Goal: Task Accomplishment & Management: Use online tool/utility

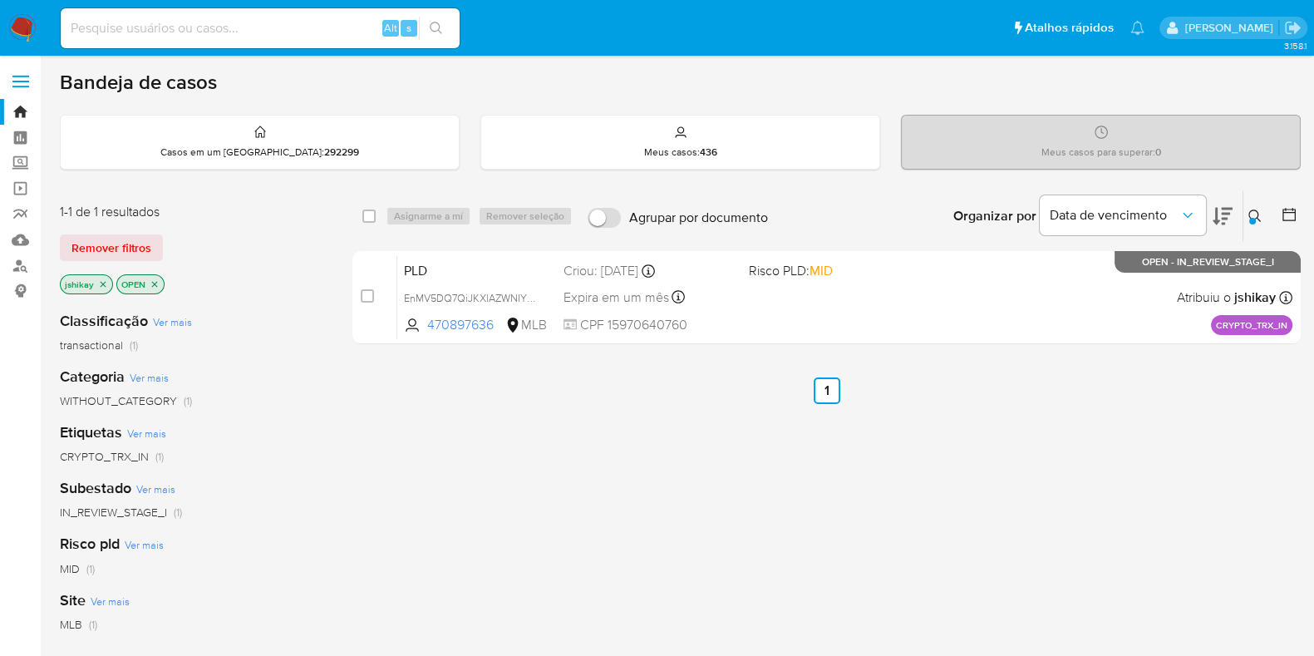
click at [25, 24] on img at bounding box center [22, 28] width 28 height 28
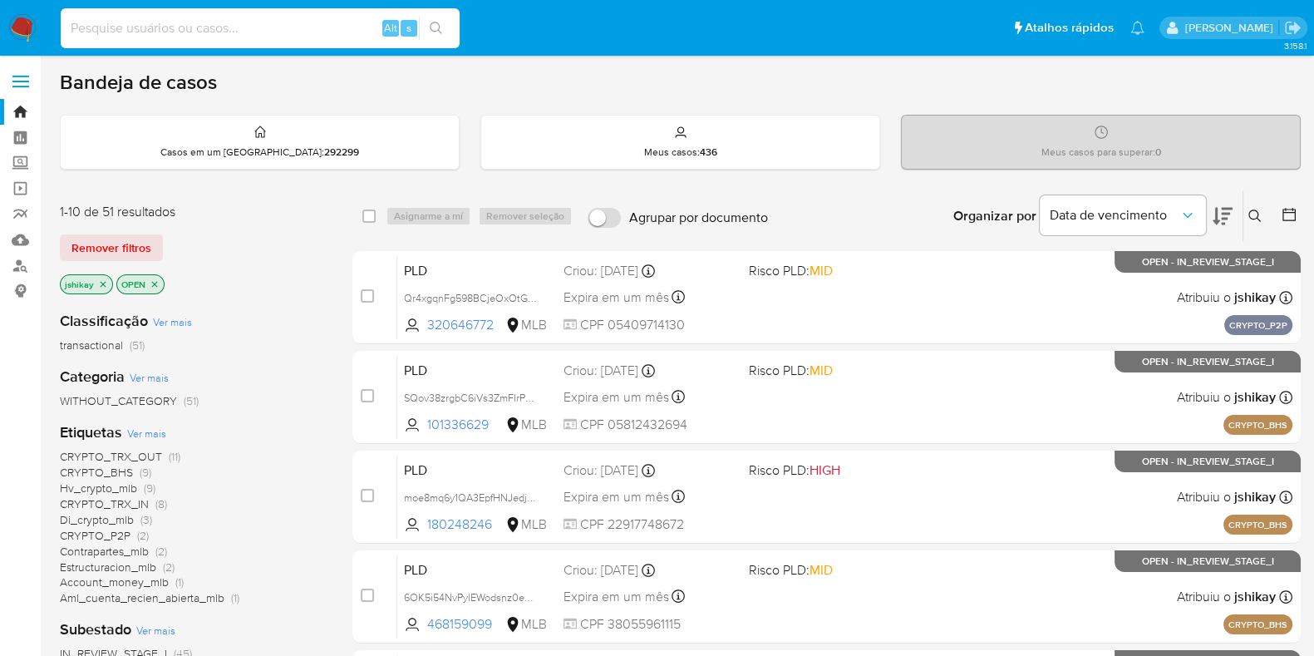
click at [266, 27] on input at bounding box center [260, 28] width 399 height 22
paste input "v9FH6WHWHKMvEzznntxzN1oz"
type input "v9FH6WHWHKMvEzznntxzN1oz"
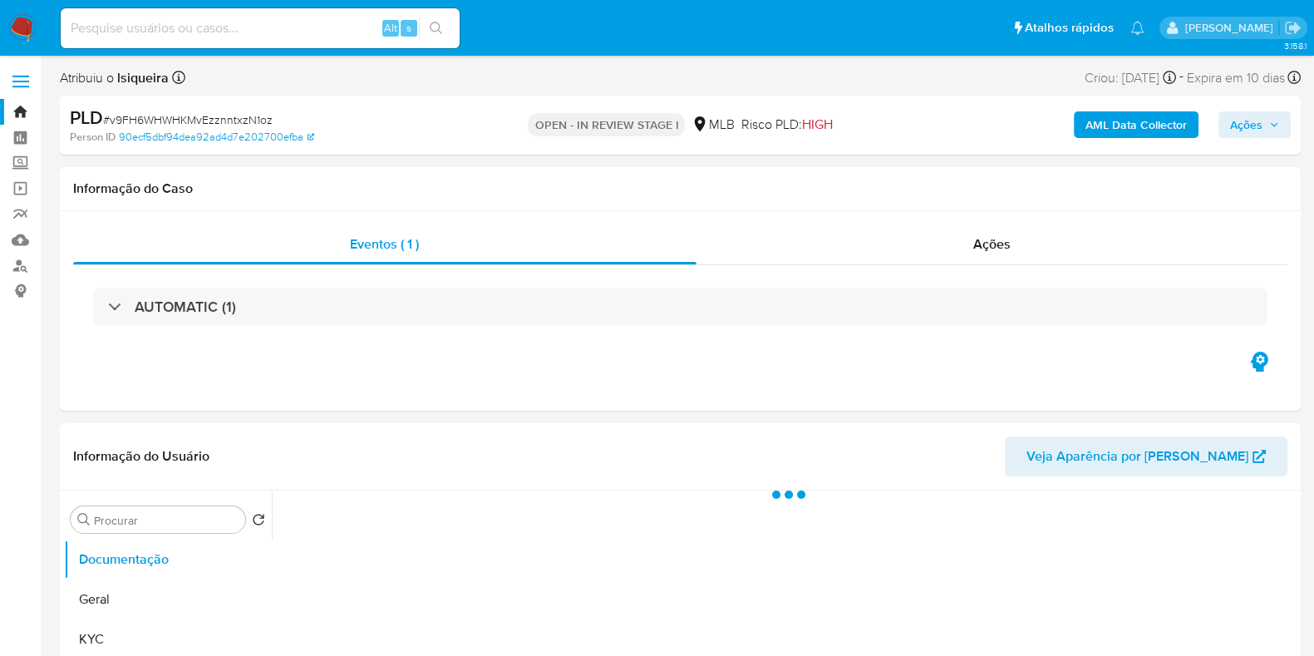
select select "10"
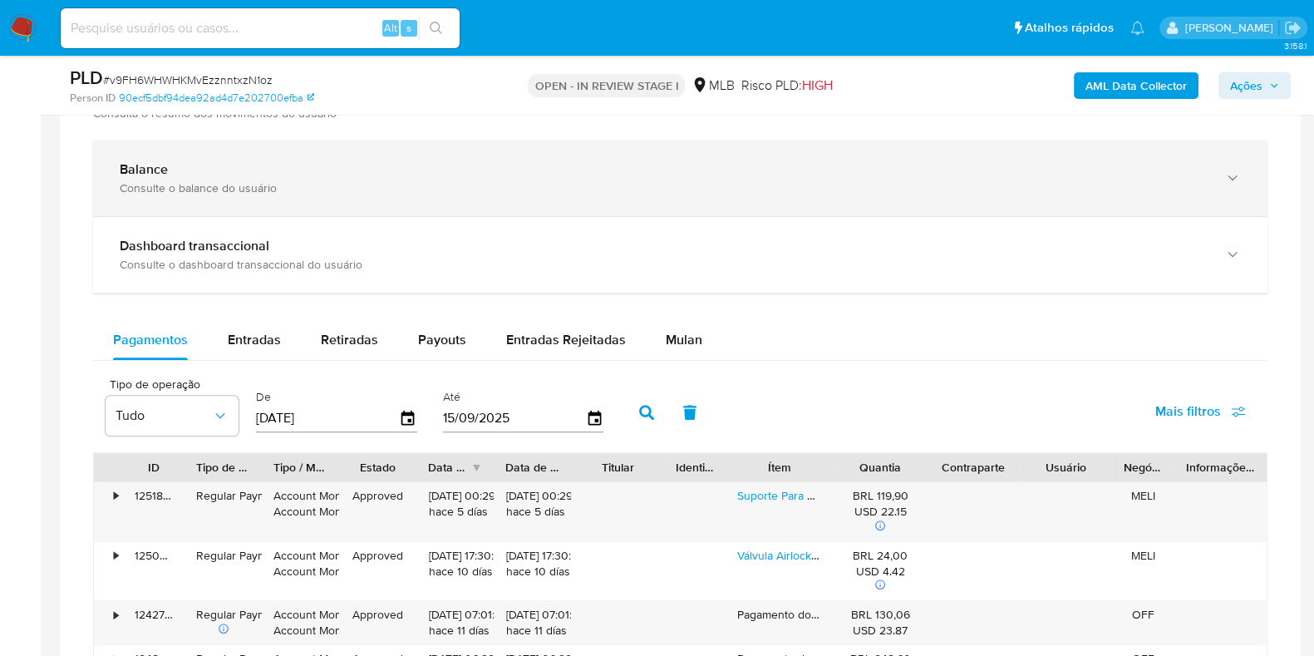
scroll to position [935, 0]
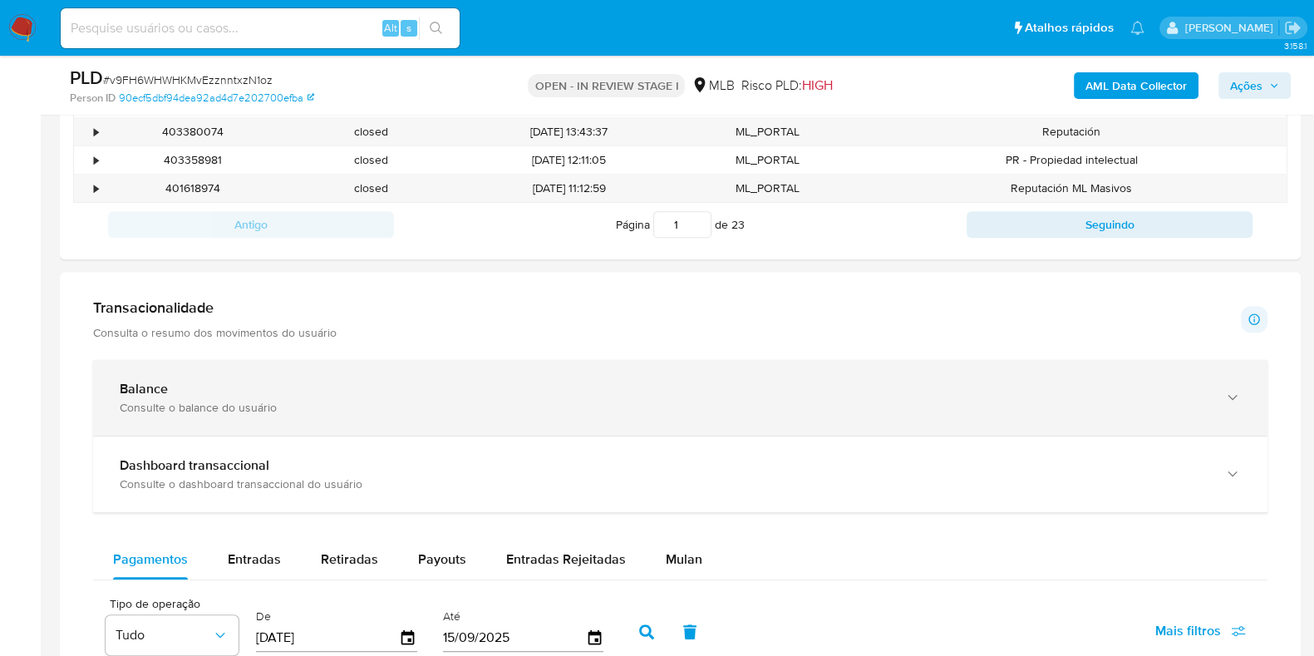
click at [1244, 398] on div "Balance Consulte o balance do usuário" at bounding box center [680, 398] width 1174 height 76
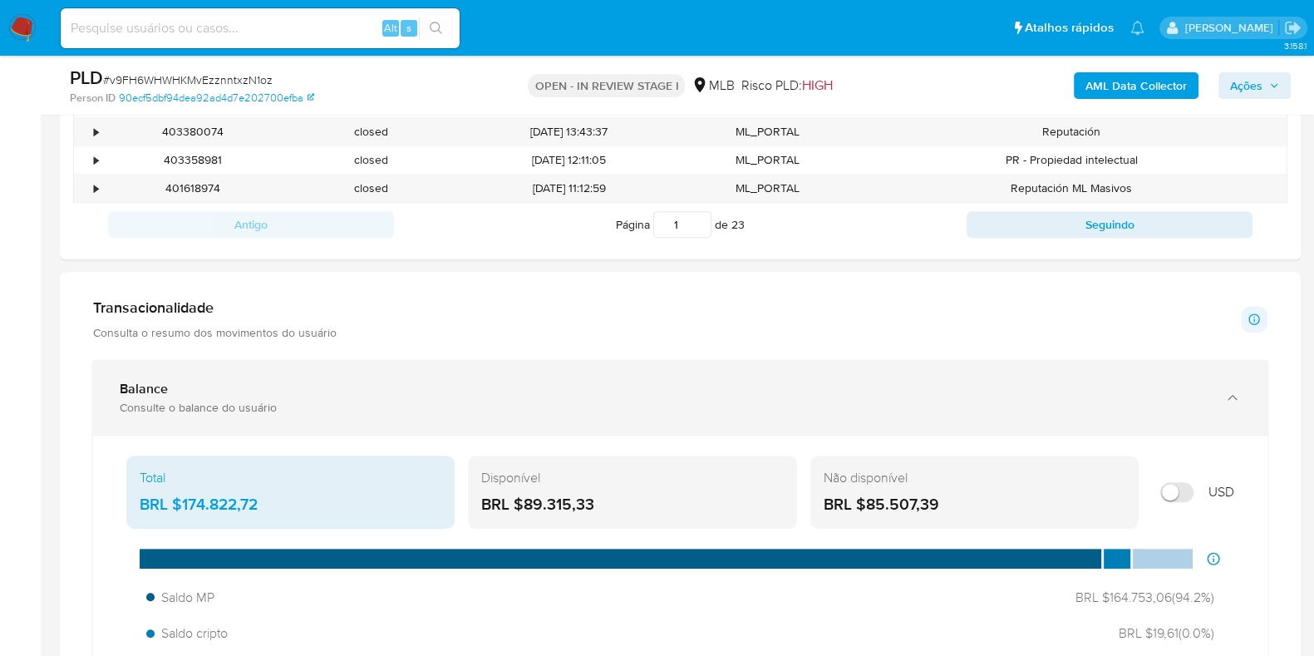
click at [1244, 398] on div "Balance Consulte o balance do usuário" at bounding box center [680, 398] width 1174 height 76
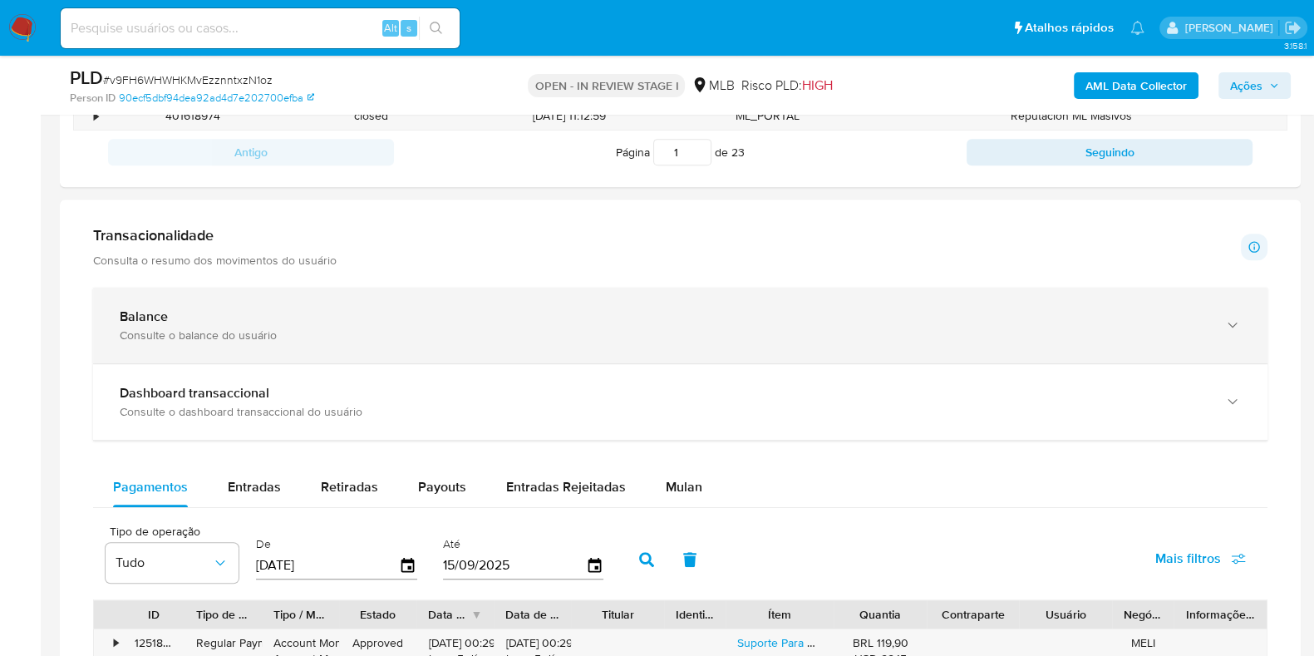
scroll to position [1039, 0]
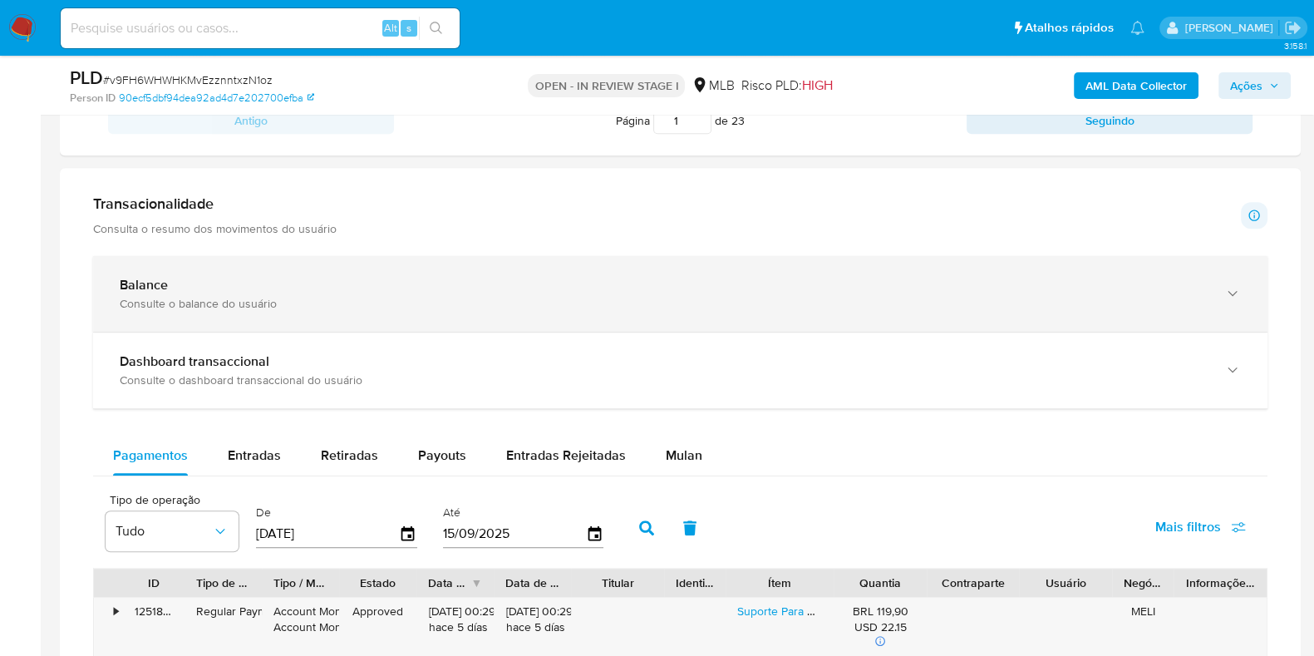
click at [926, 305] on div "Consulte o balance do usuário" at bounding box center [664, 303] width 1088 height 15
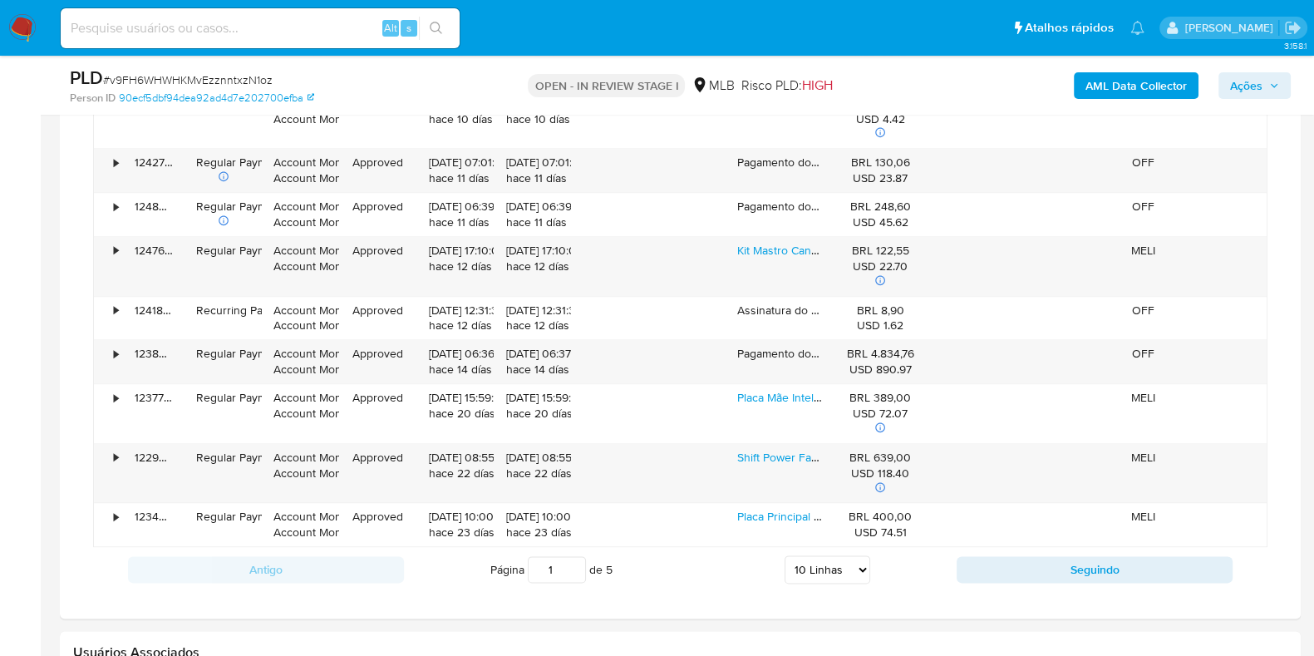
scroll to position [2389, 0]
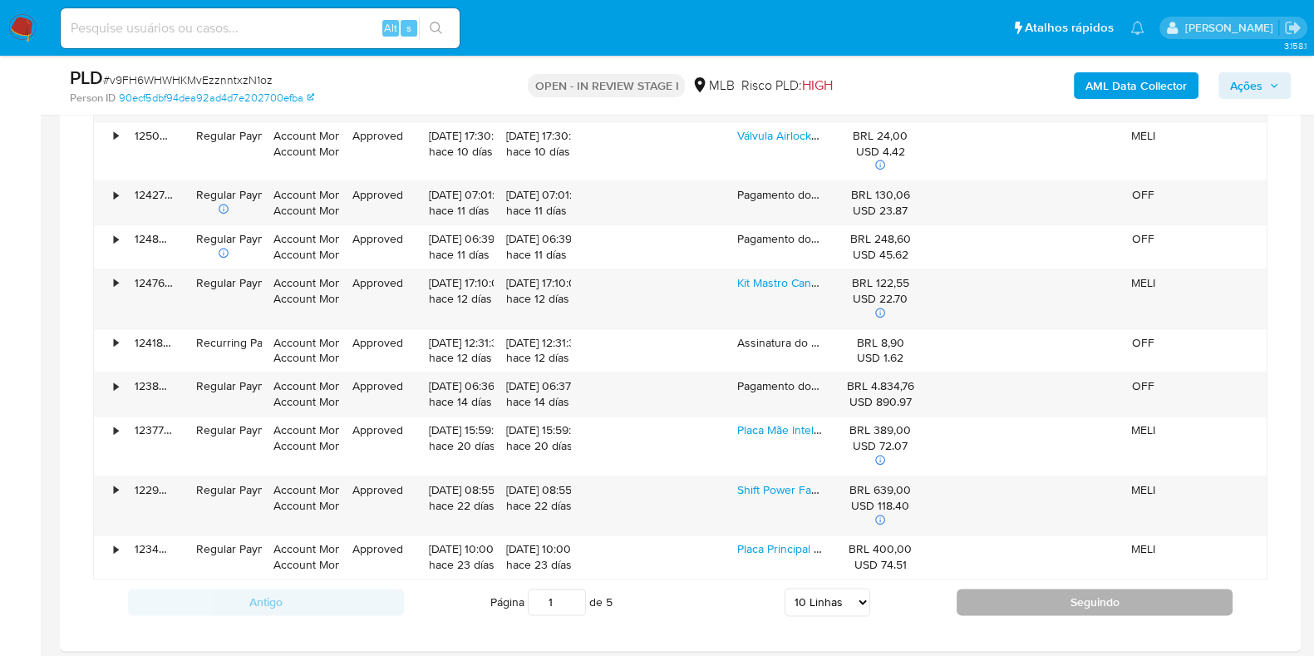
click at [1010, 608] on button "Seguindo" at bounding box center [1094, 601] width 276 height 27
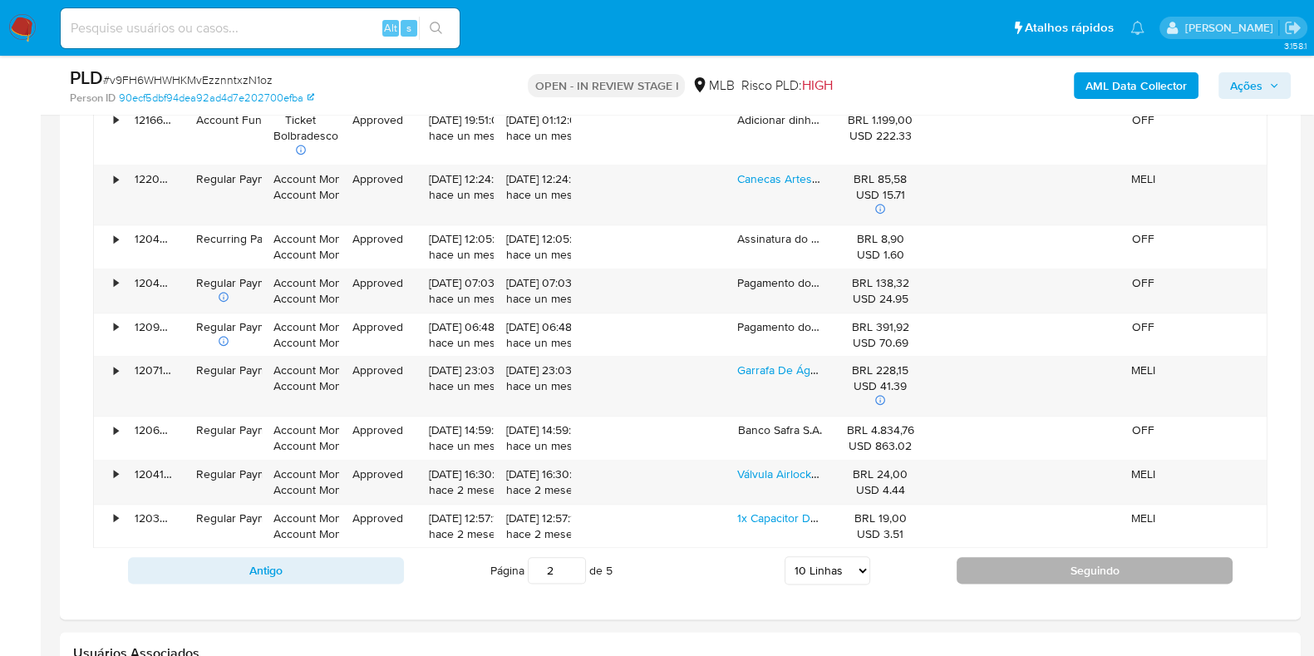
click at [1039, 560] on button "Seguindo" at bounding box center [1094, 570] width 276 height 27
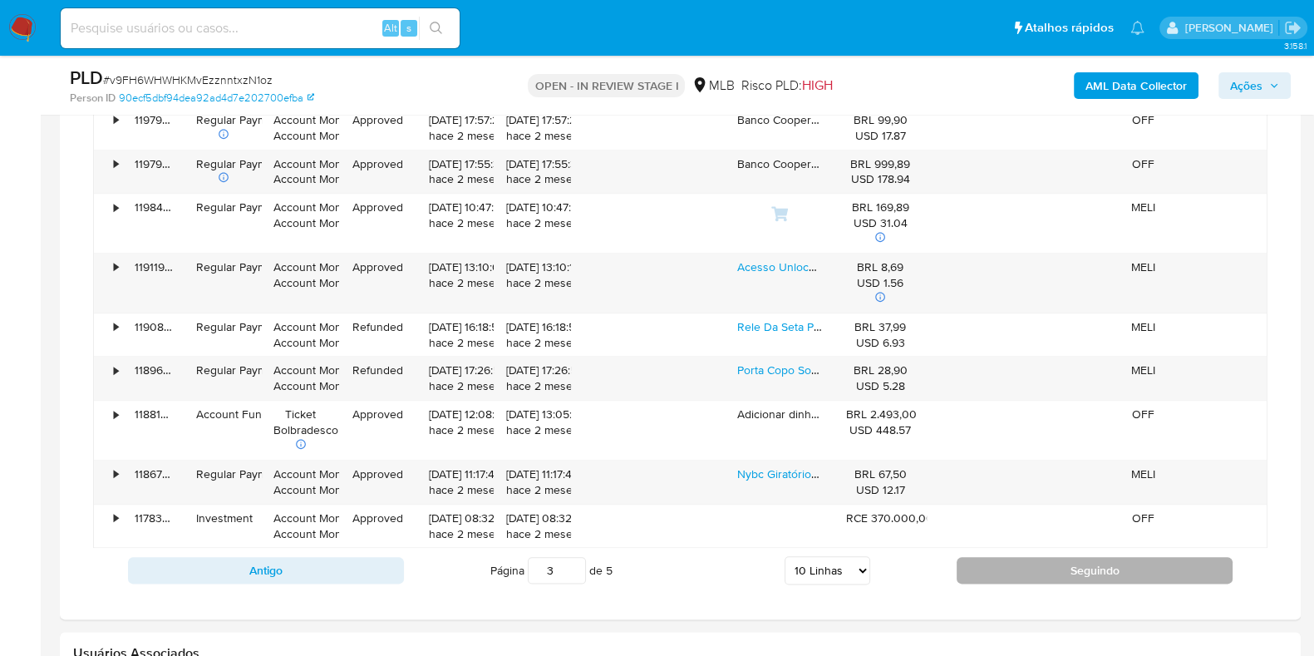
click at [1039, 560] on button "Seguindo" at bounding box center [1094, 570] width 276 height 27
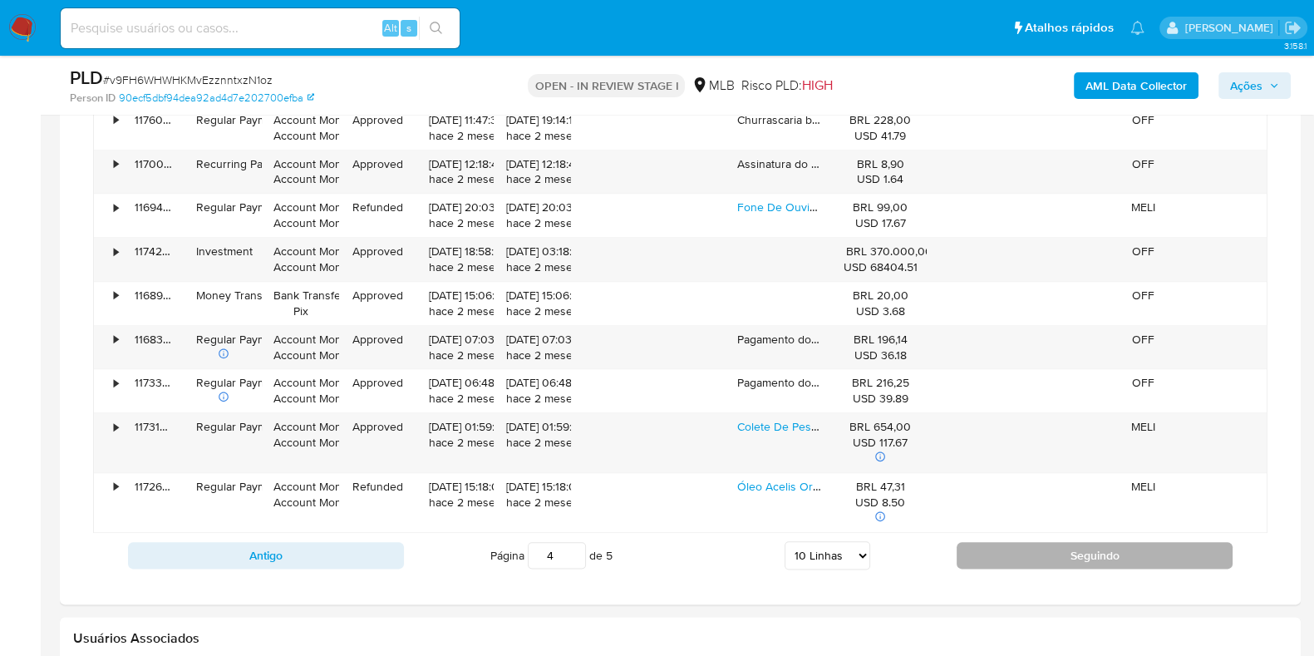
click at [1039, 560] on button "Seguindo" at bounding box center [1094, 555] width 276 height 27
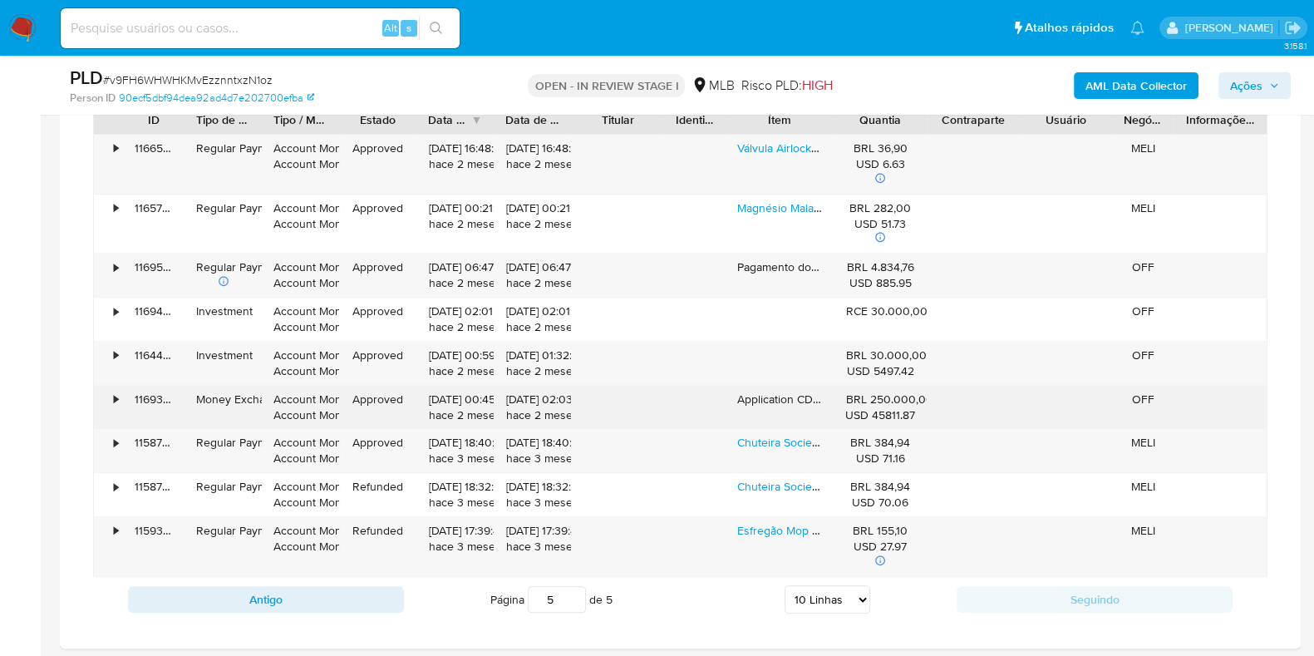
scroll to position [2285, 0]
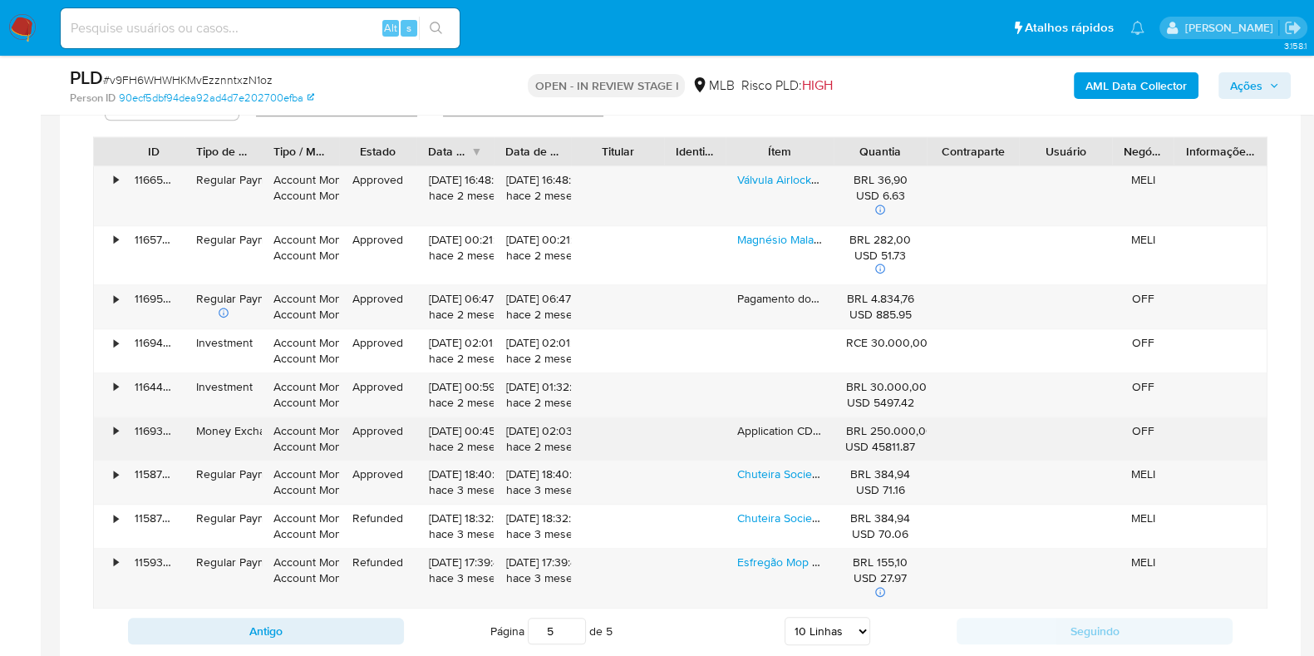
click at [116, 426] on div "•" at bounding box center [116, 431] width 4 height 16
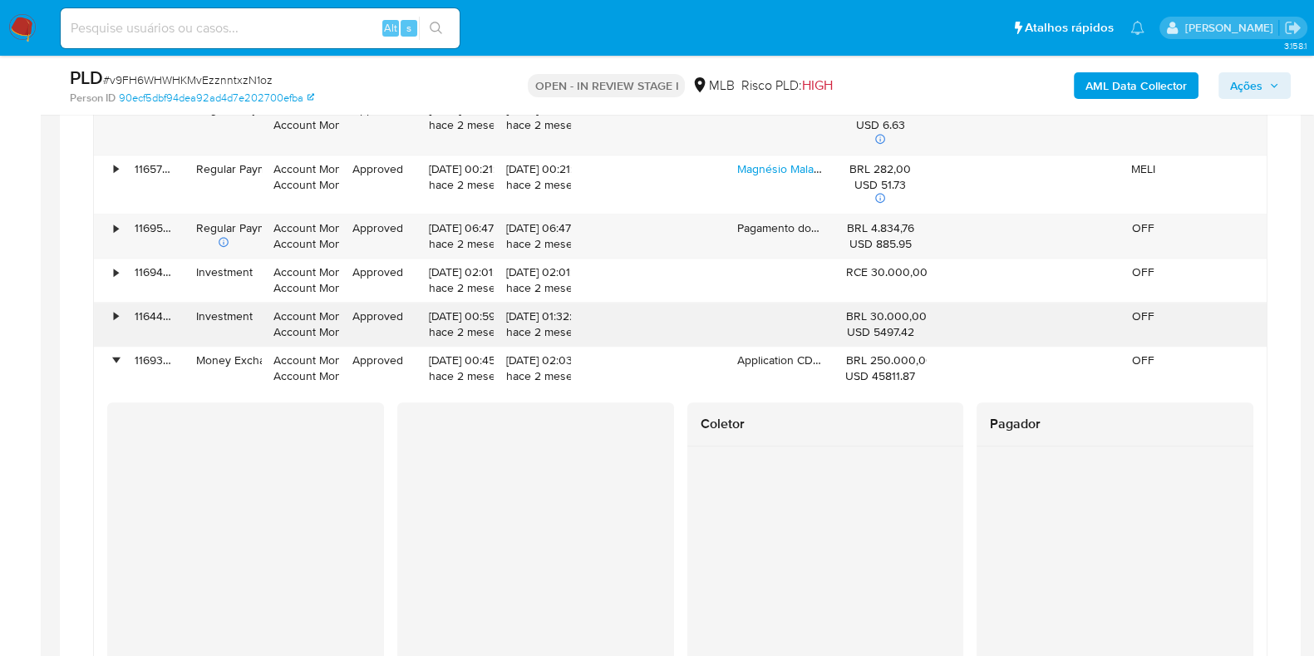
scroll to position [2389, 0]
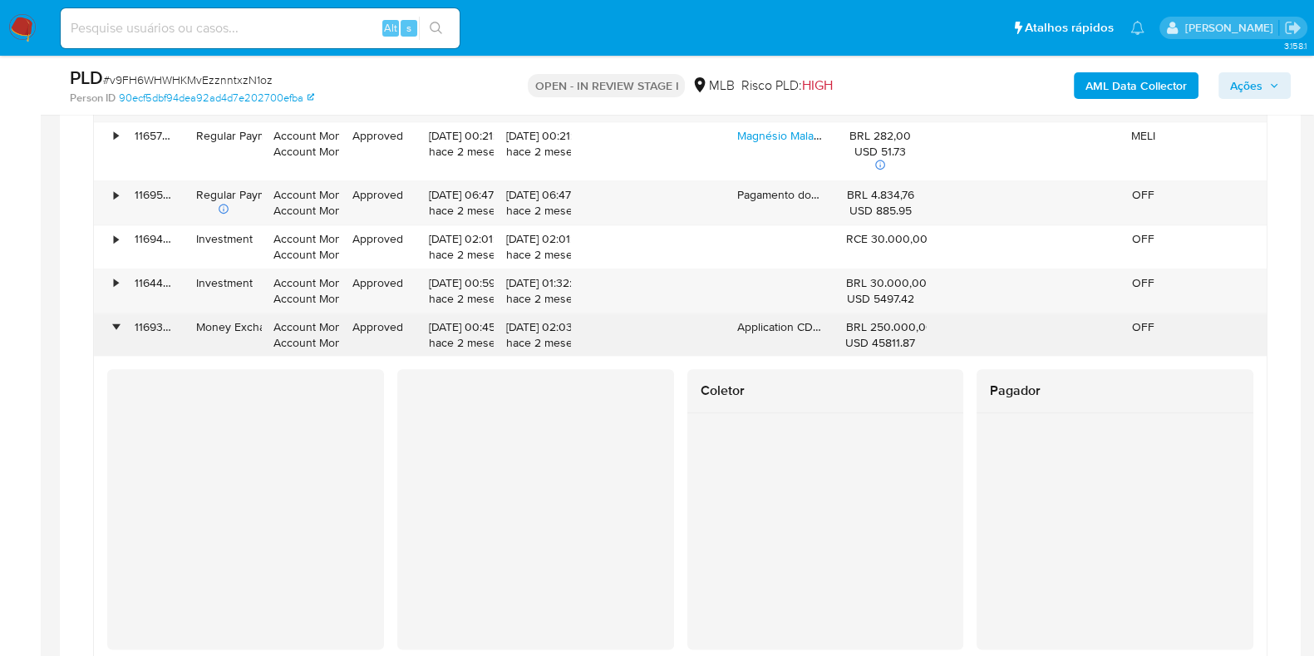
click at [109, 326] on div "•" at bounding box center [108, 334] width 29 height 43
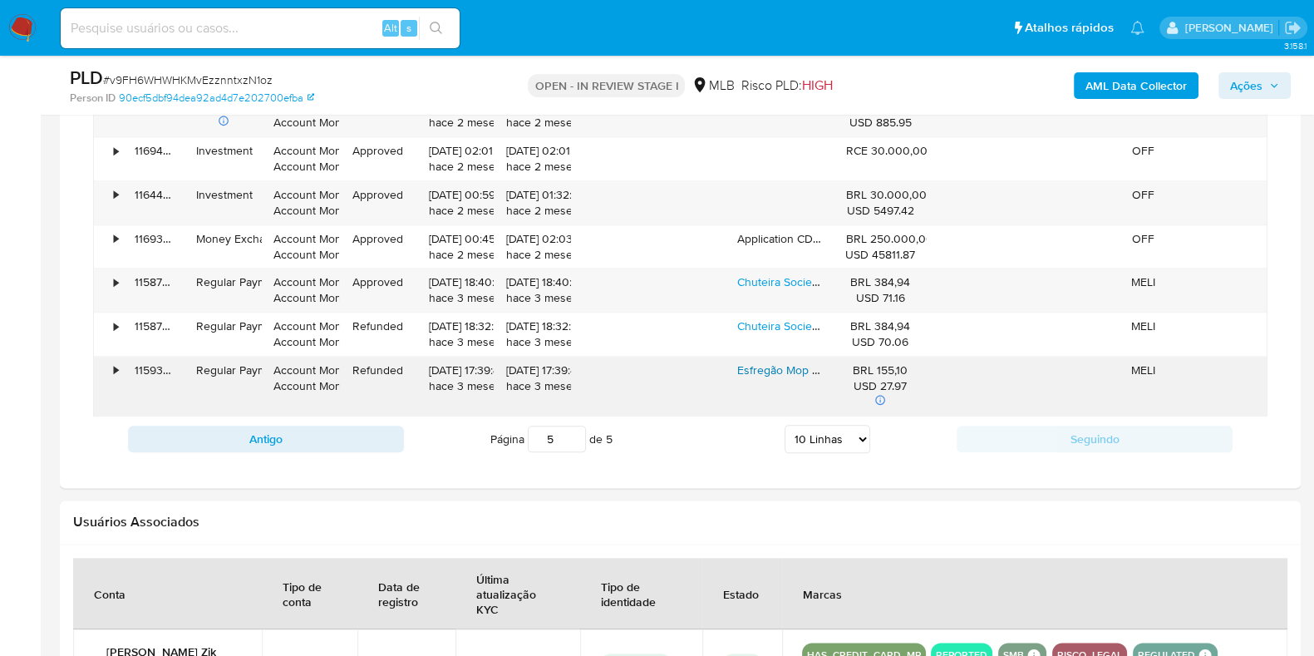
scroll to position [2493, 0]
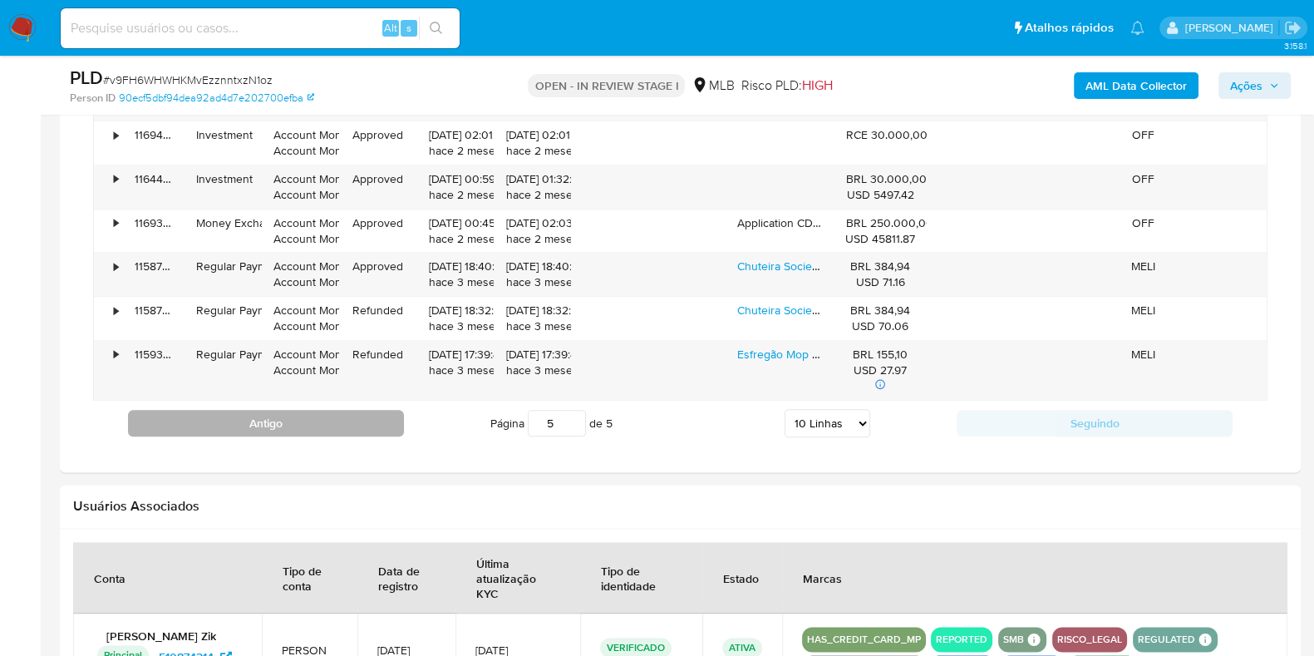
click at [366, 425] on button "Antigo" at bounding box center [266, 423] width 276 height 27
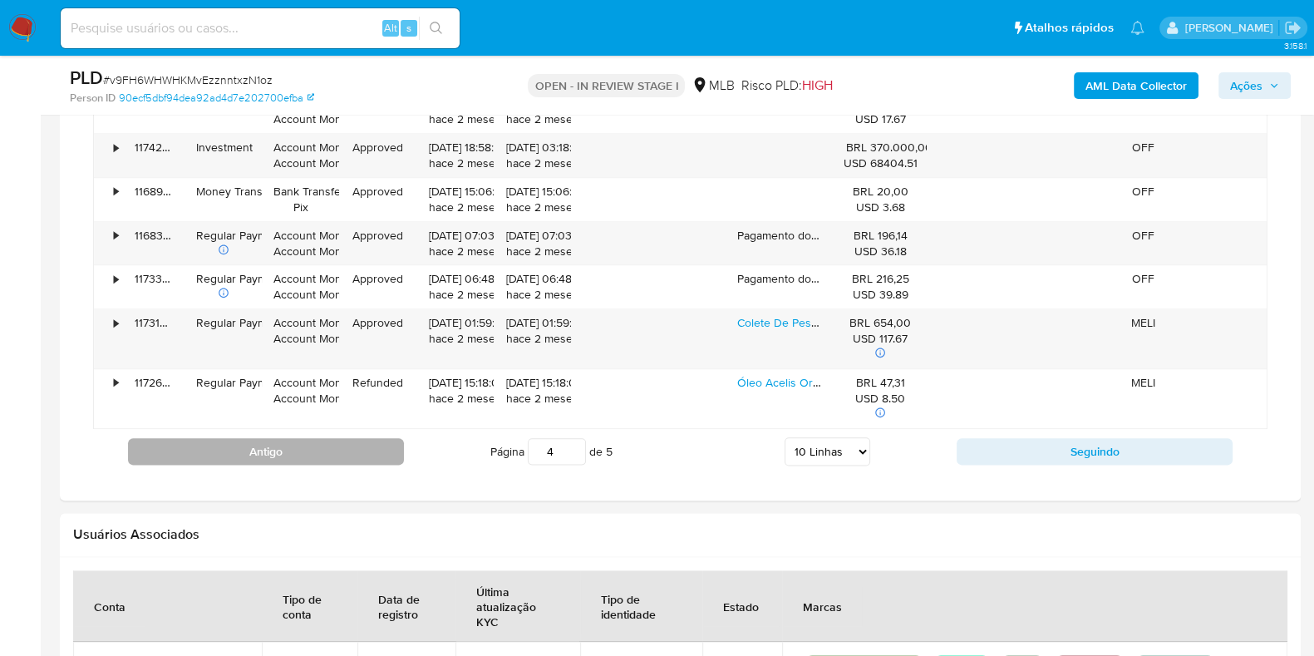
click at [368, 440] on button "Antigo" at bounding box center [266, 451] width 276 height 27
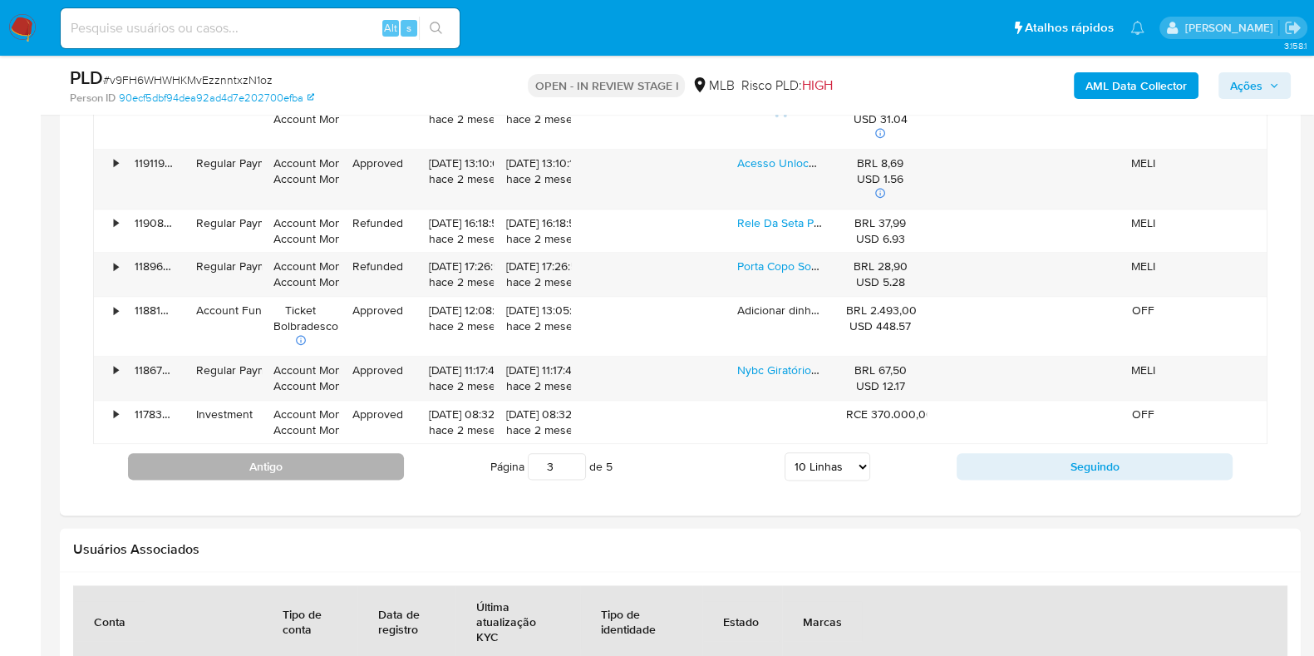
click at [368, 444] on div "Antigo Página 3 de 5 5 Linhas 10 Linhas 20 Linhas 25 Linhas 50 Linhas 100 Linha…" at bounding box center [680, 466] width 1174 height 45
click at [360, 473] on button "Antigo" at bounding box center [266, 466] width 276 height 27
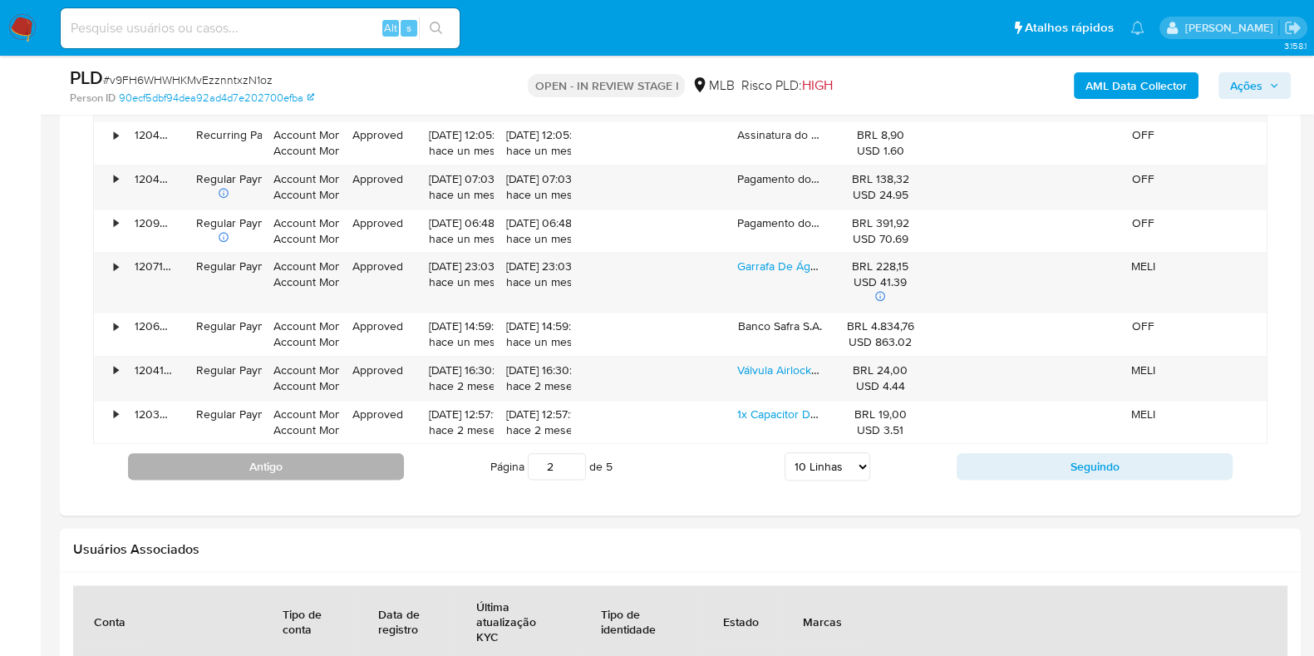
click at [360, 473] on button "Antigo" at bounding box center [266, 466] width 276 height 27
type input "1"
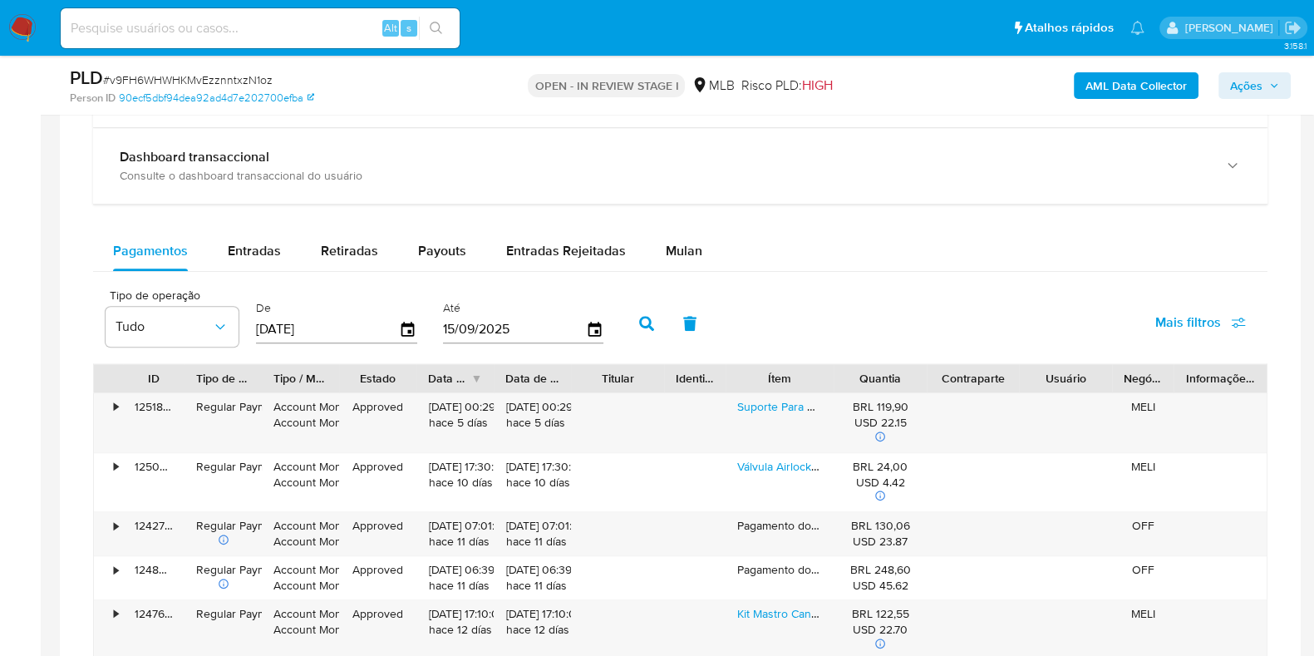
scroll to position [2078, 0]
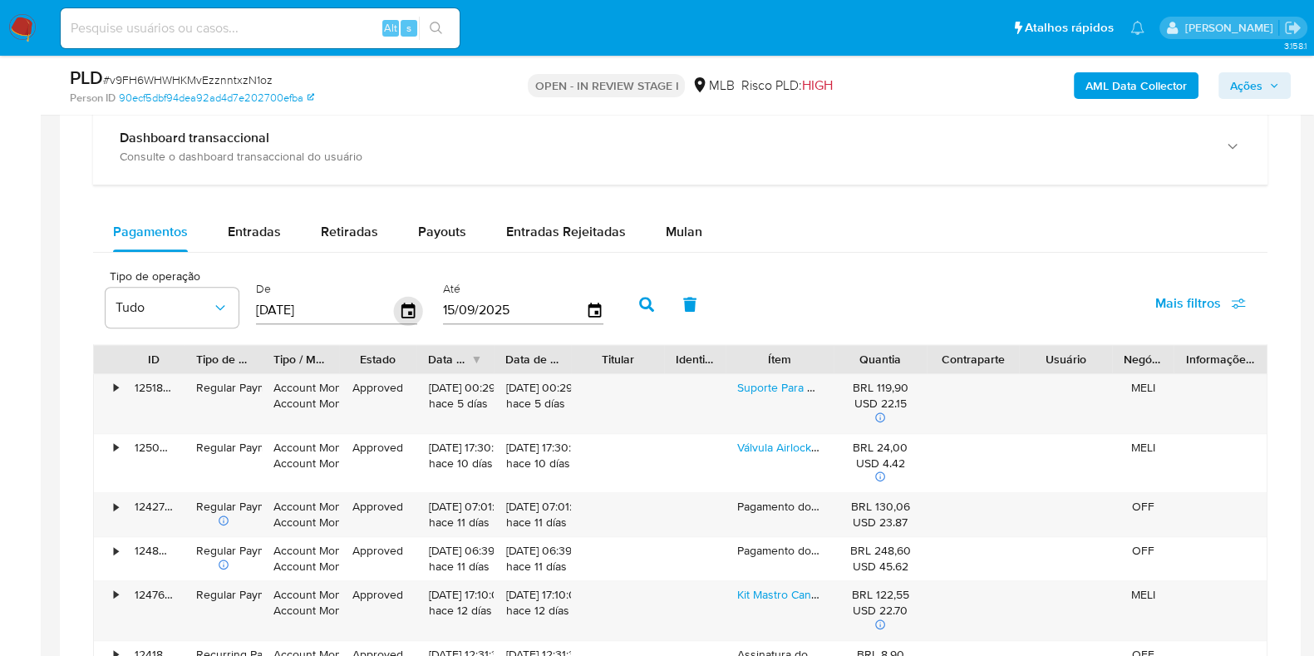
click at [402, 302] on icon "button" at bounding box center [407, 309] width 13 height 15
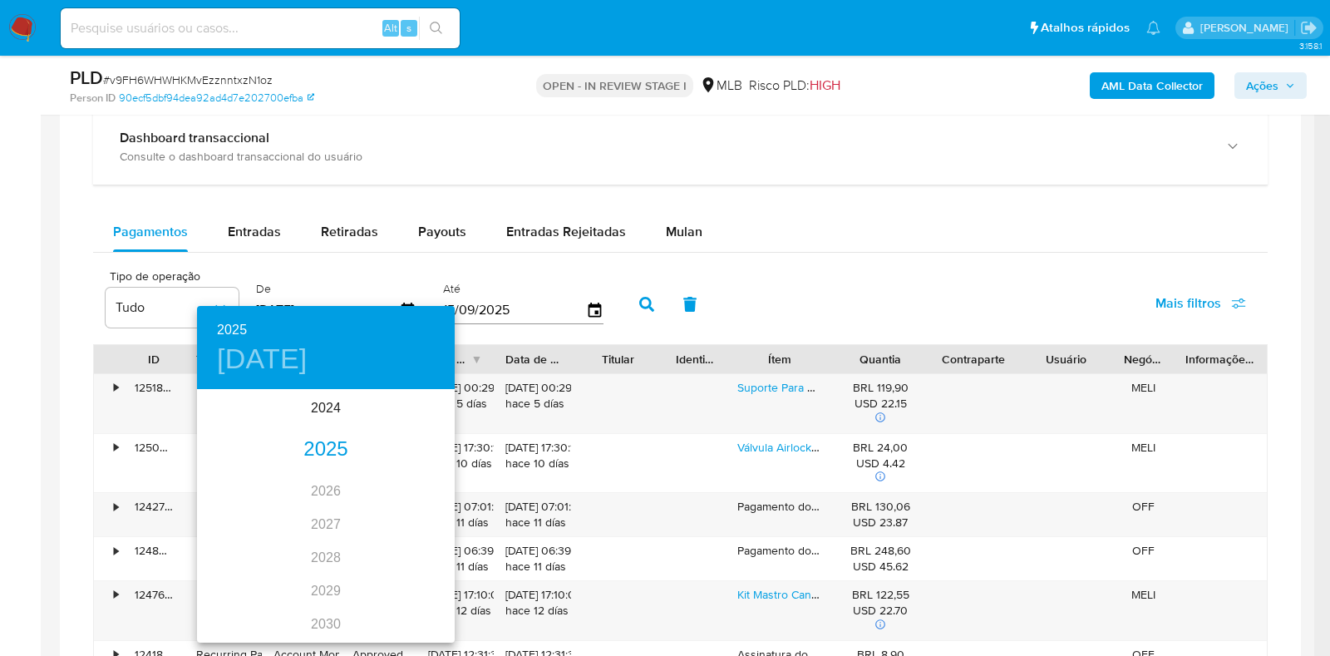
click at [327, 448] on div "2025" at bounding box center [326, 449] width 258 height 33
click at [245, 540] on div "jul." at bounding box center [240, 547] width 86 height 62
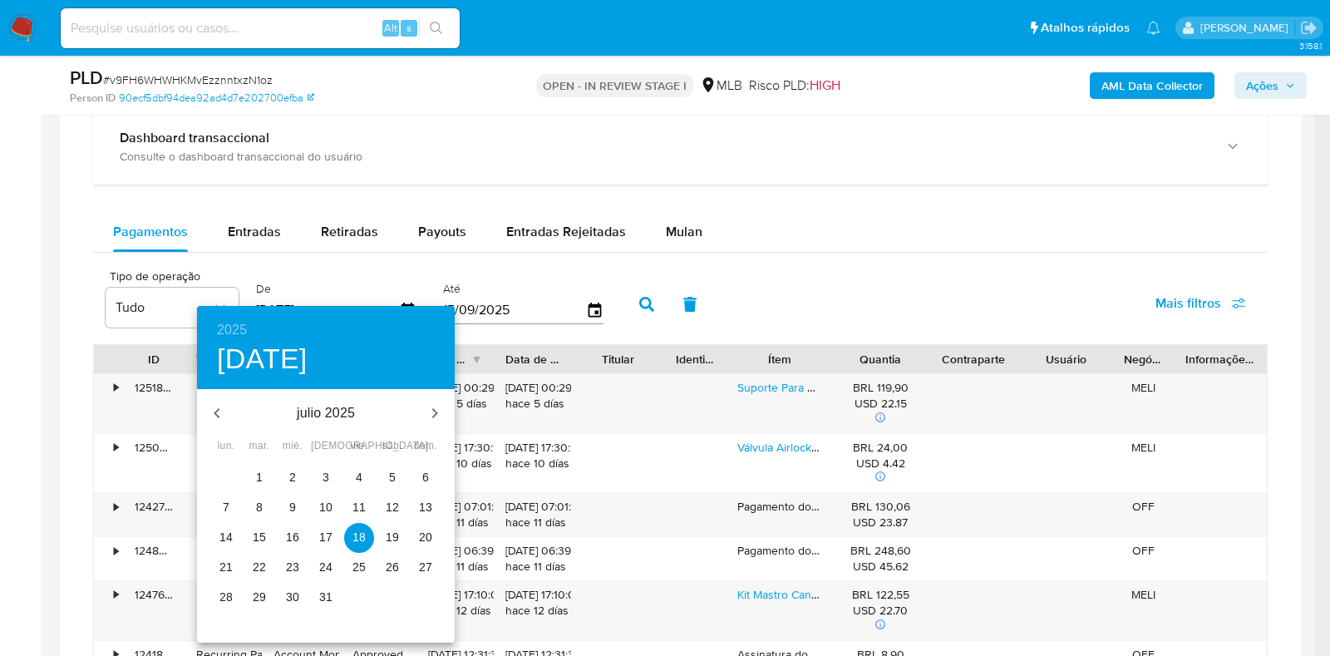
click at [256, 474] on p "1" at bounding box center [259, 477] width 7 height 17
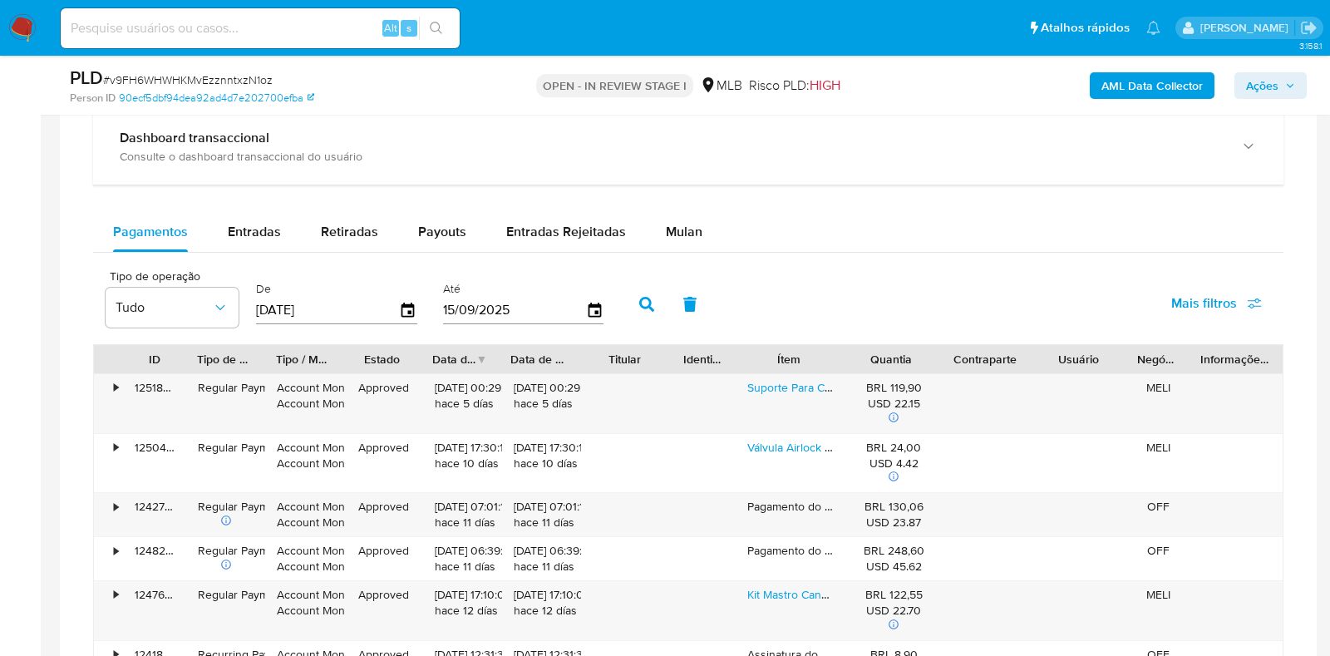
type input "01/07/2025"
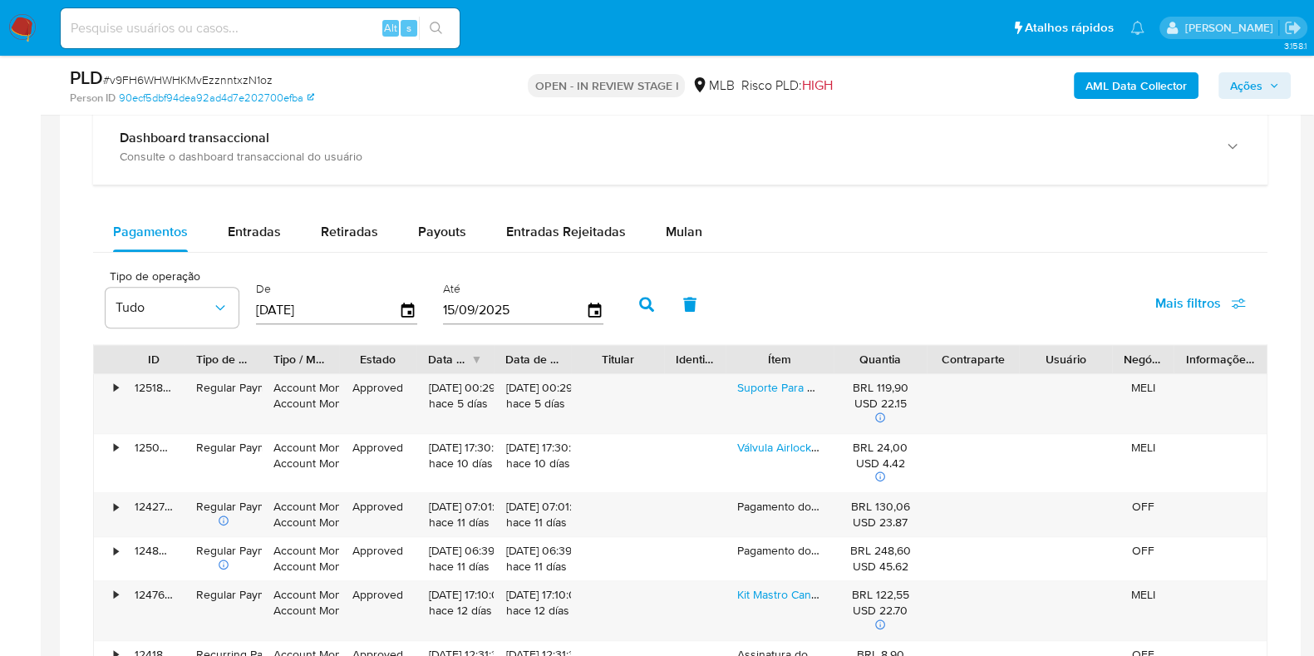
click at [642, 301] on icon "button" at bounding box center [646, 304] width 15 height 15
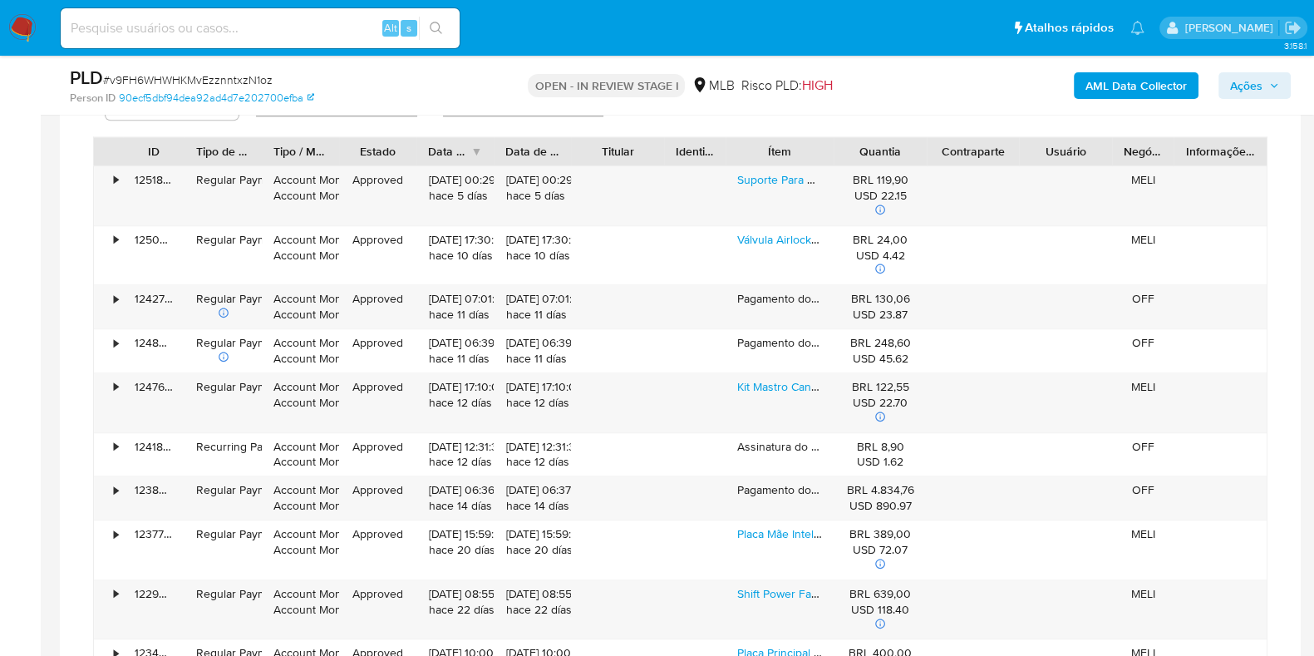
scroll to position [2389, 0]
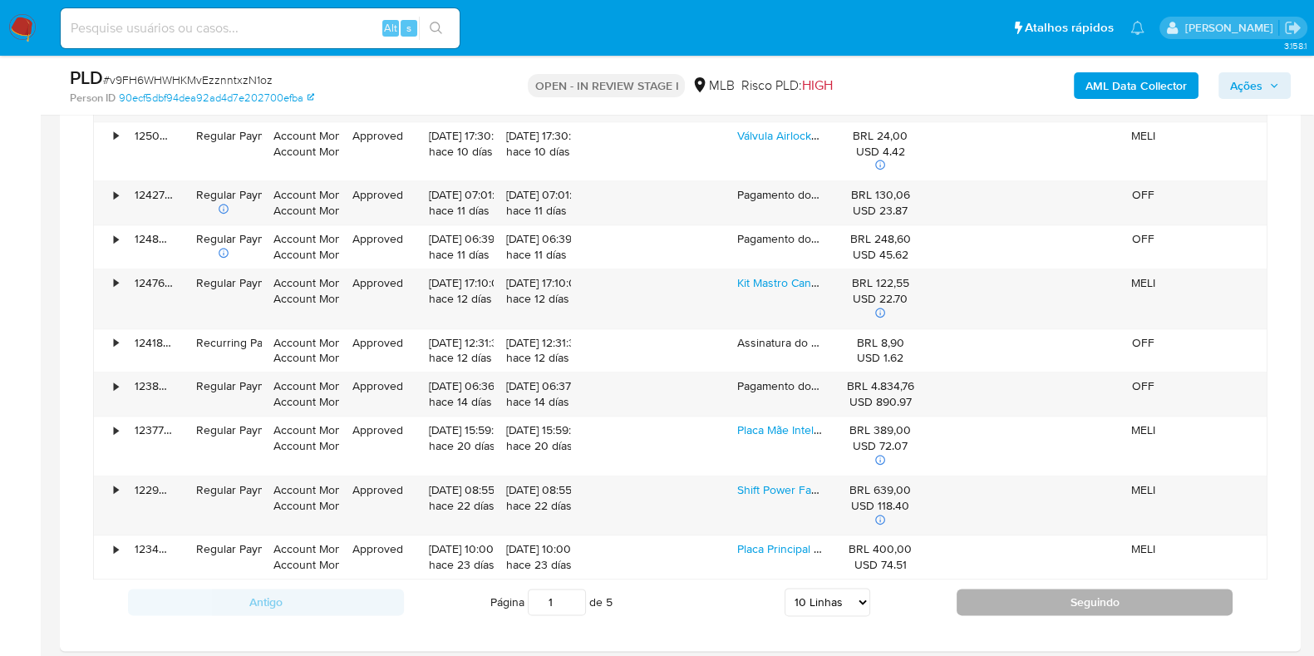
click at [987, 598] on button "Seguindo" at bounding box center [1094, 601] width 276 height 27
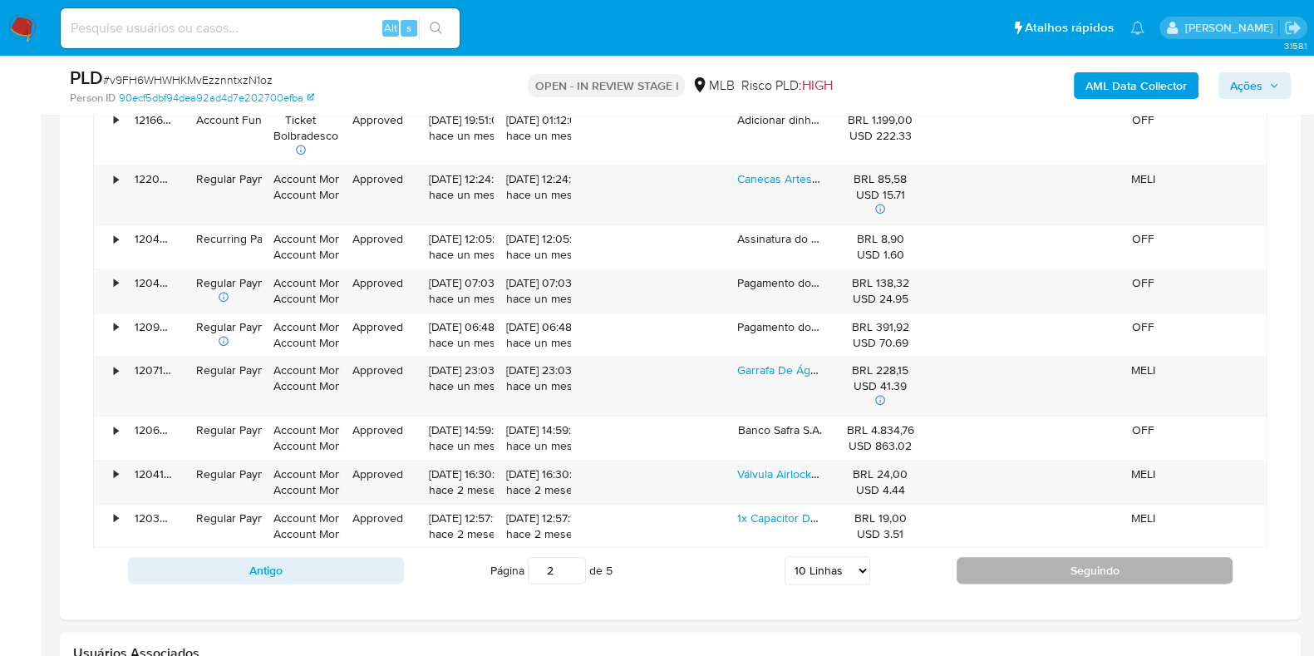
click at [1027, 571] on button "Seguindo" at bounding box center [1094, 570] width 276 height 27
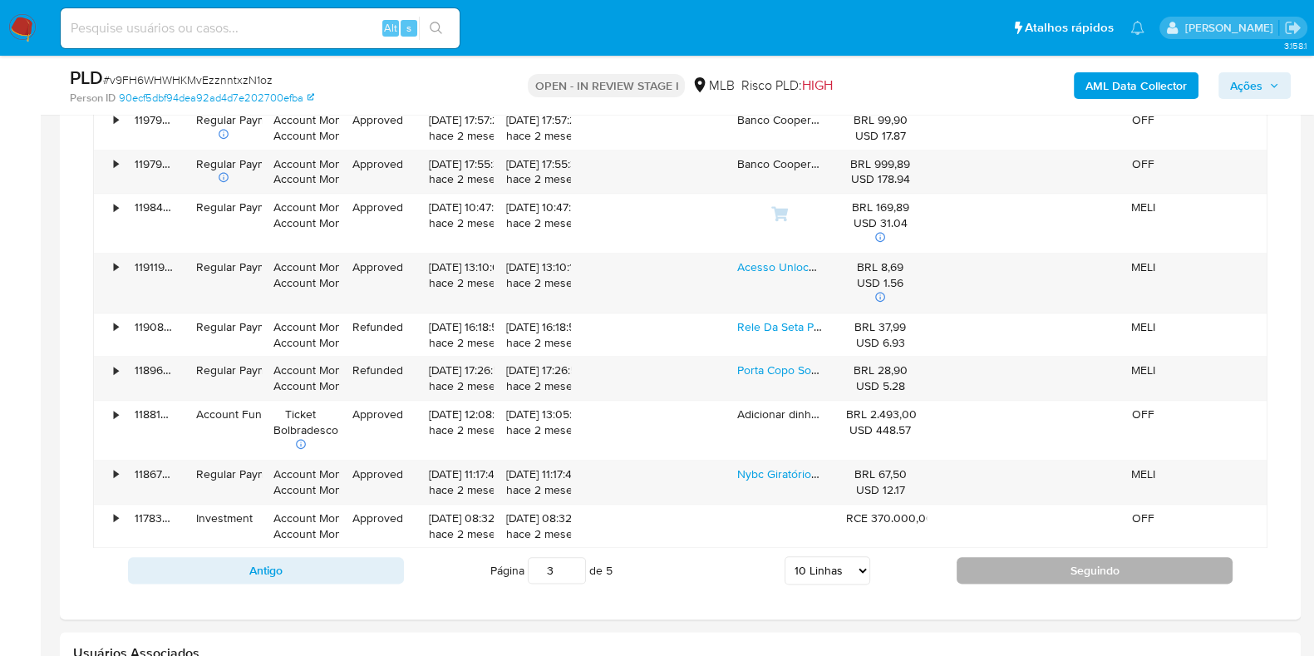
click at [1027, 571] on button "Seguindo" at bounding box center [1094, 570] width 276 height 27
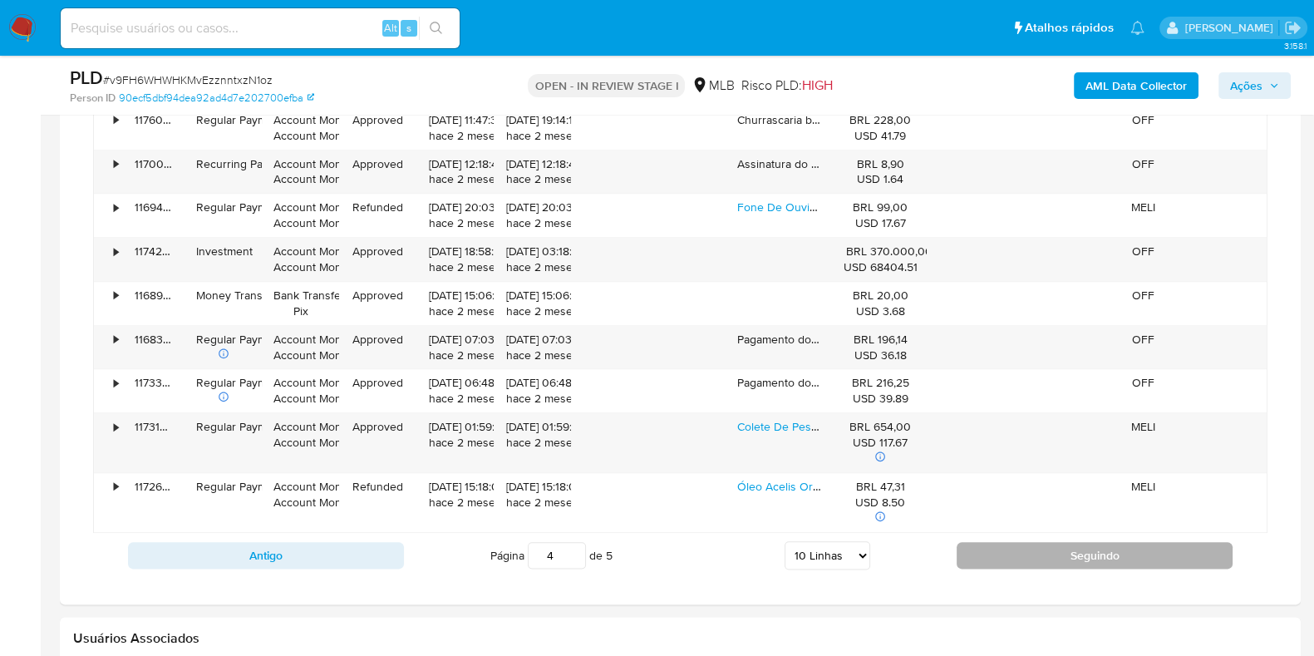
click at [1052, 553] on button "Seguindo" at bounding box center [1094, 555] width 276 height 27
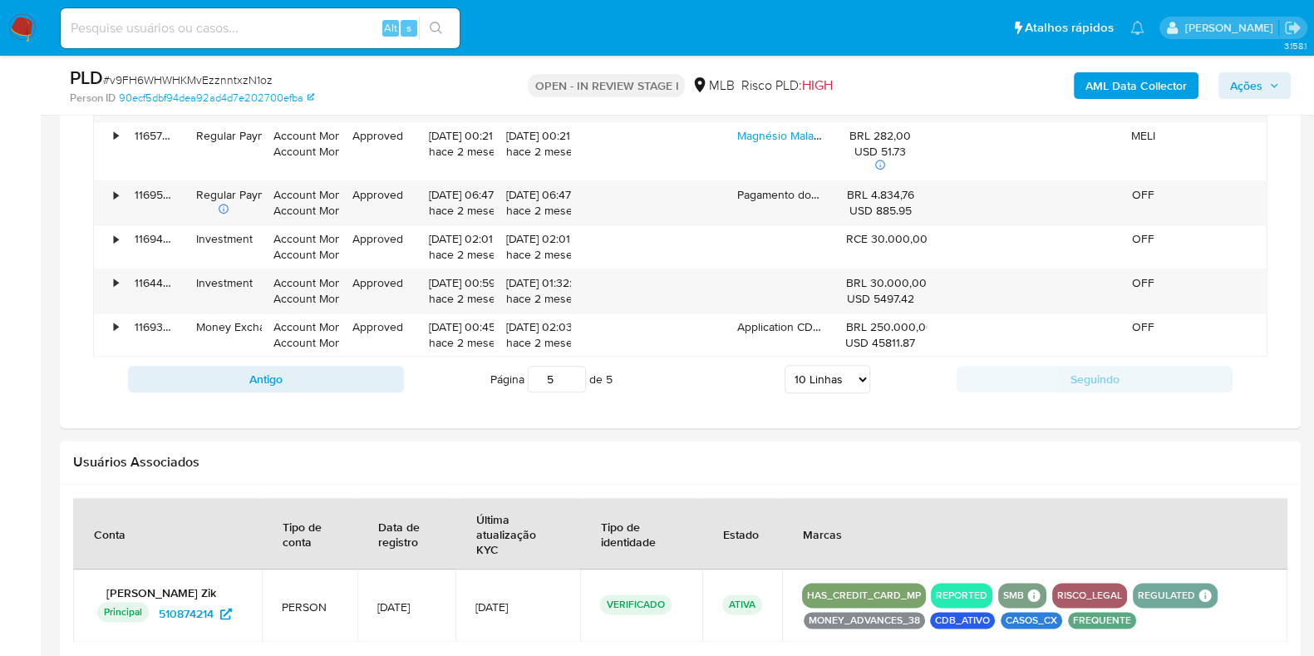
scroll to position [2285, 0]
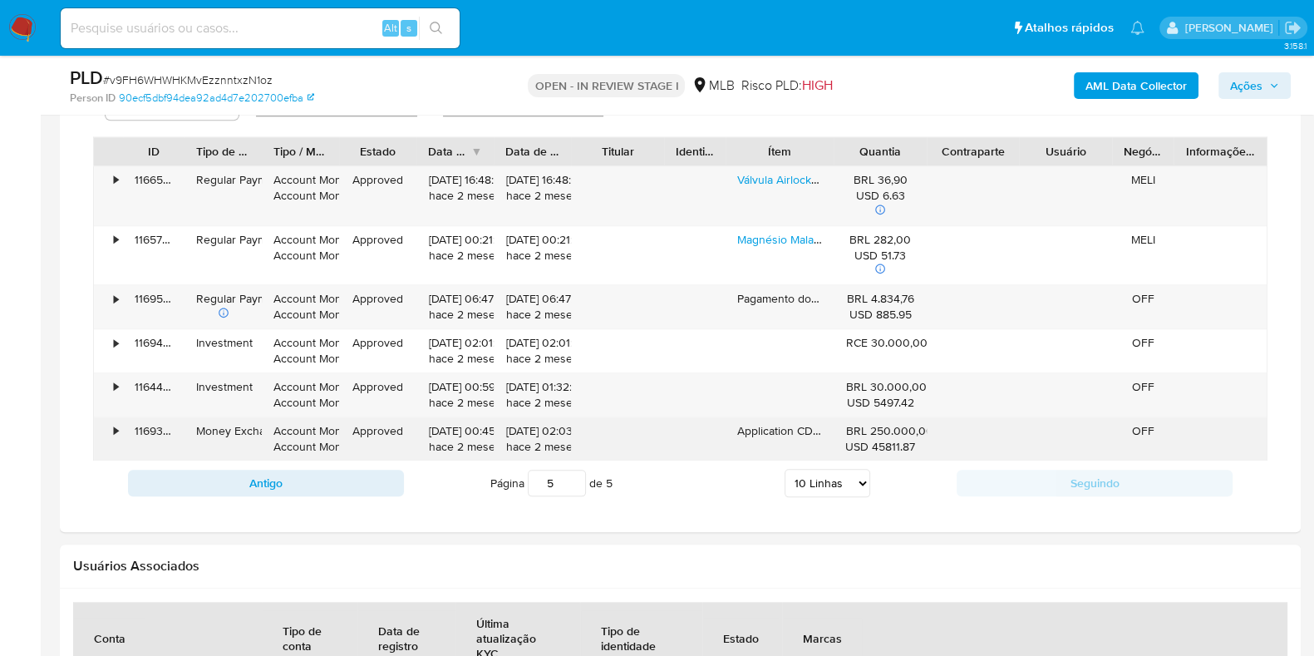
click at [935, 433] on div "• 116939573998 Money Exchange Account Money Account Money Approved 01/07/2025 0…" at bounding box center [680, 438] width 1173 height 43
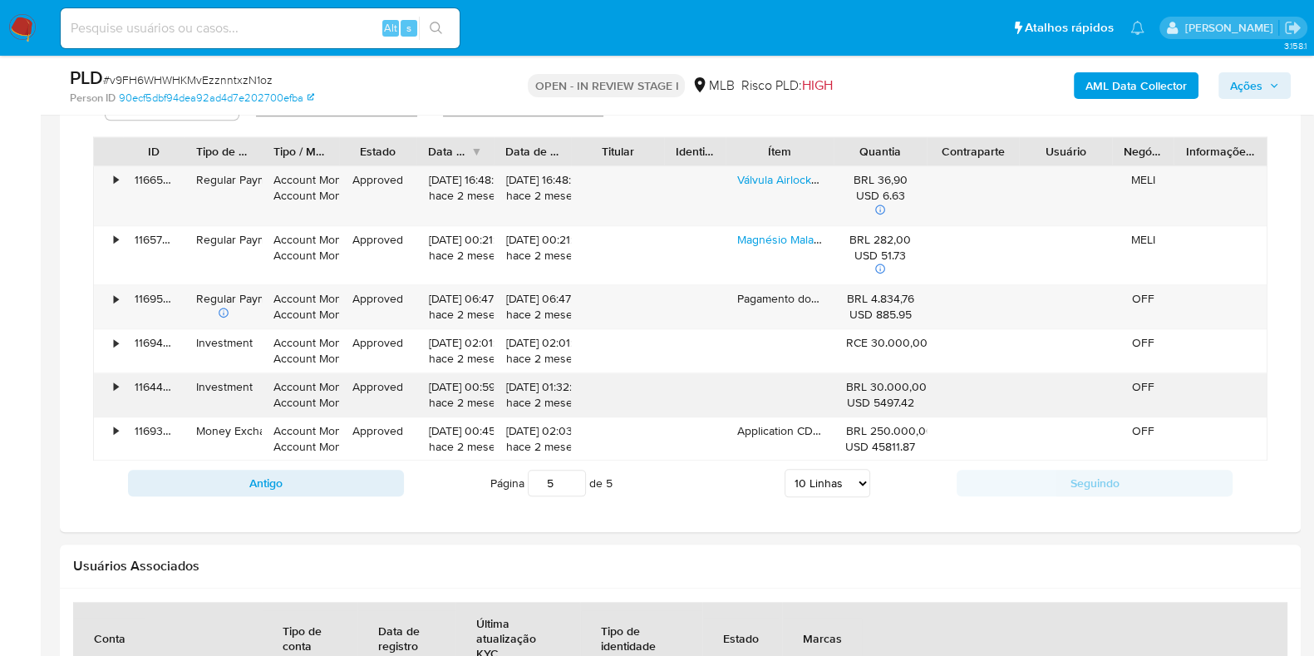
click at [120, 383] on div "•" at bounding box center [108, 394] width 29 height 43
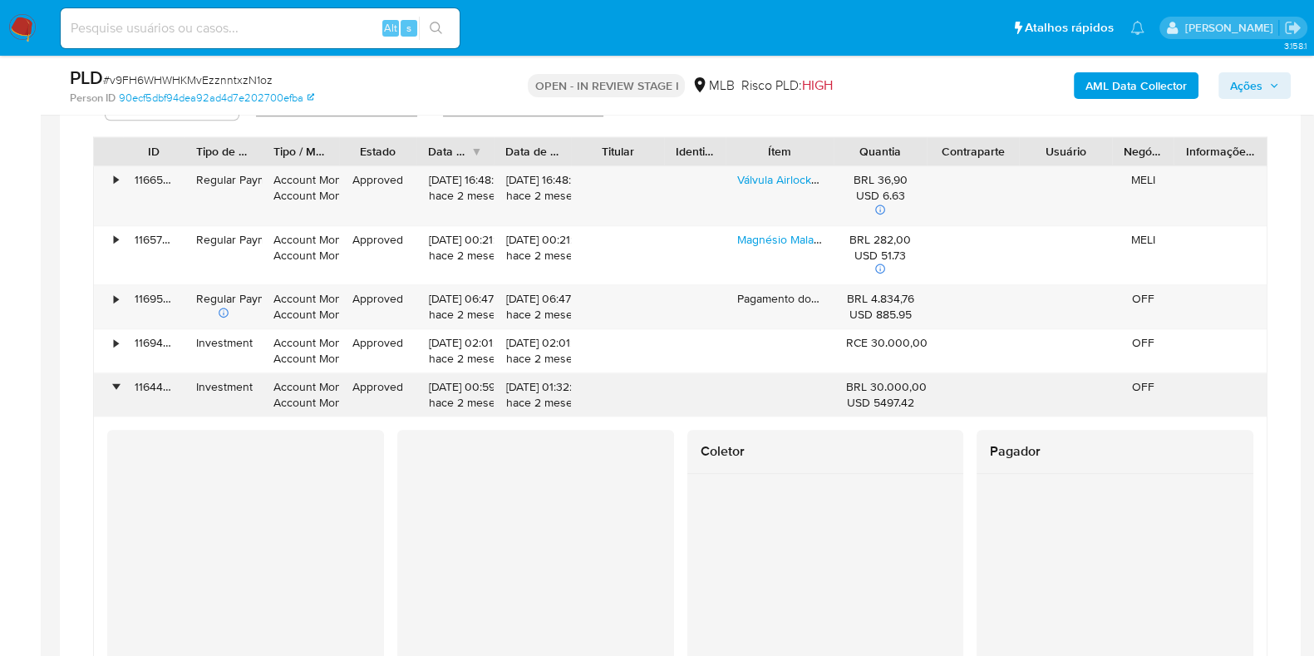
click at [120, 383] on div "•" at bounding box center [108, 394] width 29 height 43
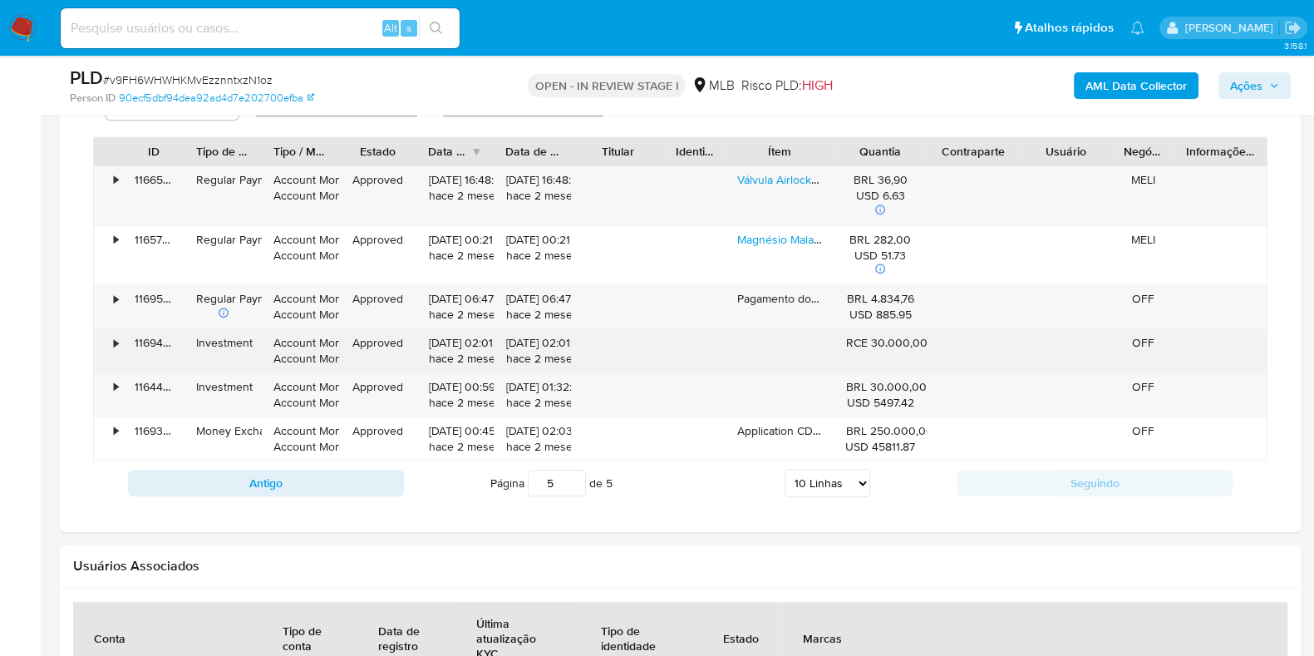
click at [120, 346] on div "•" at bounding box center [108, 350] width 29 height 43
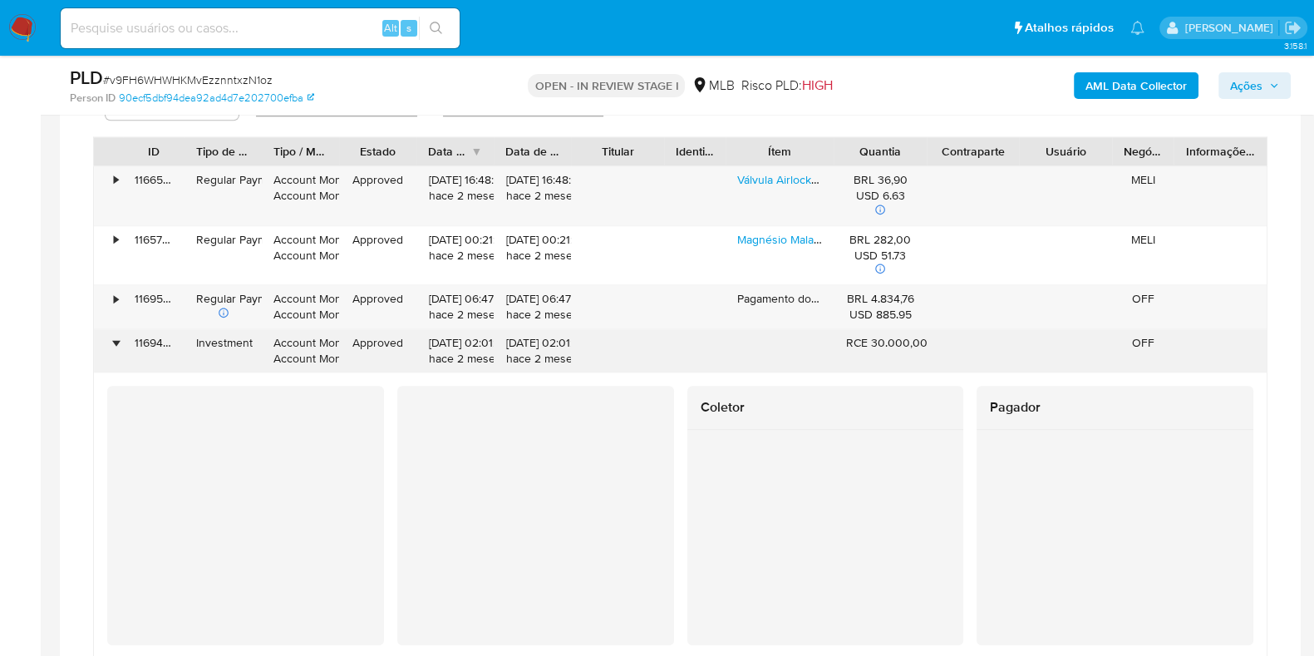
click at [120, 346] on div "•" at bounding box center [108, 350] width 29 height 43
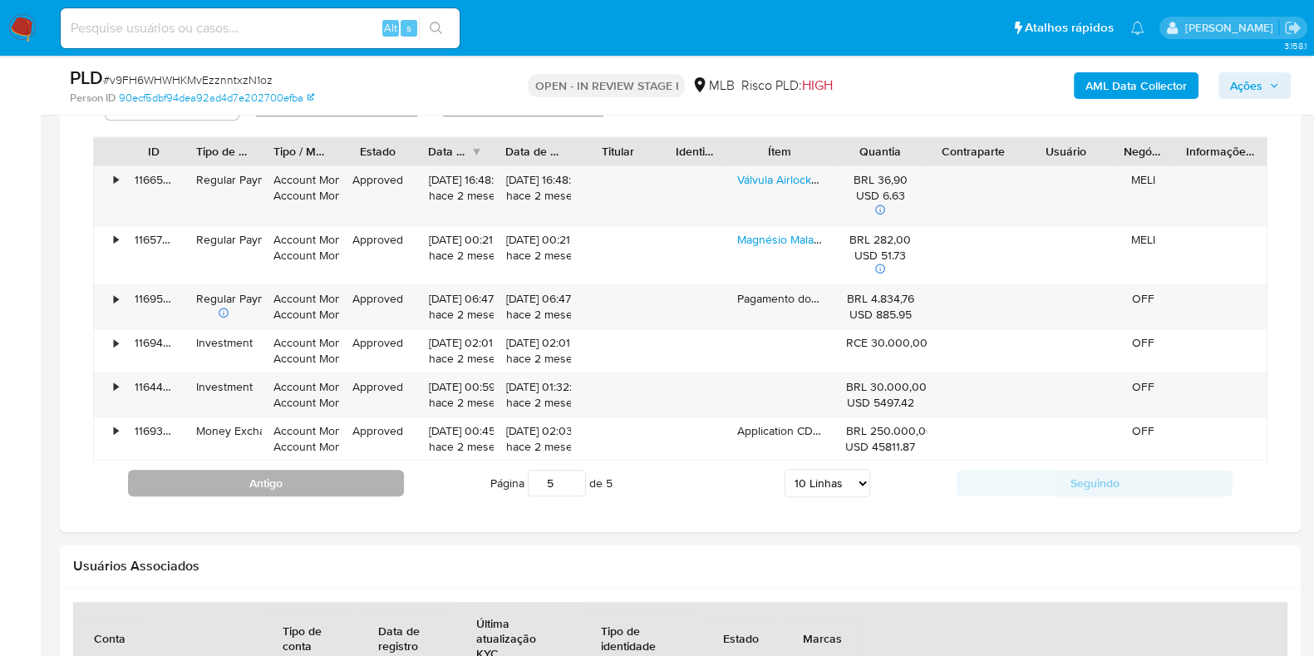
click at [309, 484] on button "Antigo" at bounding box center [266, 483] width 276 height 27
type input "4"
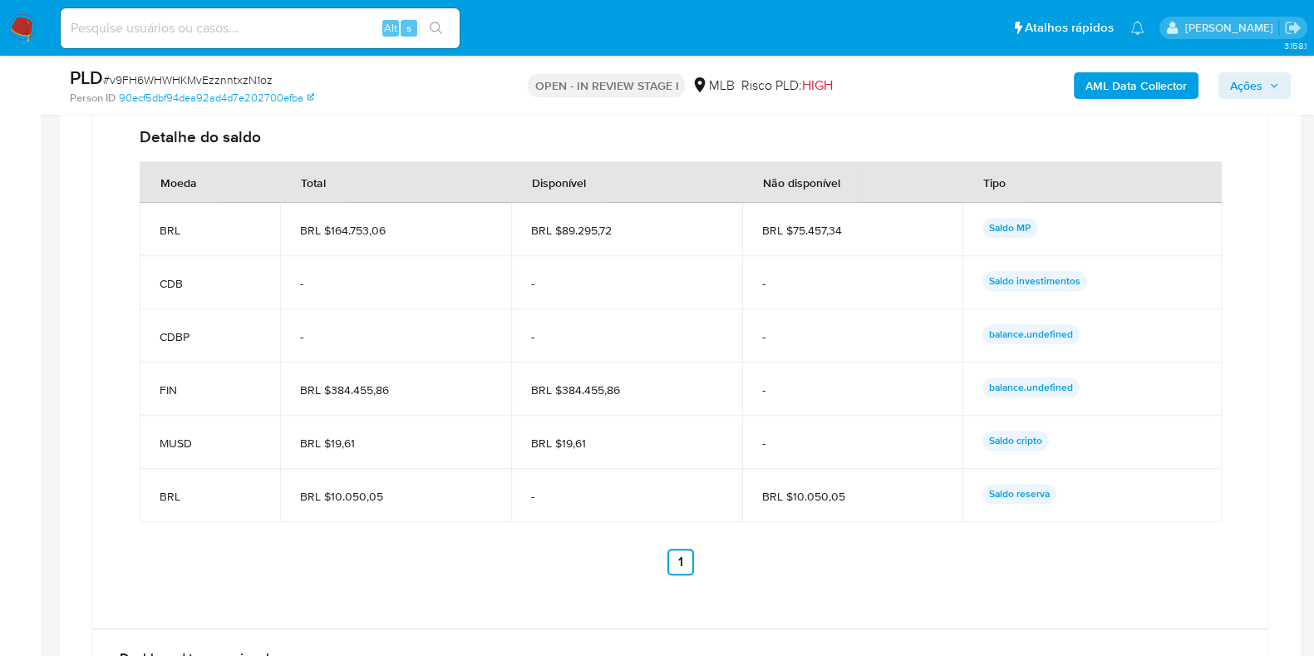
scroll to position [1557, 0]
drag, startPoint x: 179, startPoint y: 383, endPoint x: 145, endPoint y: 380, distance: 34.2
click at [143, 381] on td "FIN" at bounding box center [210, 388] width 140 height 53
click at [1024, 387] on p "balance.undefined" at bounding box center [1030, 387] width 97 height 20
click at [345, 390] on span "BRL $384.455,86" at bounding box center [395, 389] width 191 height 15
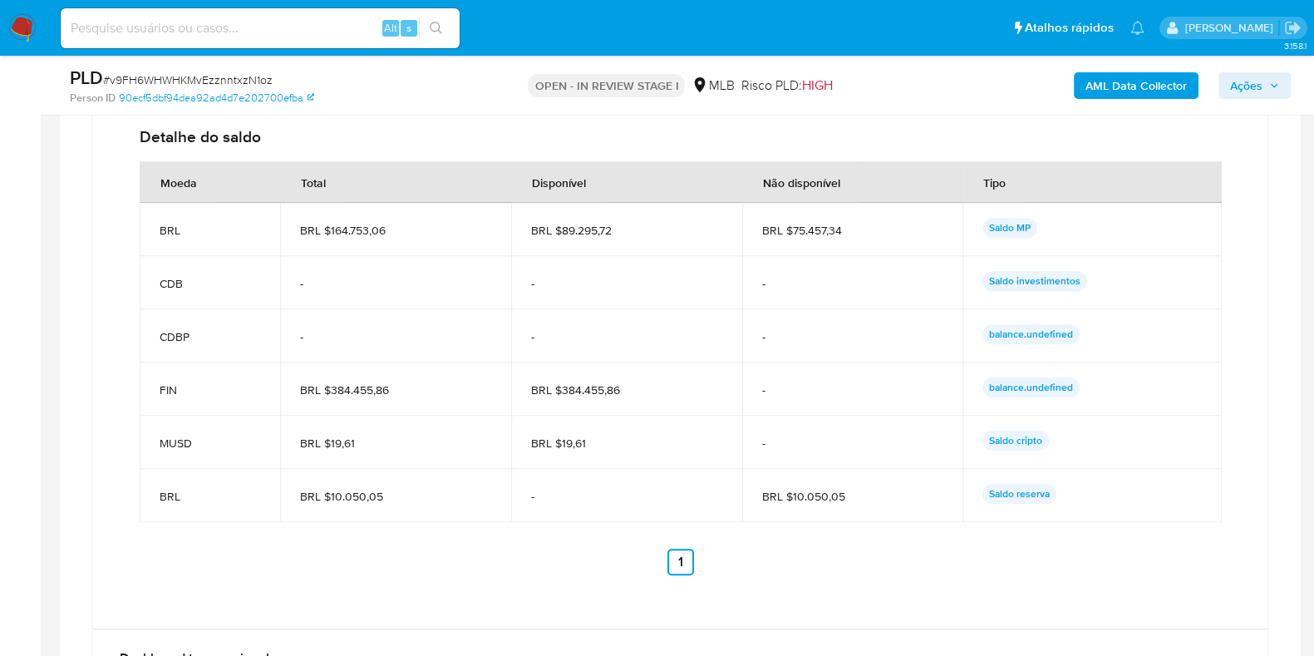
drag, startPoint x: 361, startPoint y: 390, endPoint x: 648, endPoint y: 393, distance: 286.7
click at [648, 393] on tr "FIN BRL $384.455,86 BRL $384.455,86 - balance.undefined" at bounding box center [681, 388] width 1082 height 53
click at [648, 393] on span "BRL $384.455,86" at bounding box center [626, 389] width 191 height 15
drag, startPoint x: 648, startPoint y: 391, endPoint x: 528, endPoint y: 395, distance: 120.6
click at [528, 395] on td "BRL $384.455,86" at bounding box center [626, 388] width 231 height 53
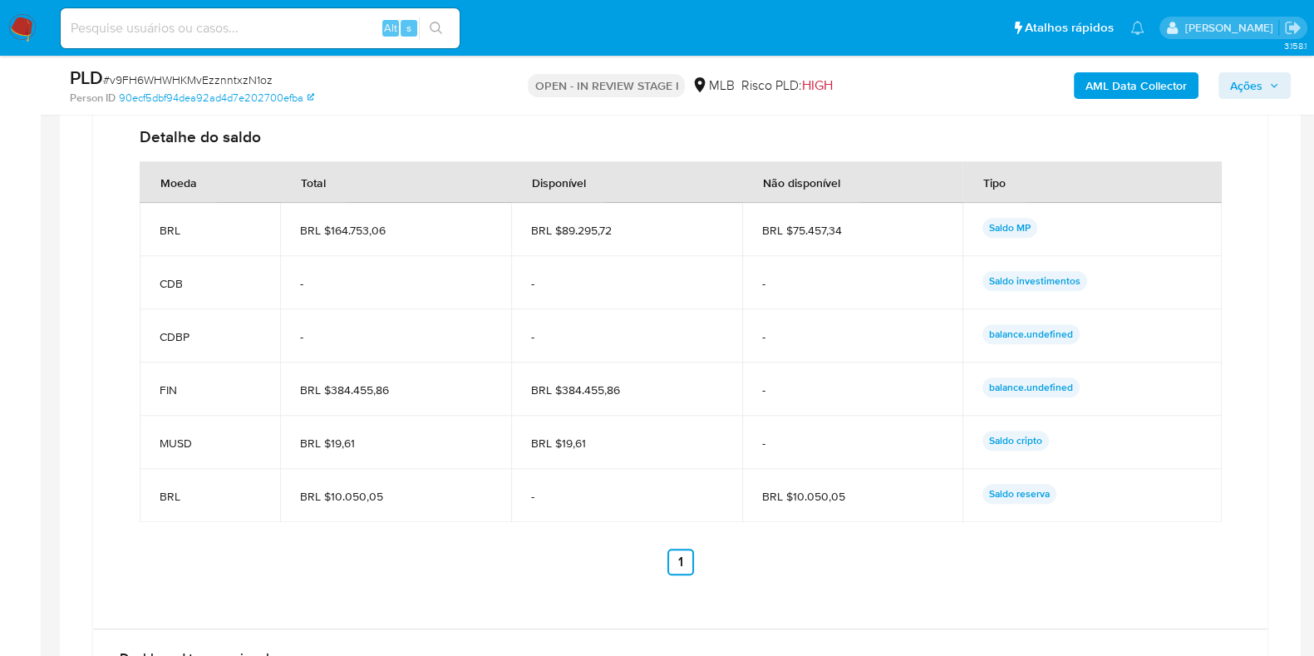
click at [700, 406] on td "BRL $384.455,86" at bounding box center [626, 388] width 231 height 53
click at [847, 560] on ul "Anterior 1 Siguiente" at bounding box center [680, 561] width 1081 height 27
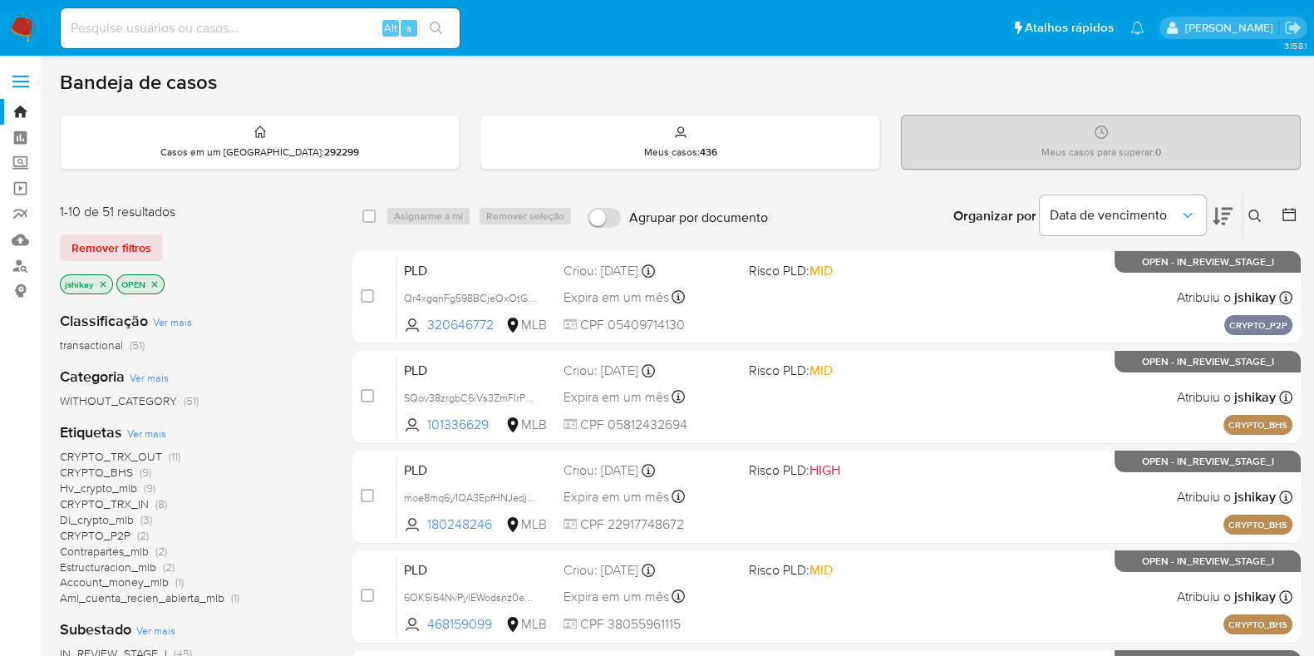
click at [1283, 211] on icon at bounding box center [1288, 214] width 13 height 13
click at [1292, 209] on icon at bounding box center [1288, 214] width 13 height 13
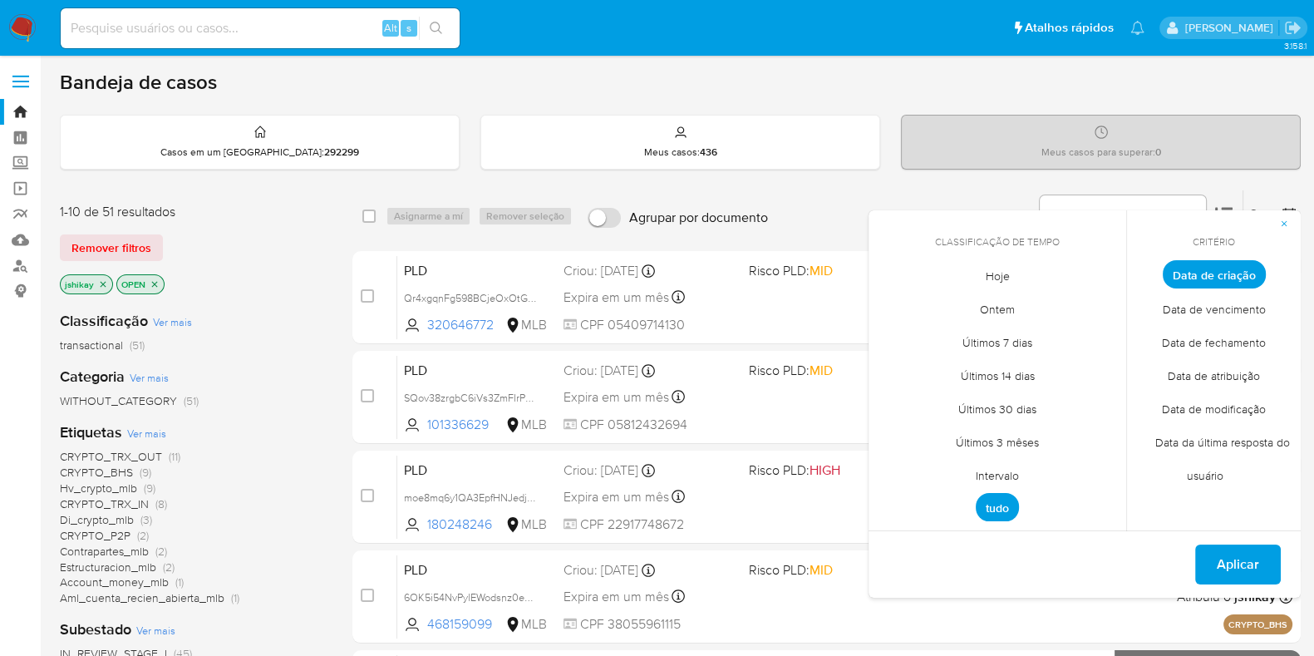
click at [996, 471] on span "Intervalo" at bounding box center [997, 475] width 78 height 34
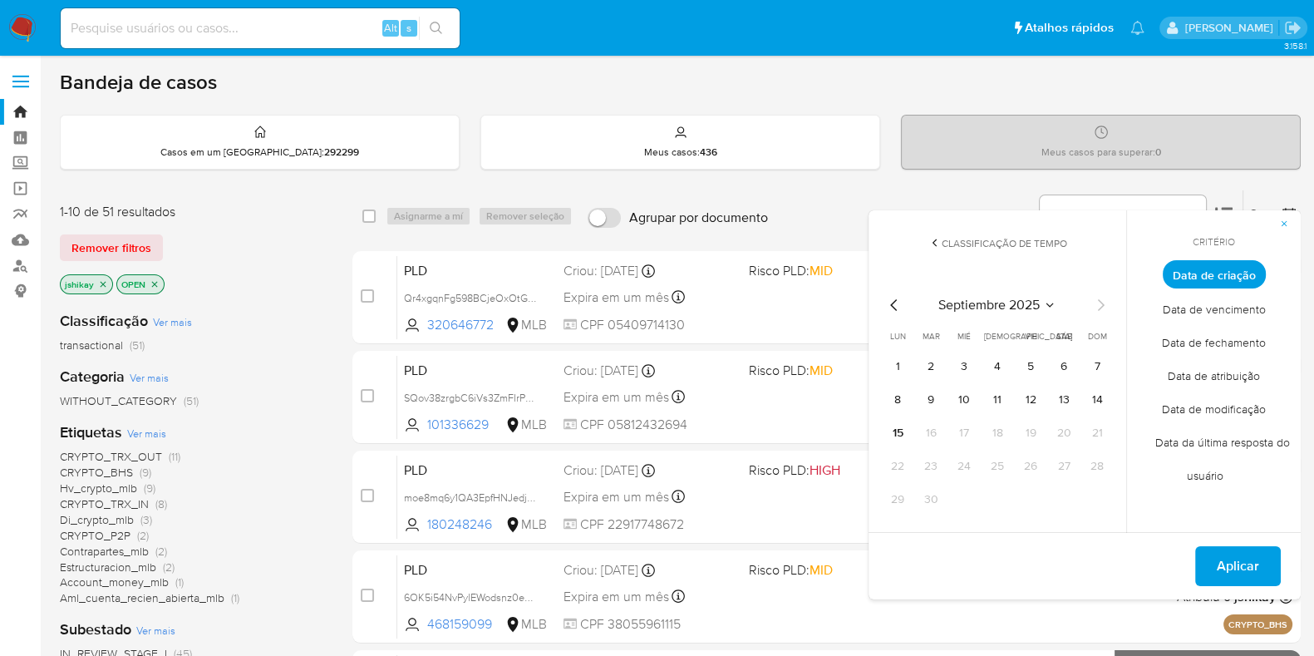
click at [888, 297] on icon "Mes anterior" at bounding box center [894, 305] width 20 height 20
click at [1027, 367] on button "1" at bounding box center [1030, 366] width 27 height 27
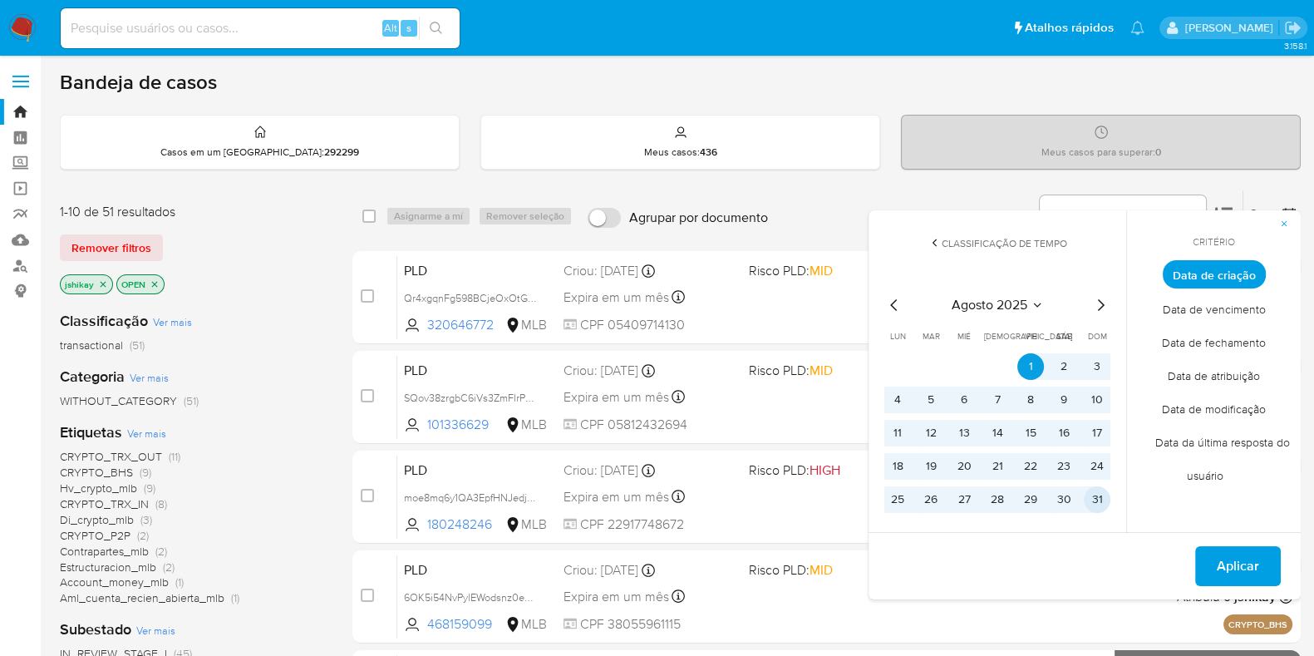
click at [1097, 498] on button "31" at bounding box center [1097, 499] width 27 height 27
click at [1240, 556] on span "Aplicar" at bounding box center [1238, 566] width 42 height 37
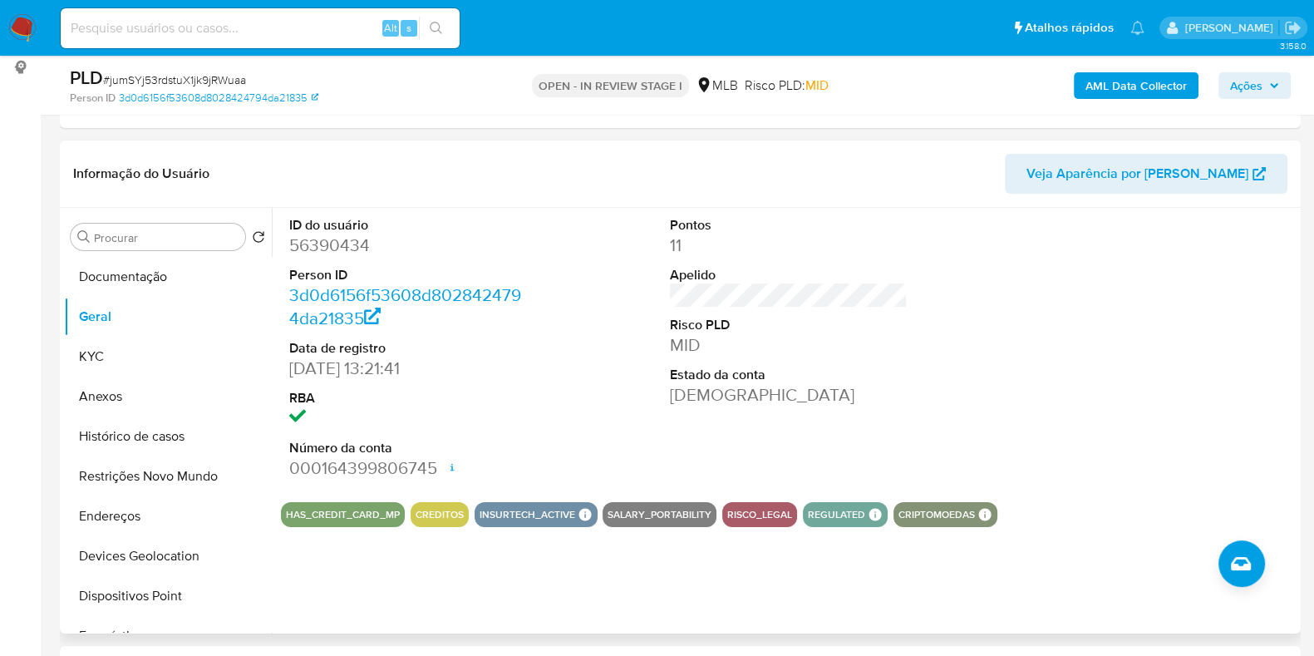
scroll to position [103, 0]
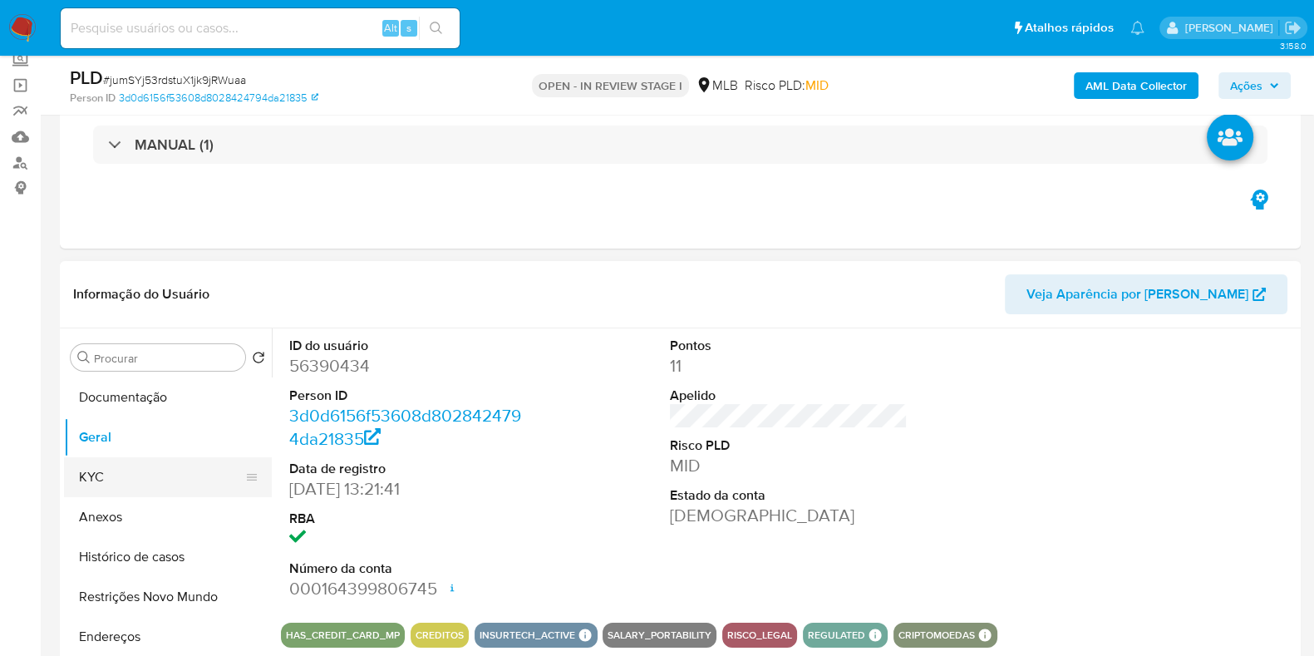
click at [156, 491] on button "KYC" at bounding box center [161, 477] width 194 height 40
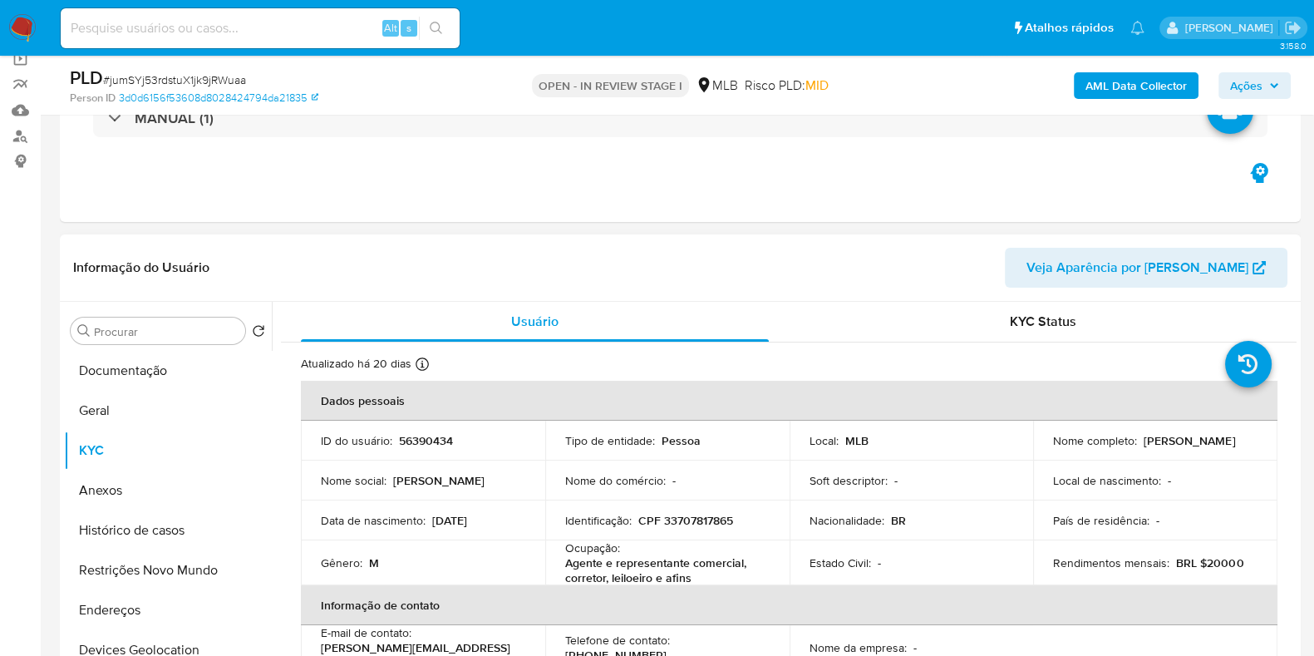
scroll to position [312, 0]
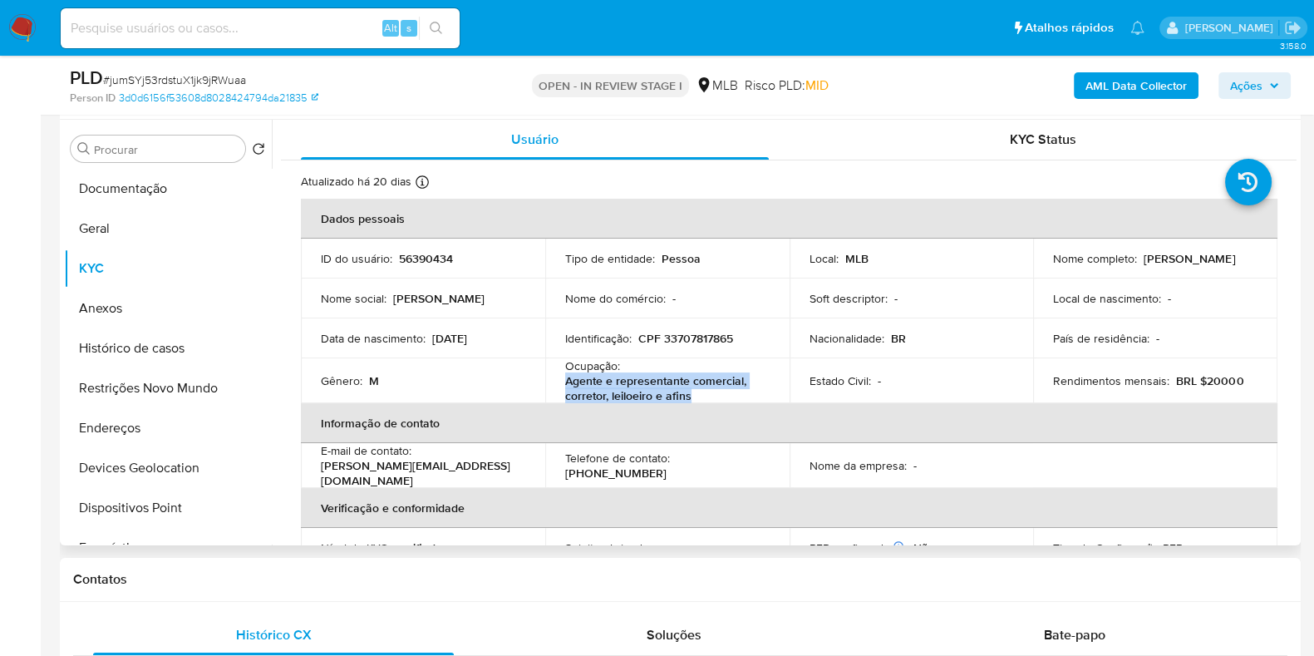
drag, startPoint x: 701, startPoint y: 392, endPoint x: 563, endPoint y: 382, distance: 138.3
click at [565, 382] on p "Agente e representante comercial, corretor, leiloeiro e afins" at bounding box center [664, 388] width 198 height 30
copy p "Agente e representante comercial, corretor, leiloeiro e afins"
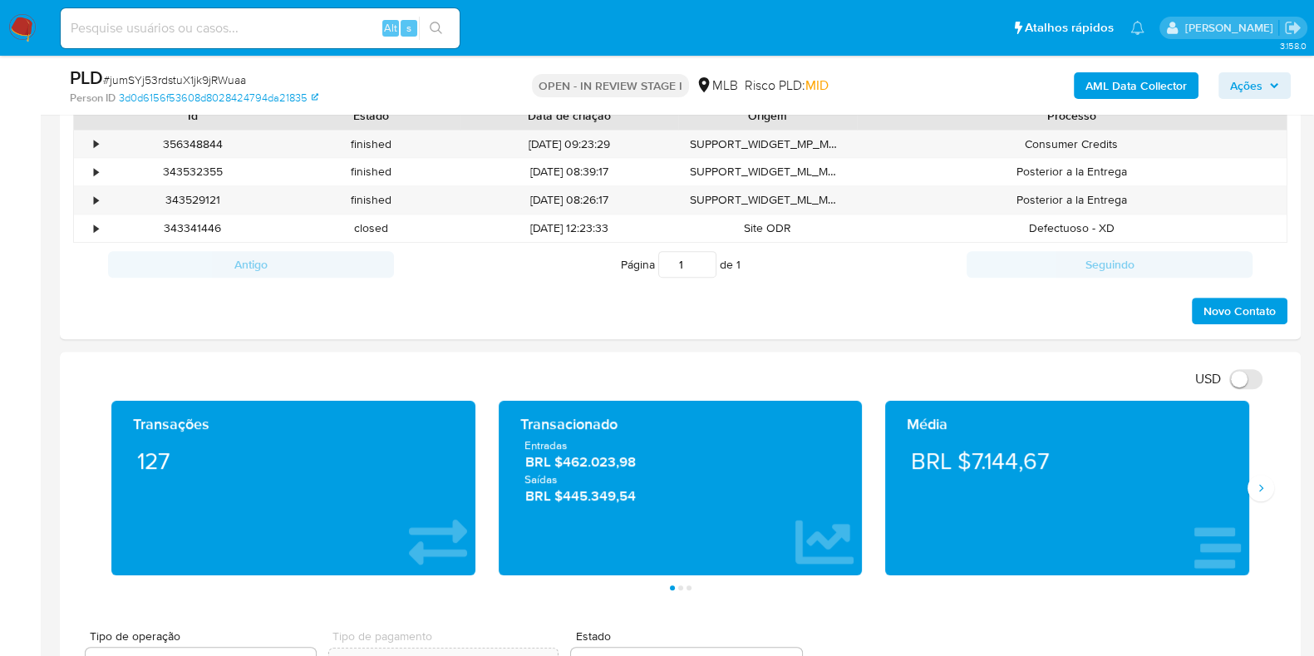
scroll to position [1039, 0]
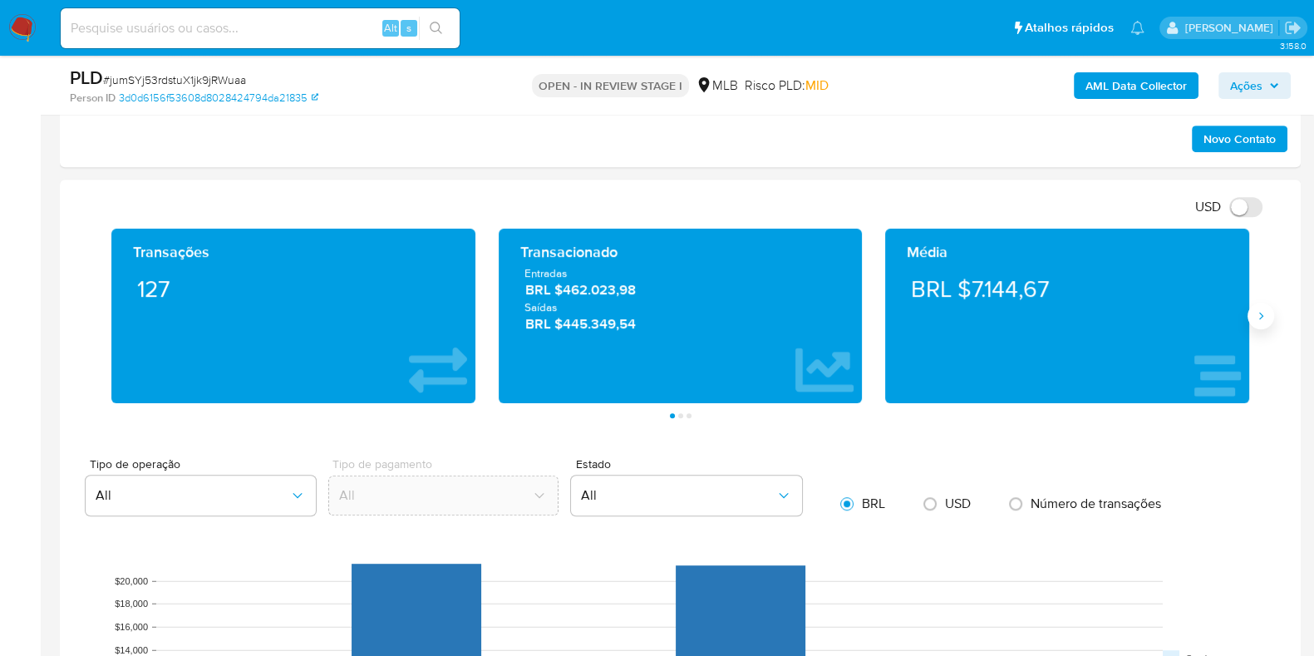
click at [1259, 313] on icon "Siguiente" at bounding box center [1260, 315] width 13 height 13
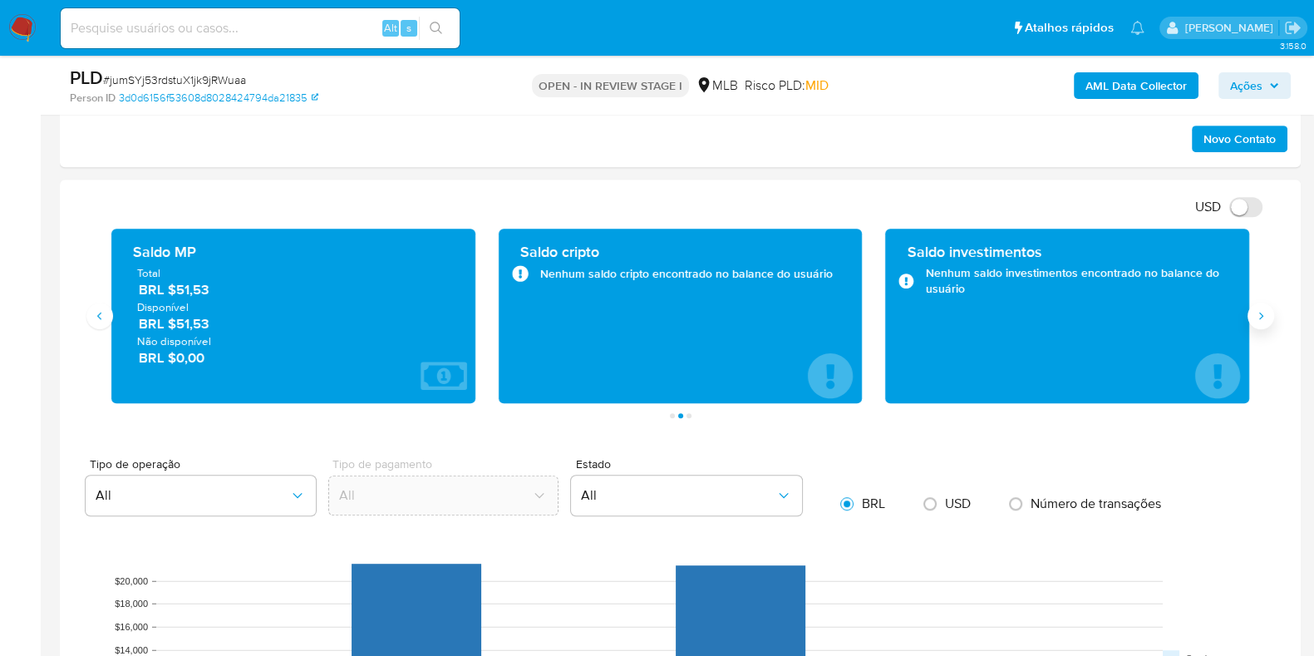
click at [1259, 313] on icon "Siguiente" at bounding box center [1260, 315] width 13 height 13
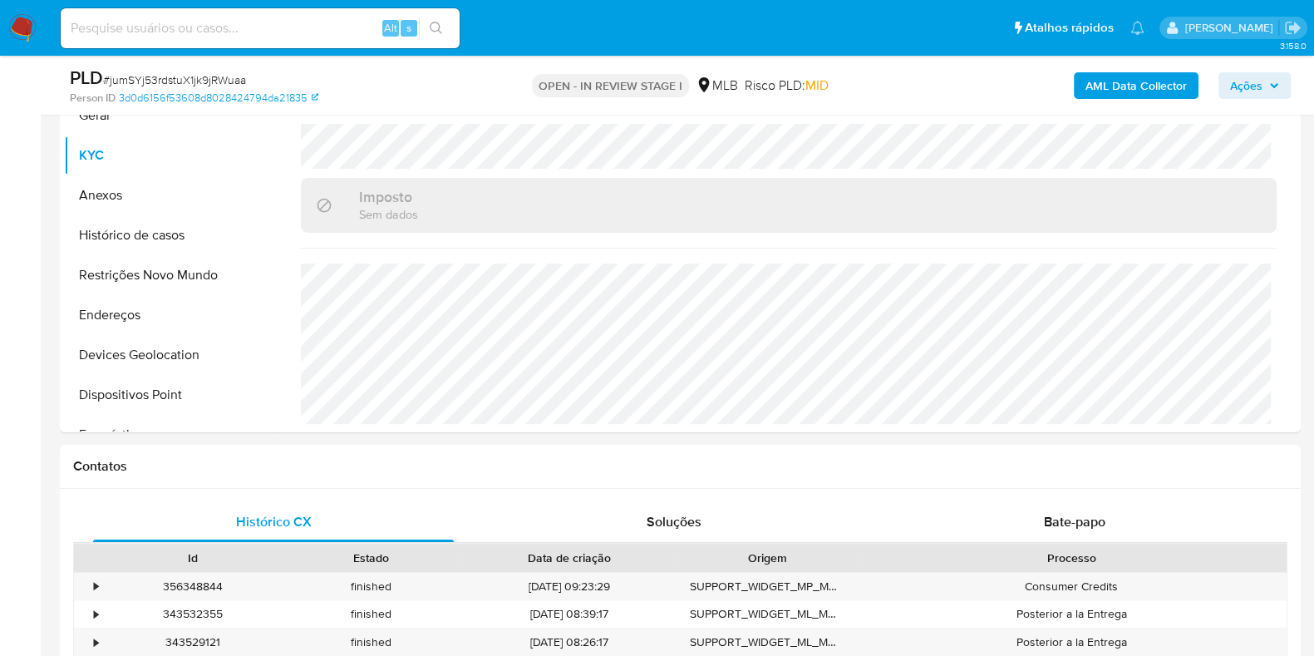
scroll to position [415, 0]
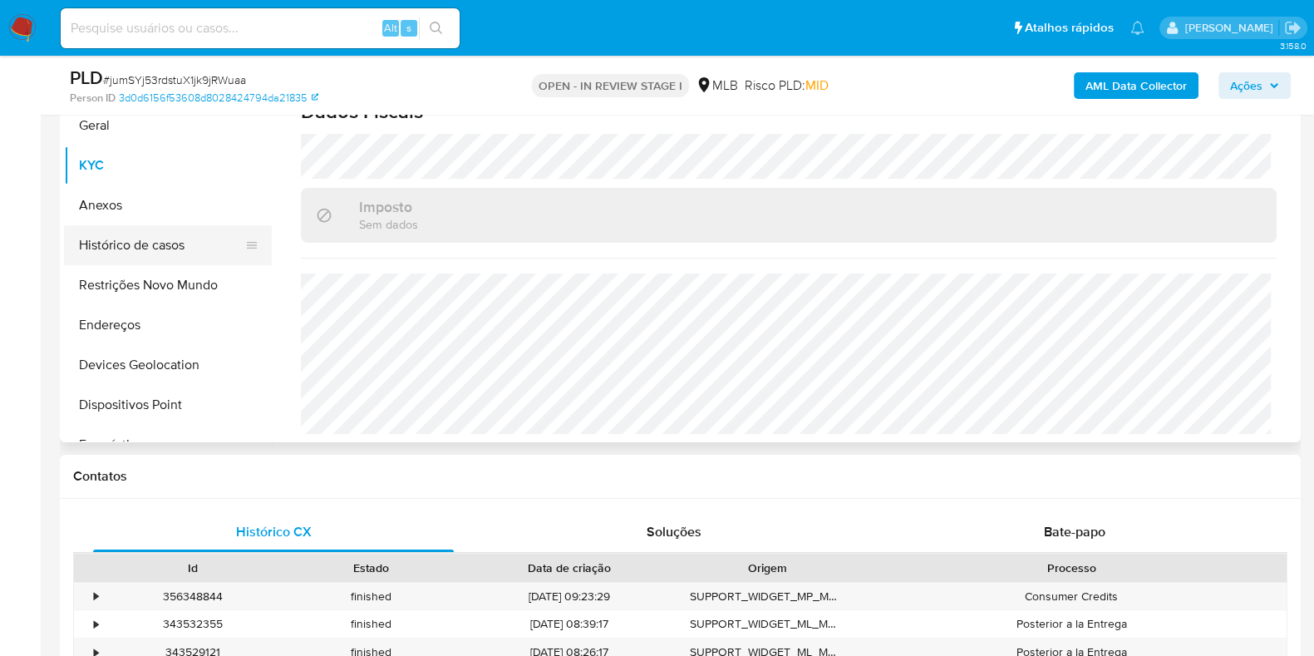
click at [133, 250] on button "Histórico de casos" at bounding box center [161, 245] width 194 height 40
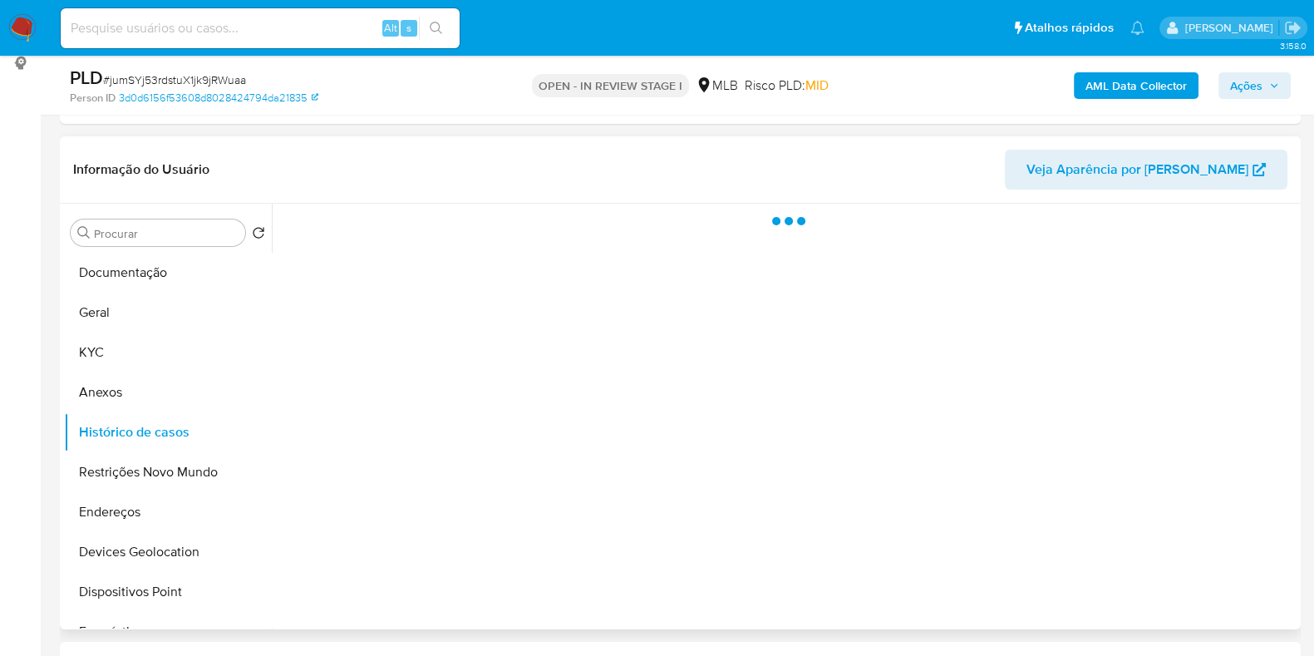
scroll to position [207, 0]
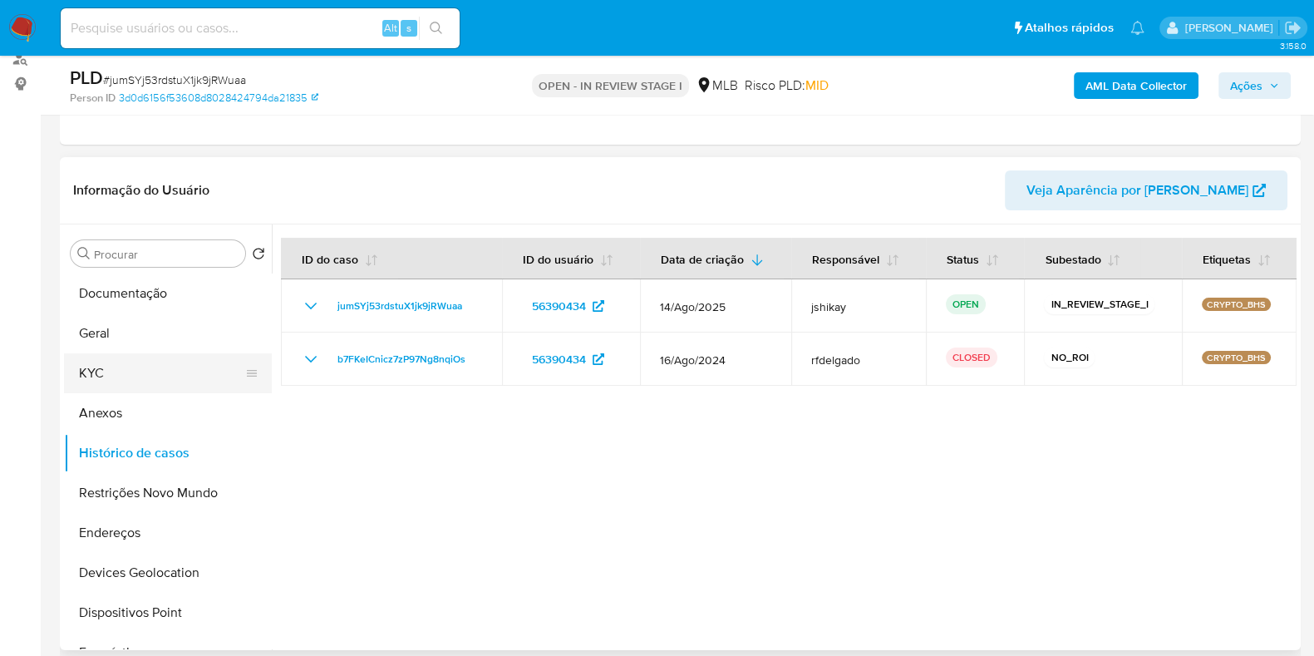
click at [121, 373] on button "KYC" at bounding box center [161, 373] width 194 height 40
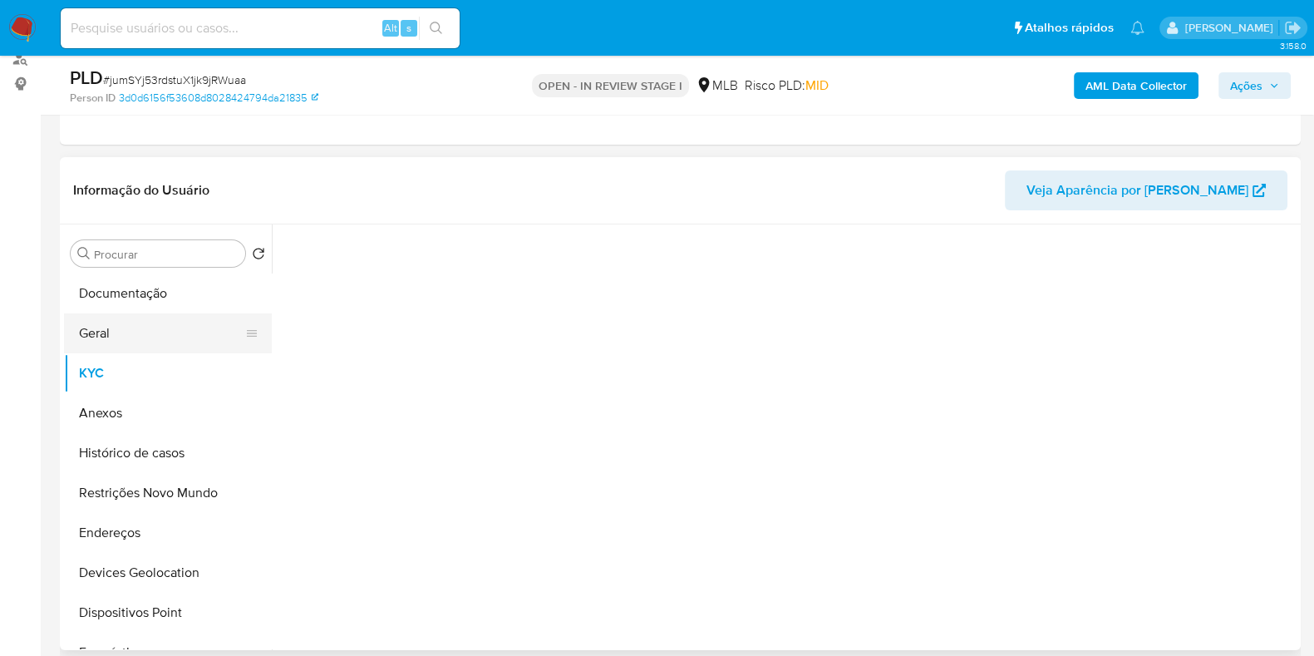
click at [137, 335] on button "Geral" at bounding box center [161, 333] width 194 height 40
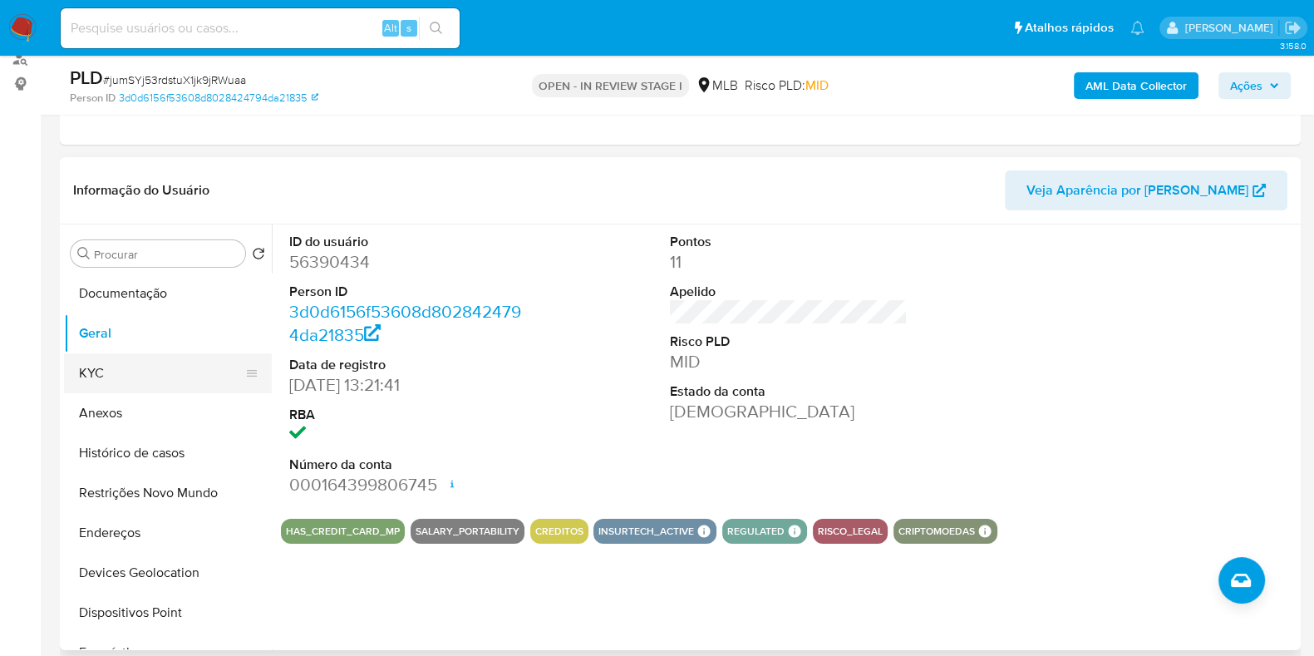
drag, startPoint x: 171, startPoint y: 363, endPoint x: 187, endPoint y: 364, distance: 15.8
click at [170, 363] on button "KYC" at bounding box center [161, 373] width 194 height 40
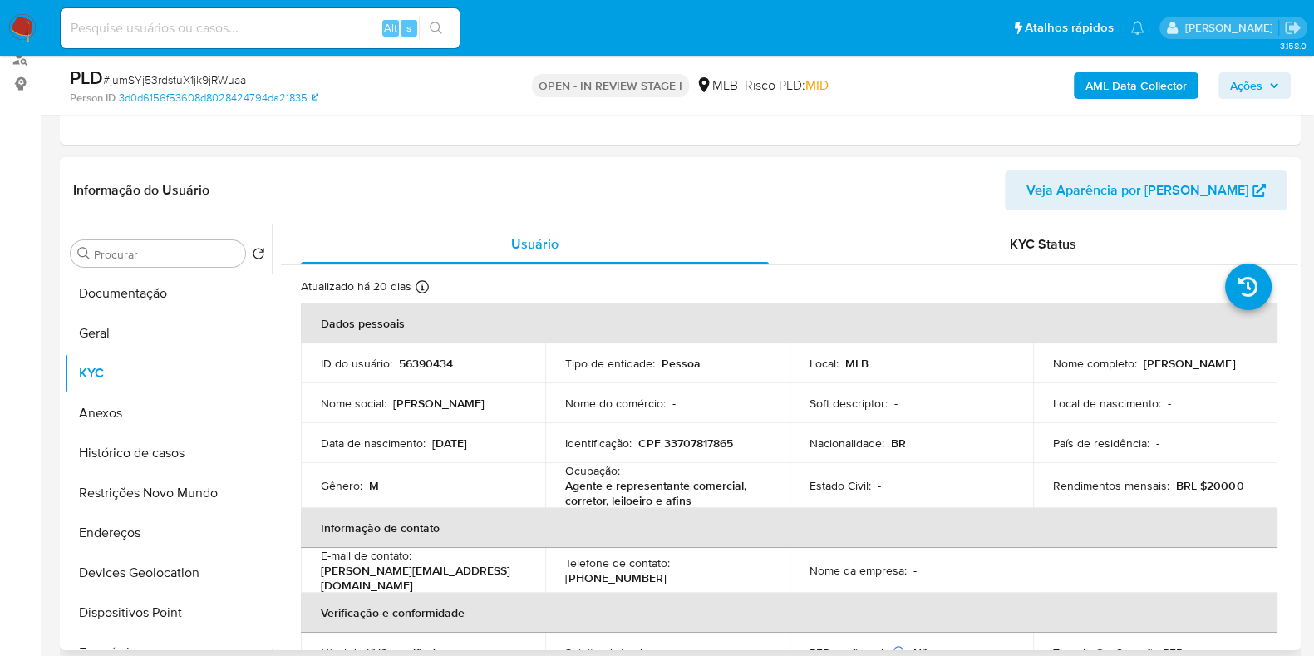
drag, startPoint x: 145, startPoint y: 547, endPoint x: 268, endPoint y: 524, distance: 124.2
click at [145, 547] on button "Endereços" at bounding box center [168, 533] width 208 height 40
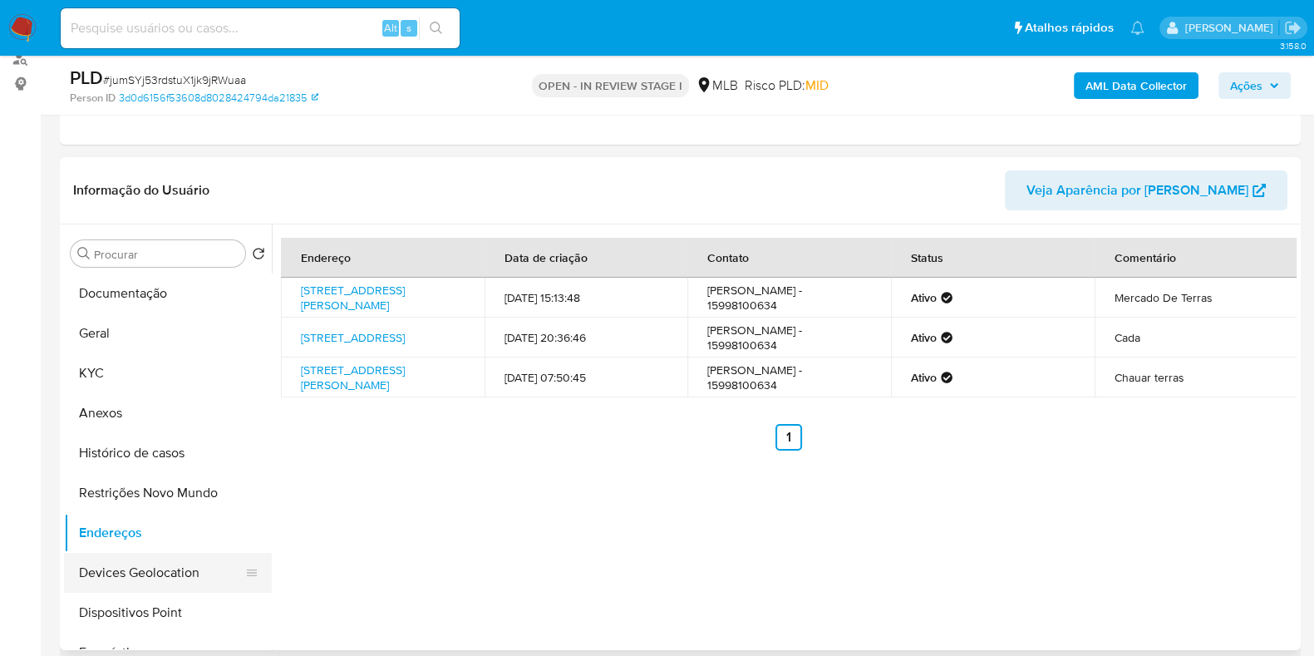
click at [130, 588] on button "Devices Geolocation" at bounding box center [161, 573] width 194 height 40
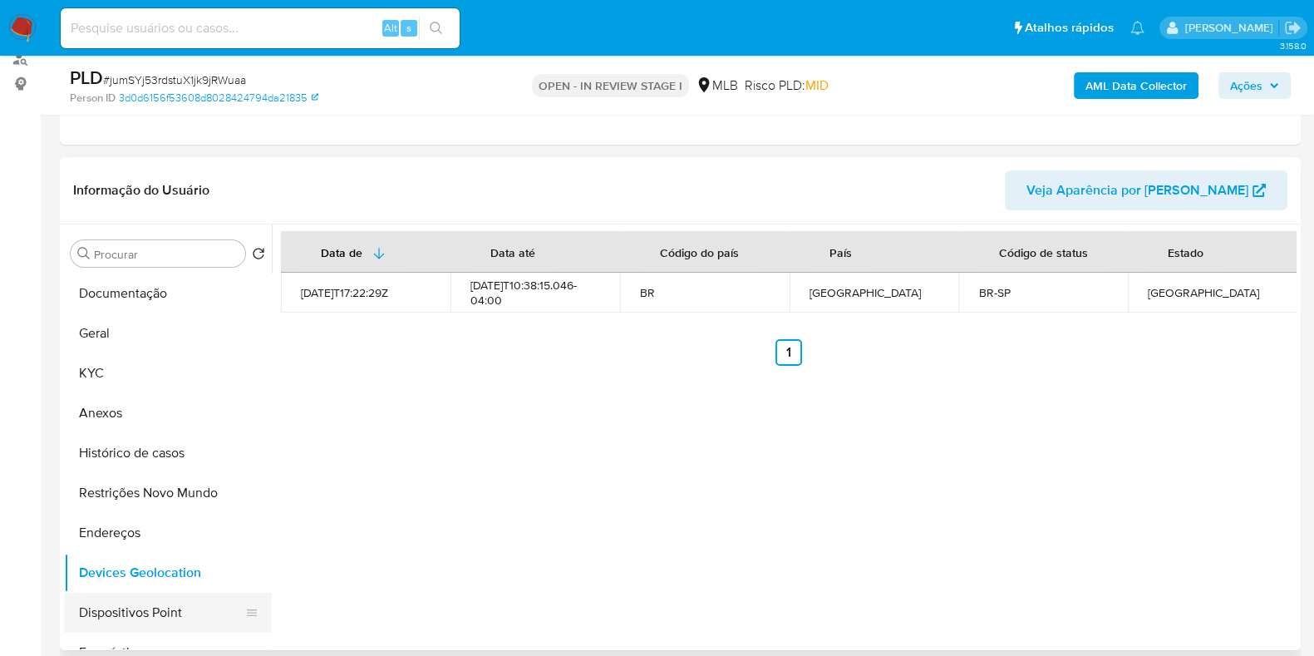
click at [170, 617] on button "Dispositivos Point" at bounding box center [161, 613] width 194 height 40
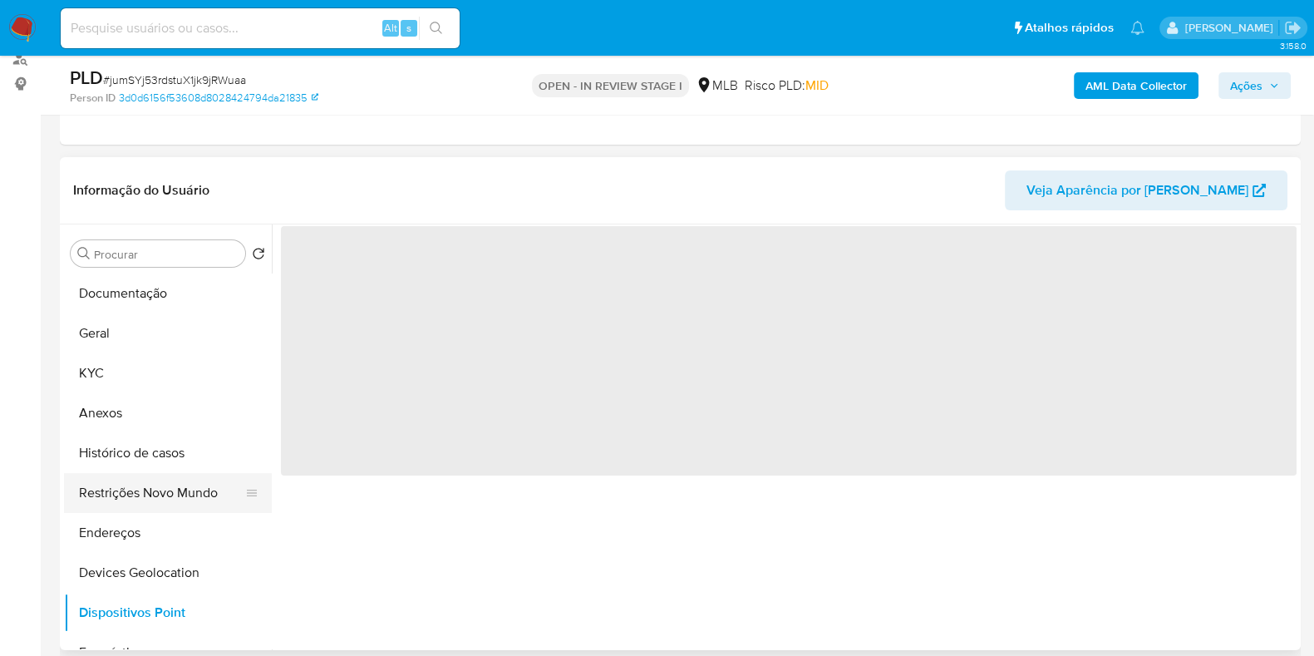
click at [167, 483] on button "Restrições Novo Mundo" at bounding box center [161, 493] width 194 height 40
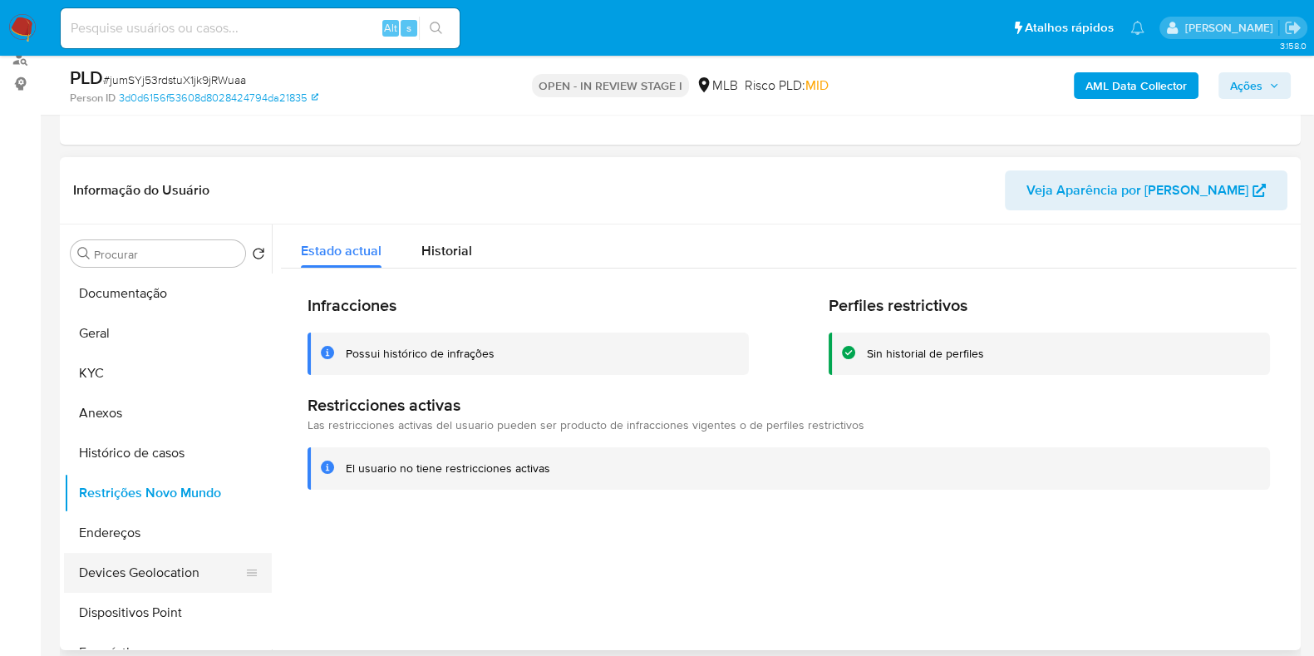
click at [146, 590] on button "Devices Geolocation" at bounding box center [161, 573] width 194 height 40
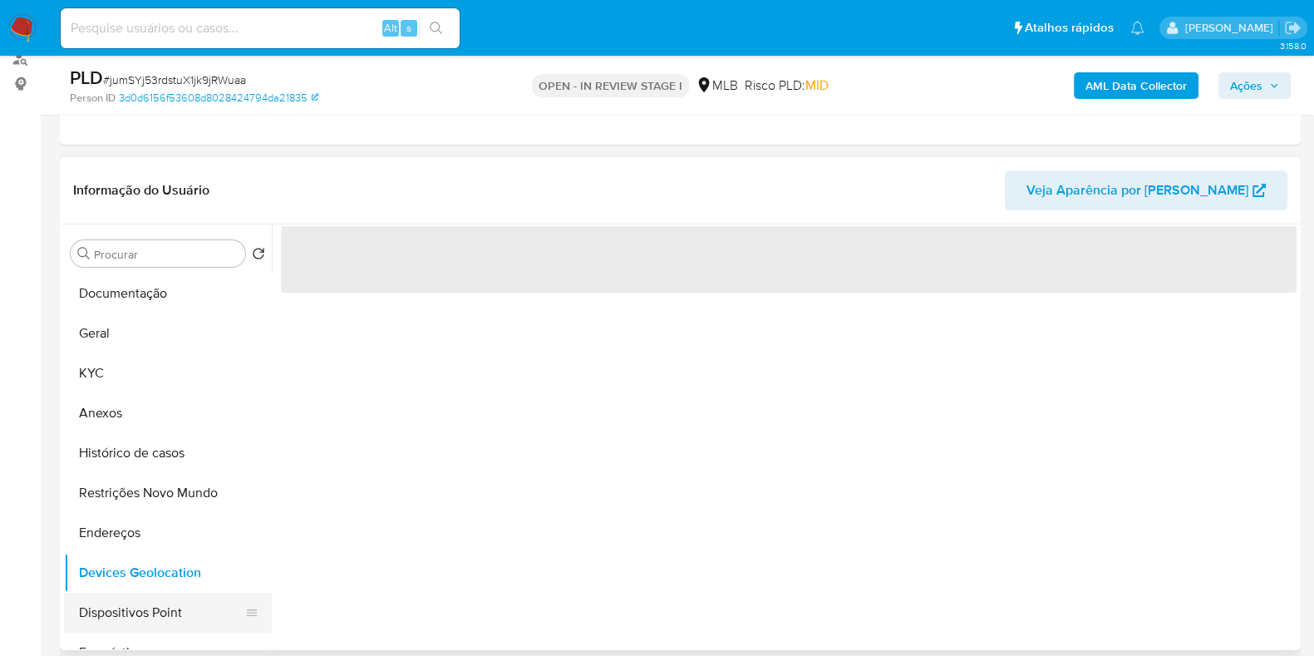
click at [215, 621] on button "Dispositivos Point" at bounding box center [161, 613] width 194 height 40
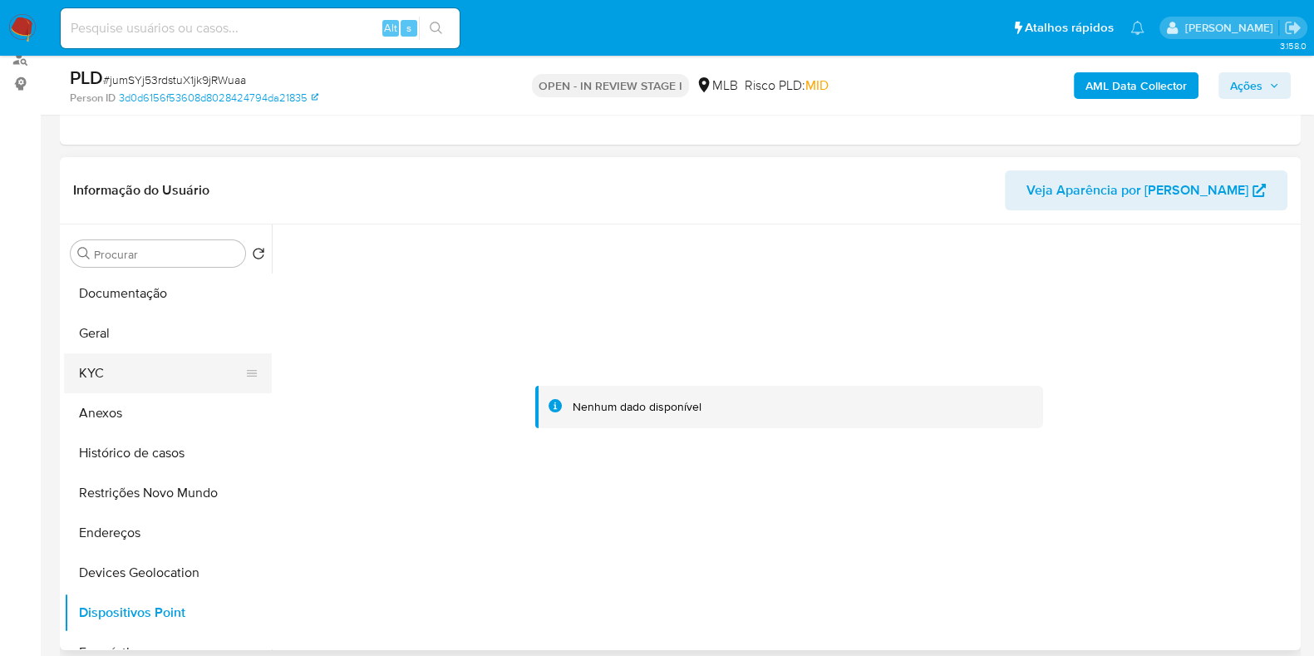
click at [131, 375] on button "KYC" at bounding box center [161, 373] width 194 height 40
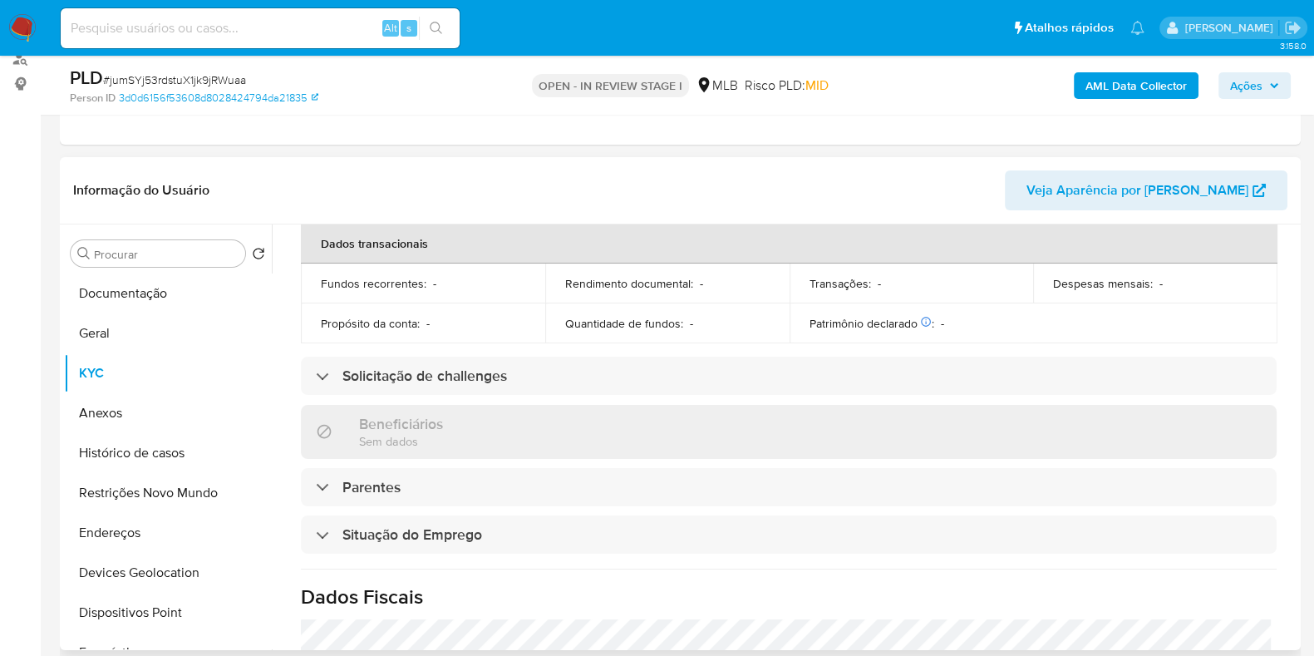
scroll to position [726, 0]
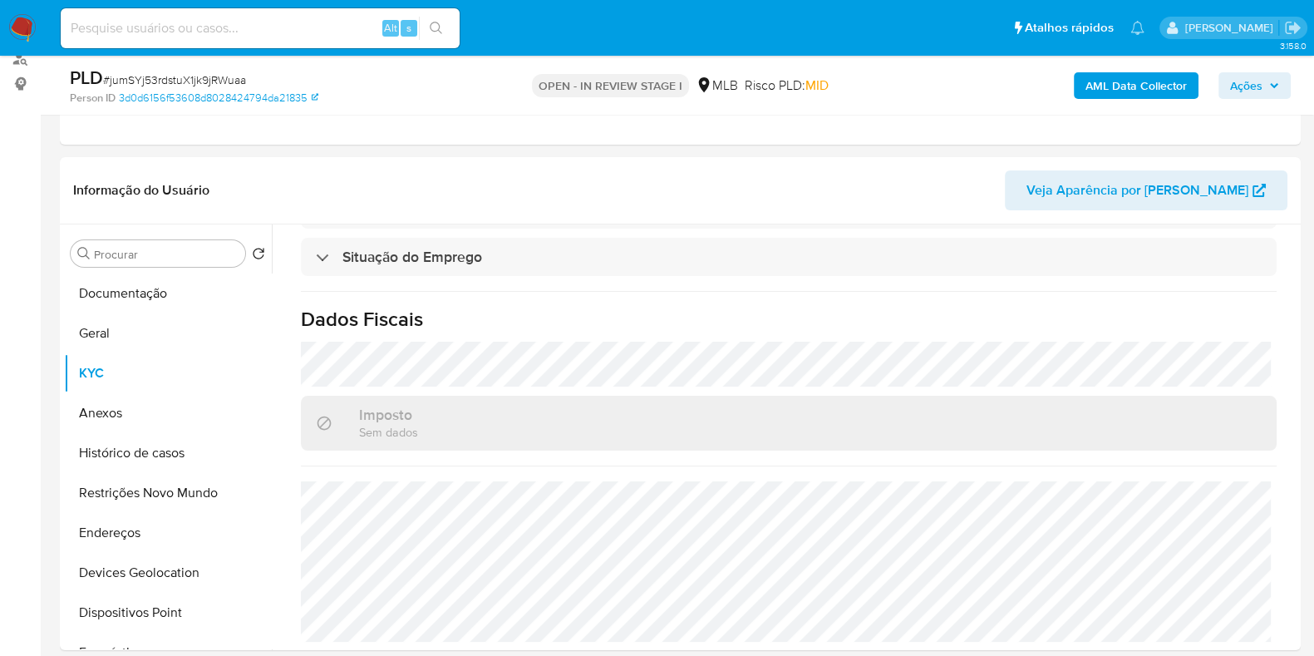
click at [1141, 94] on b "AML Data Collector" at bounding box center [1135, 85] width 101 height 27
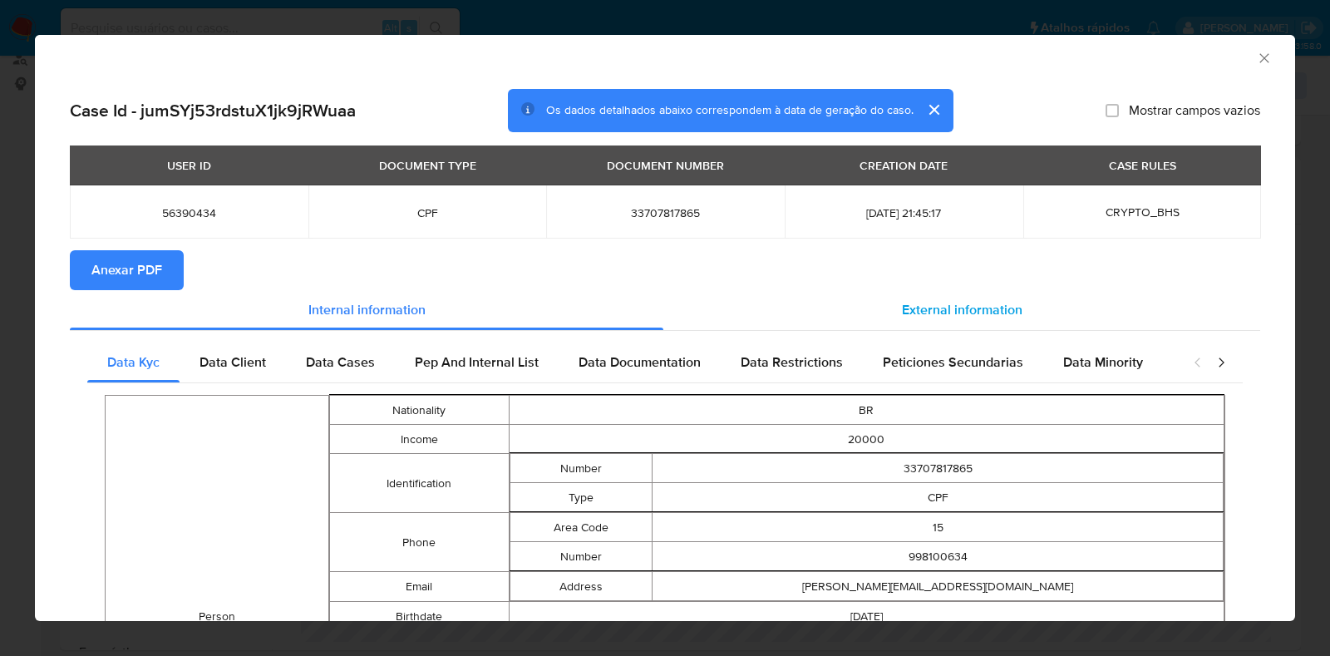
click at [967, 317] on span "External information" at bounding box center [962, 309] width 120 height 19
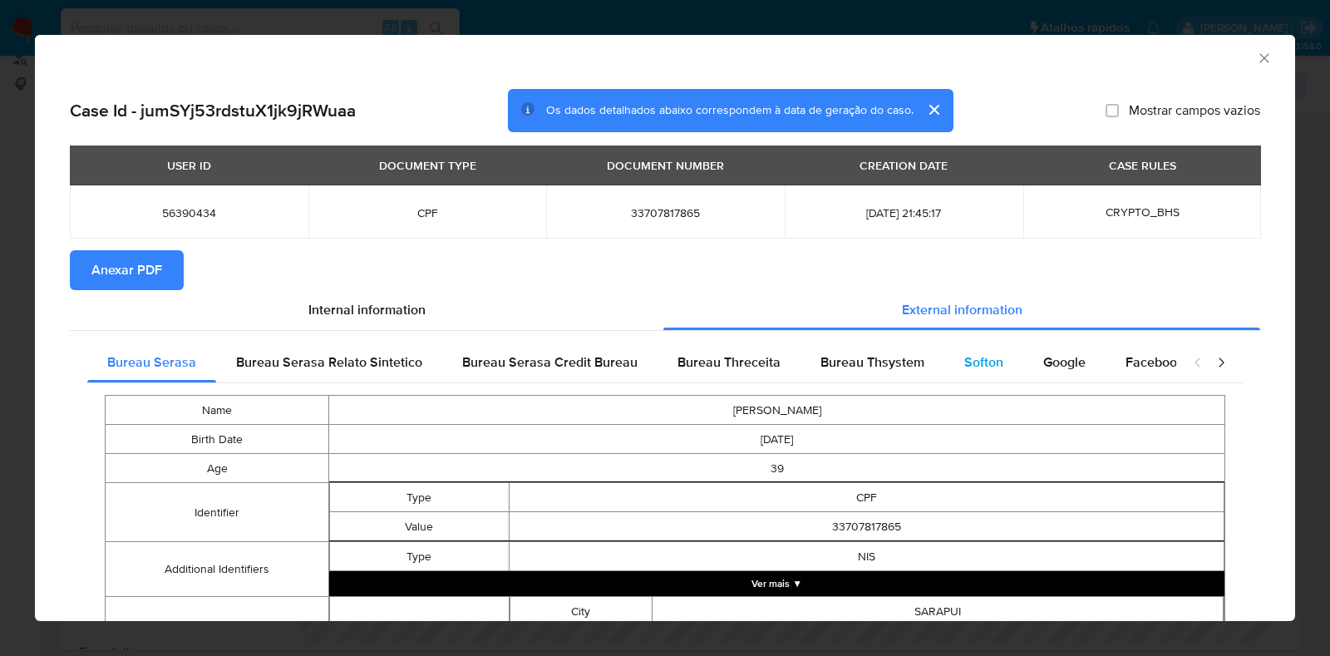
click at [991, 351] on div "Softon" at bounding box center [983, 362] width 79 height 40
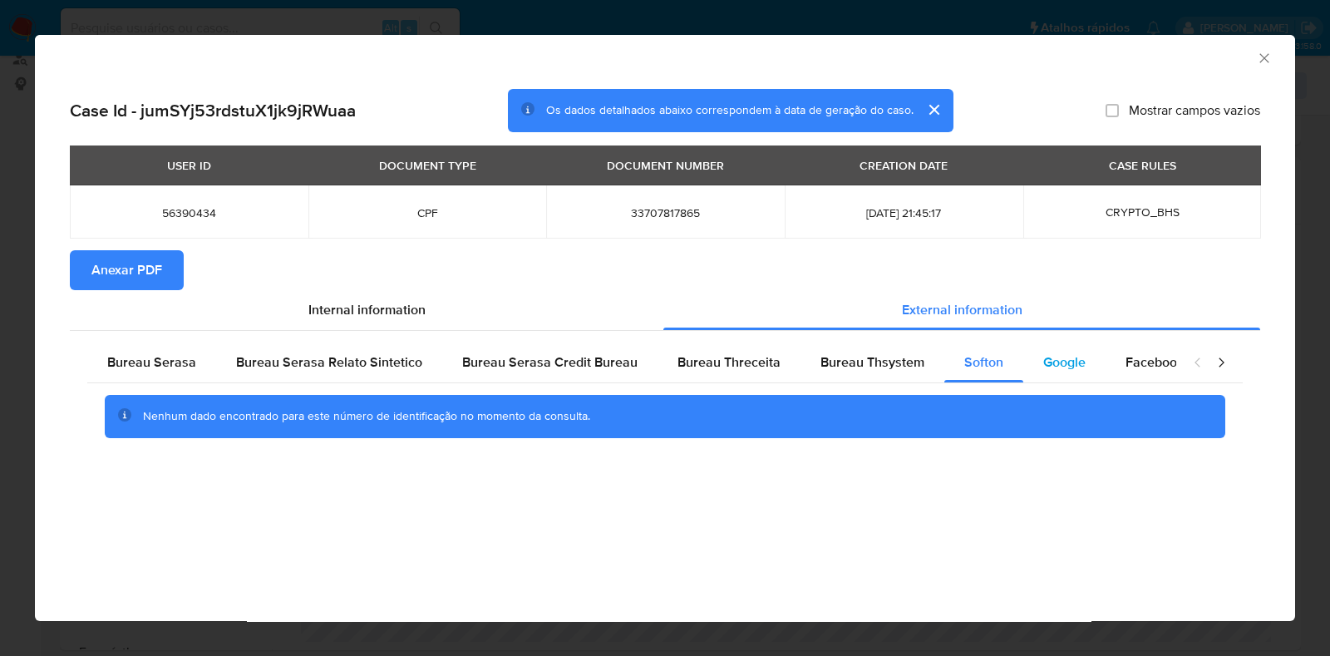
click at [1043, 356] on span "Google" at bounding box center [1064, 361] width 42 height 19
click at [141, 278] on span "Anexar PDF" at bounding box center [126, 270] width 71 height 37
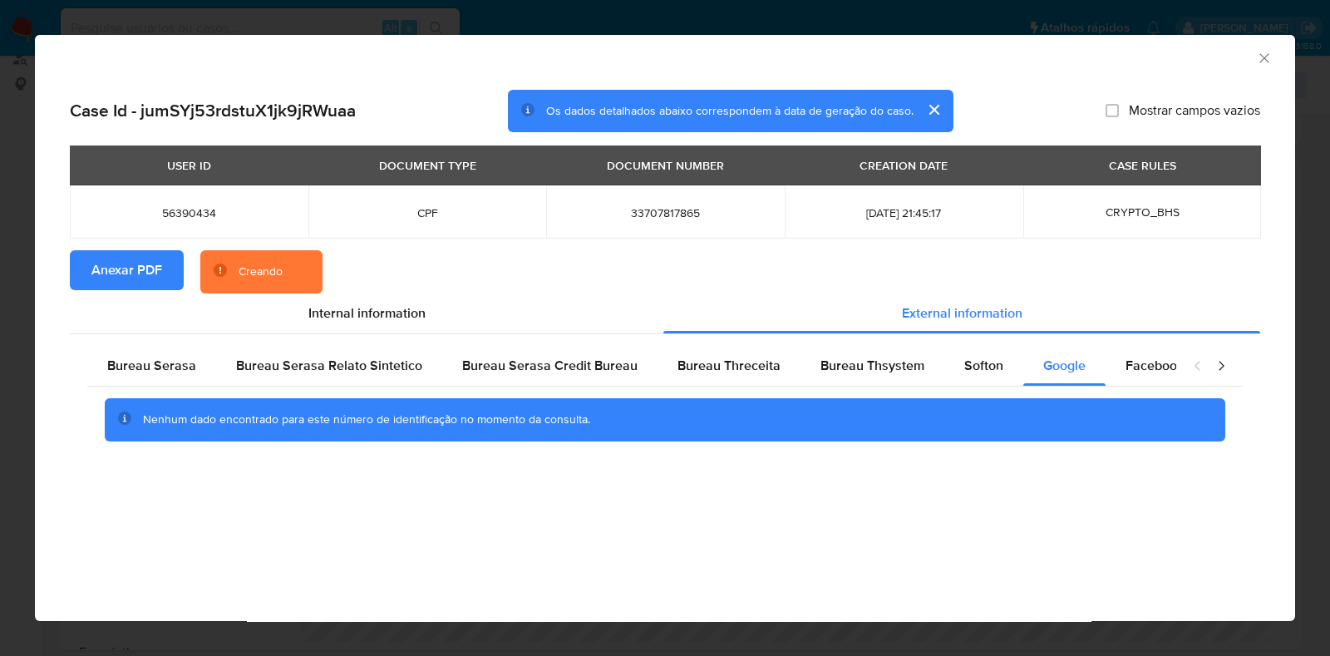
click at [1264, 56] on icon "Fechar a janela" at bounding box center [1264, 58] width 17 height 17
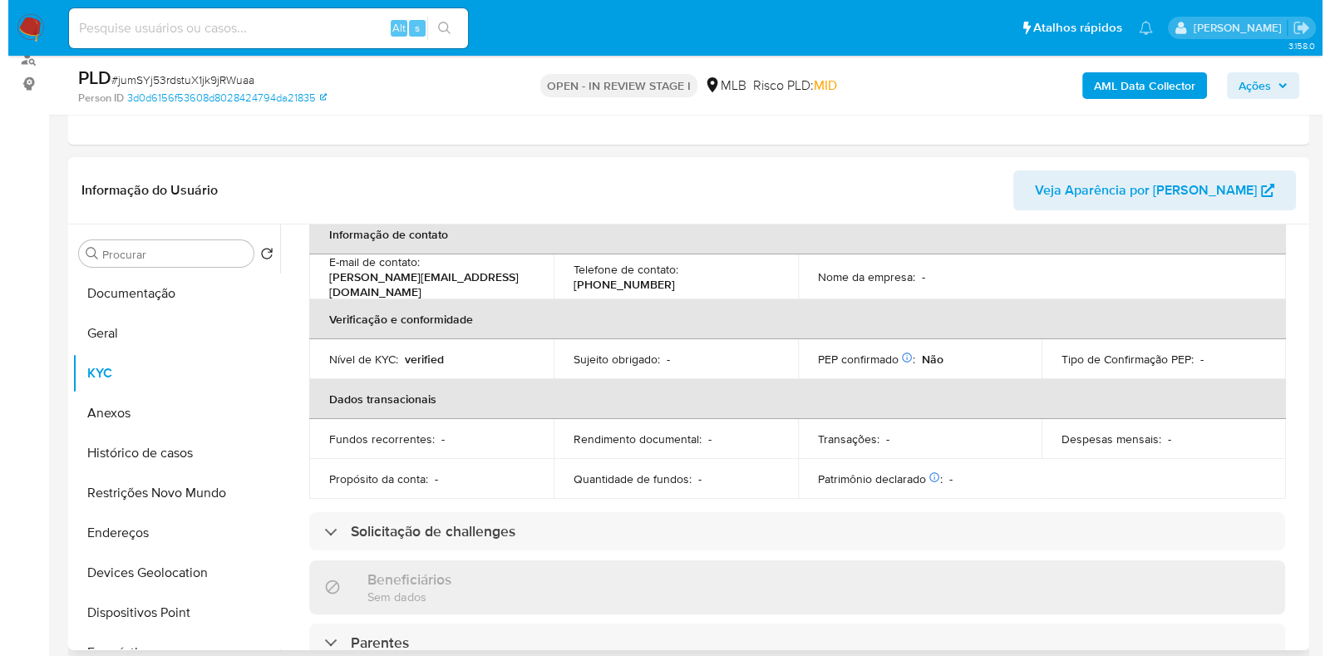
scroll to position [0, 0]
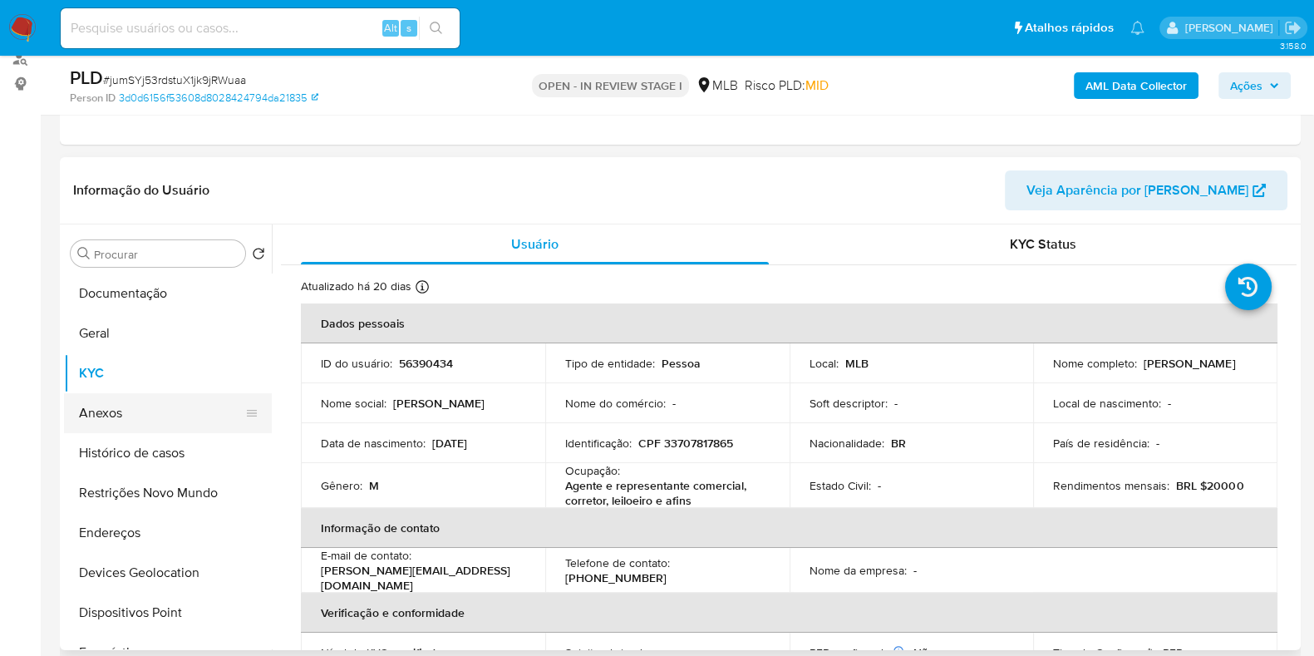
click at [124, 422] on button "Anexos" at bounding box center [161, 413] width 194 height 40
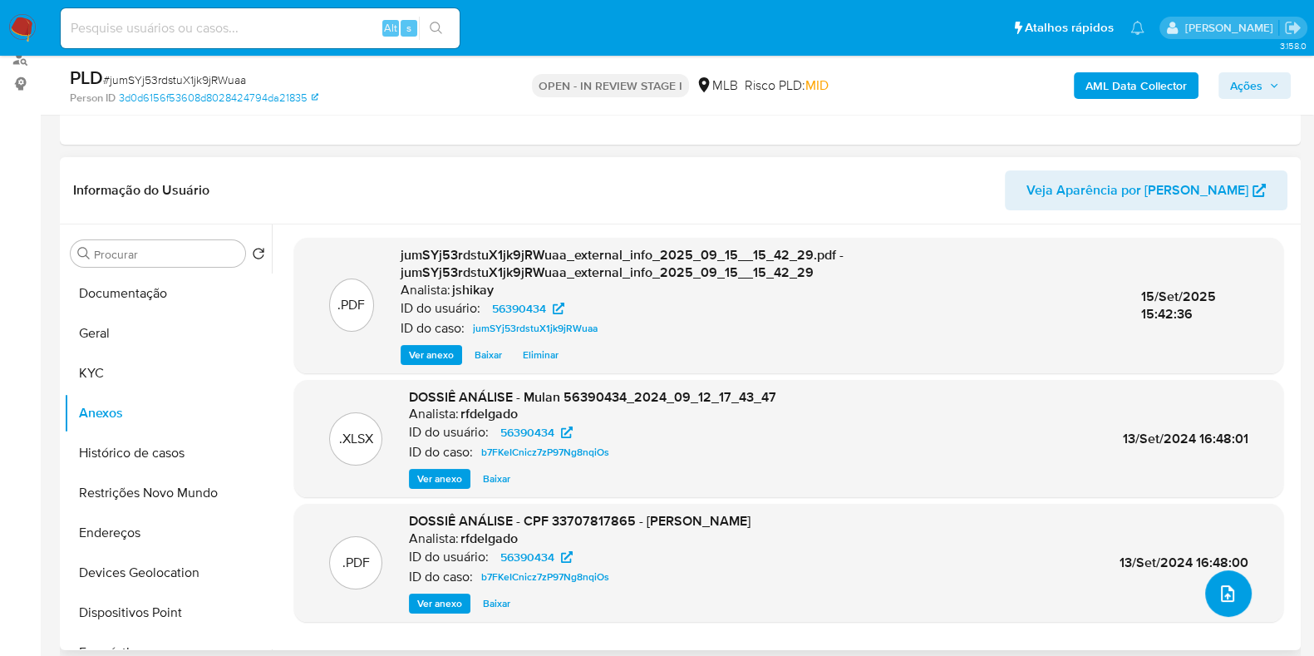
click at [1217, 600] on icon "upload-file" at bounding box center [1227, 593] width 20 height 20
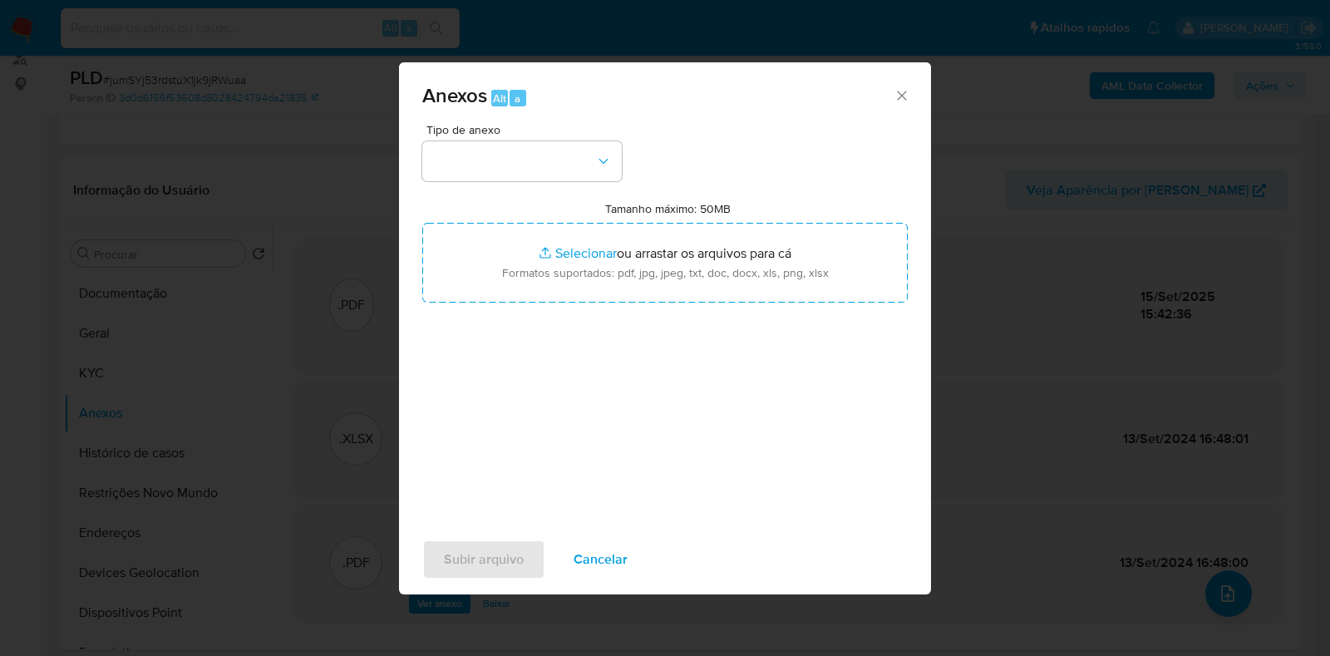
click at [524, 184] on div "Tipo de anexo Tamanho máximo: 50MB Selecionar arquivos Selecionar ou arrastar o…" at bounding box center [664, 320] width 485 height 392
click at [524, 168] on button "button" at bounding box center [521, 161] width 199 height 40
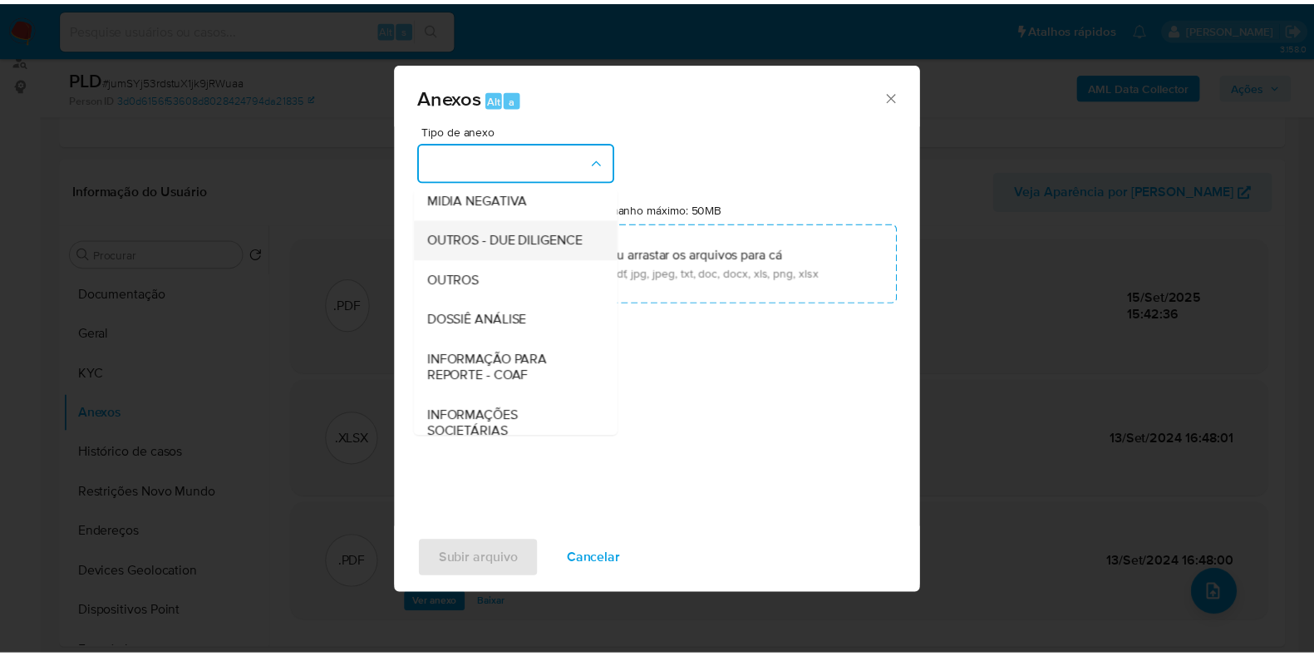
scroll to position [207, 0]
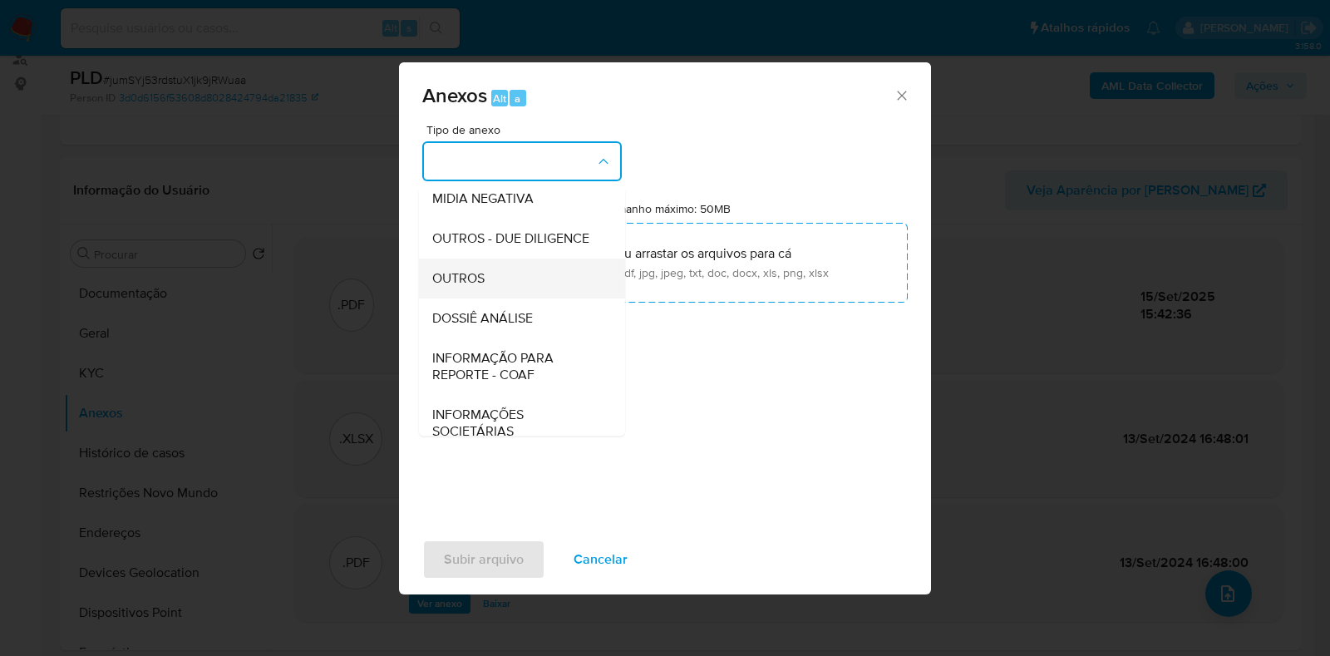
click at [478, 298] on div "OUTROS" at bounding box center [517, 278] width 170 height 40
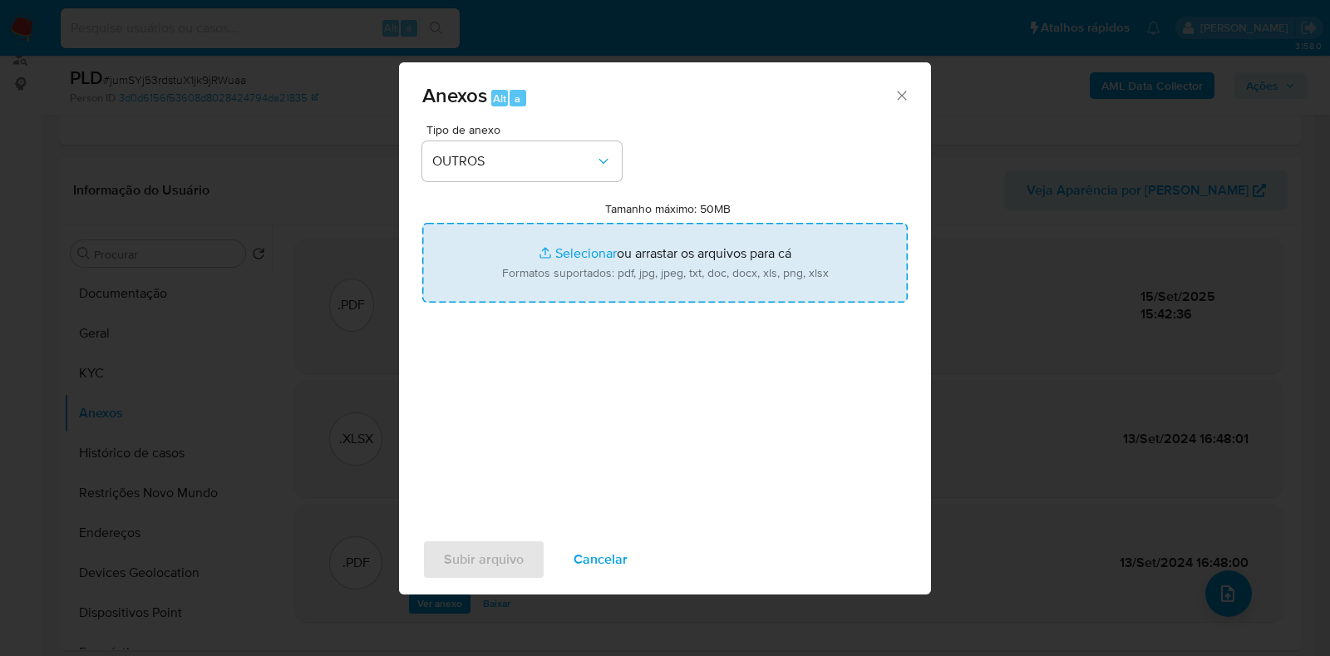
click at [514, 260] on input "Tamanho máximo: 50MB Selecionar arquivos" at bounding box center [664, 263] width 485 height 80
type input "C:\fakepath\Mulan 56390434_2025_09_15_09_54_21 - Resumen TX.pdf"
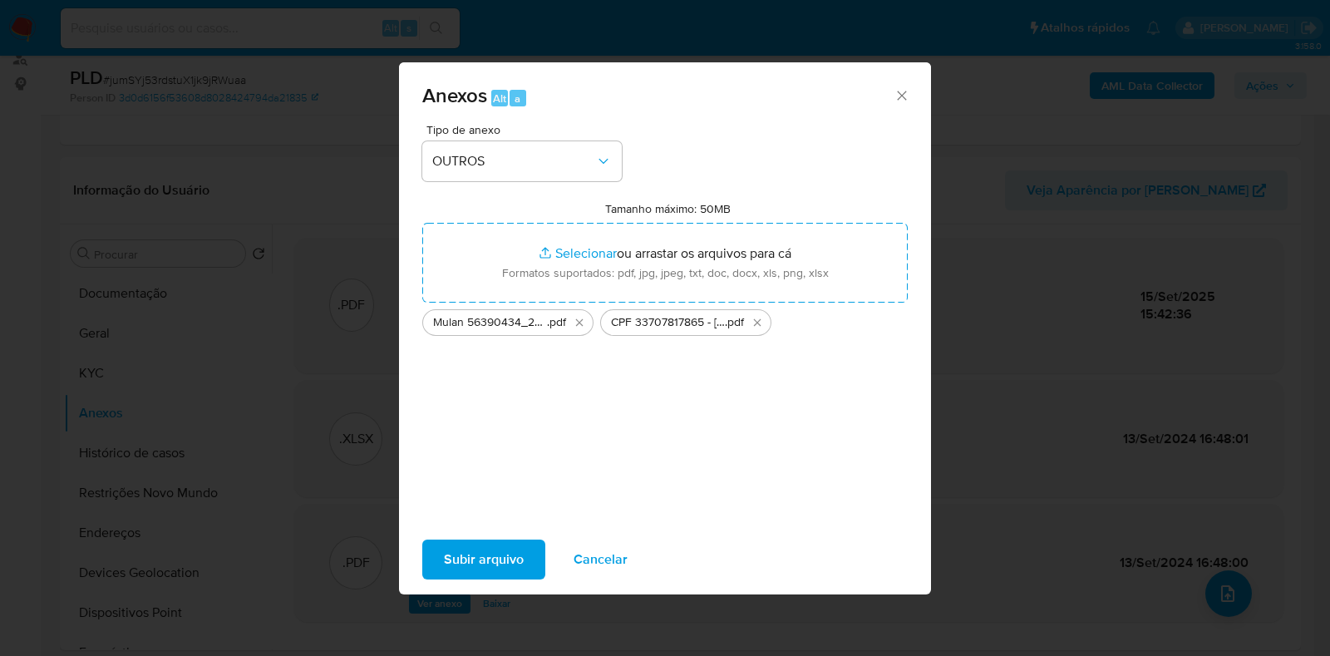
click at [503, 554] on span "Subir arquivo" at bounding box center [484, 559] width 80 height 37
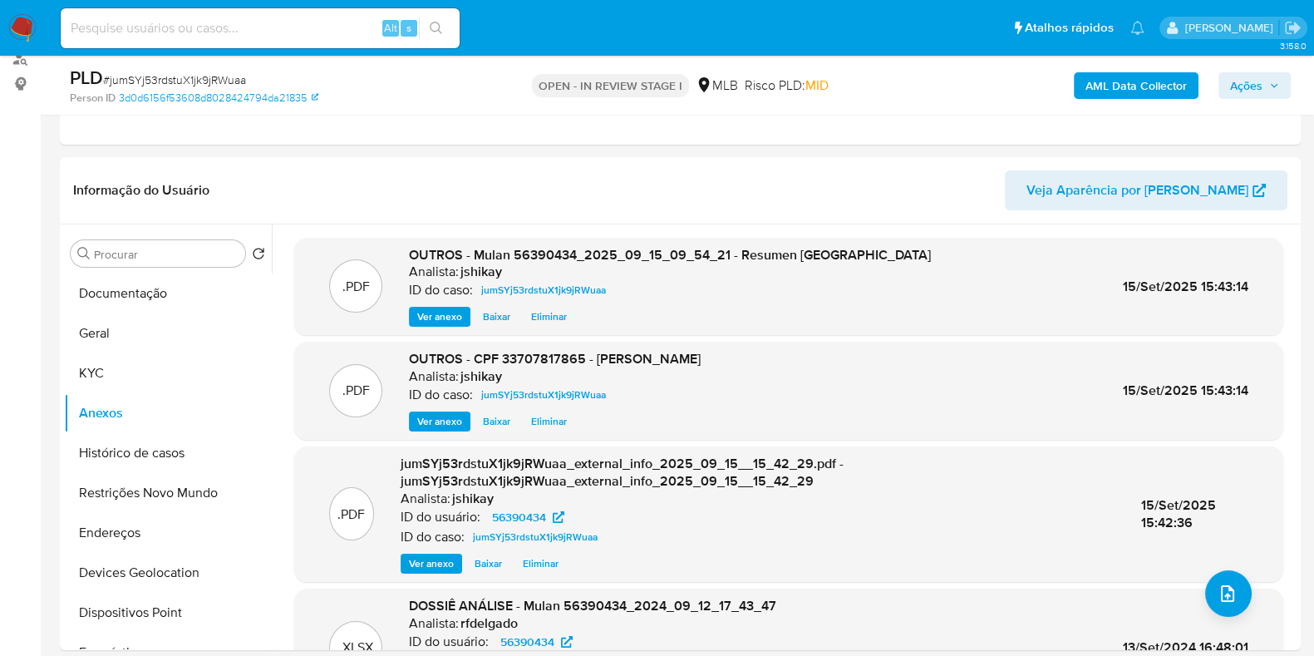
drag, startPoint x: 1257, startPoint y: 76, endPoint x: 1225, endPoint y: 89, distance: 35.0
click at [1257, 76] on span "Ações" at bounding box center [1246, 85] width 32 height 27
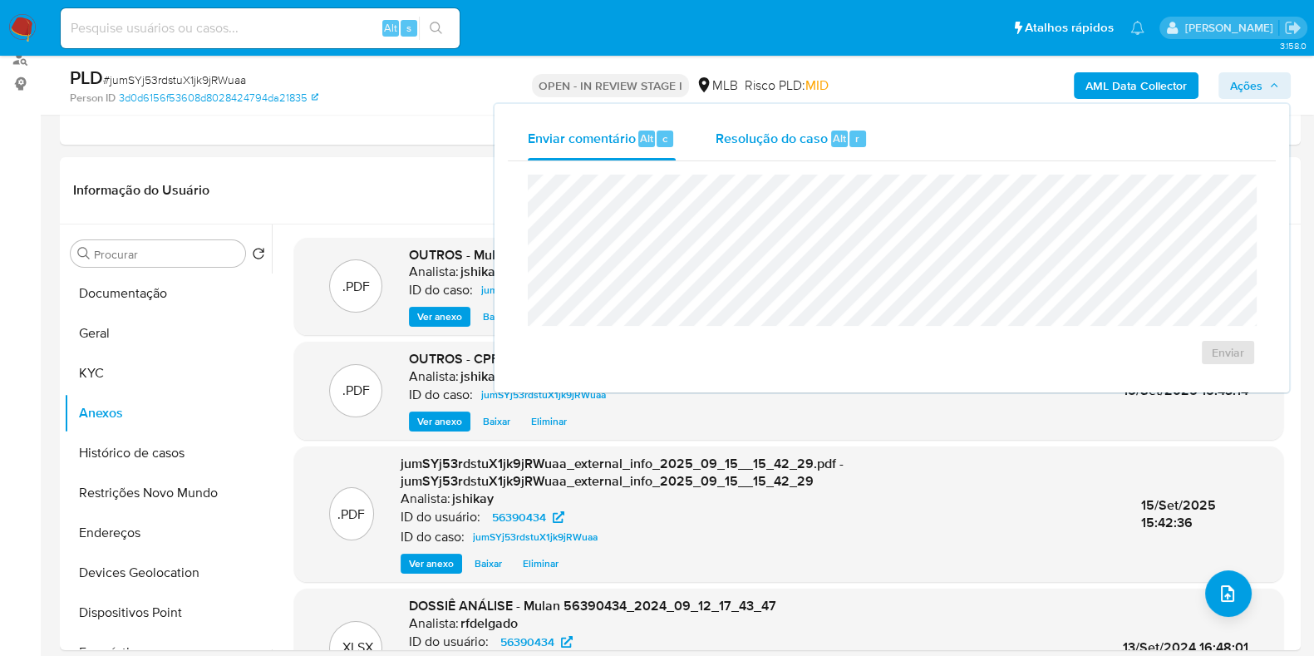
click at [765, 147] on div "Resolução do caso Alt r" at bounding box center [791, 138] width 152 height 43
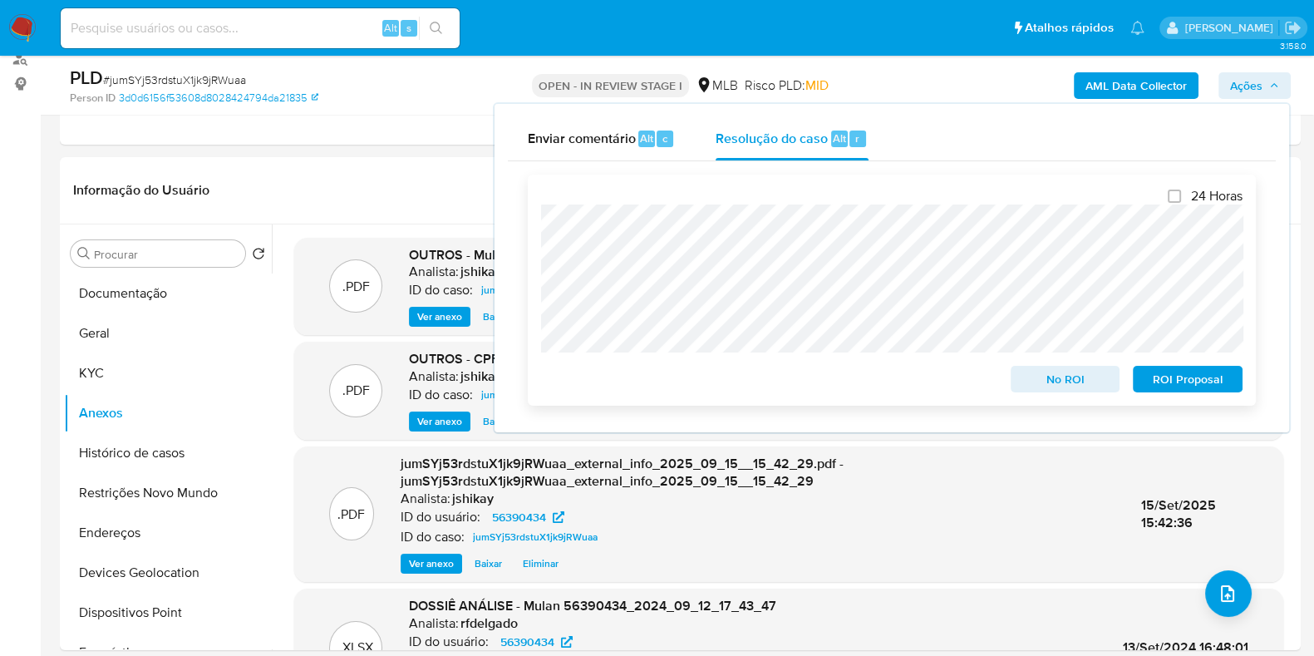
click at [1047, 381] on span "No ROI" at bounding box center [1065, 378] width 86 height 23
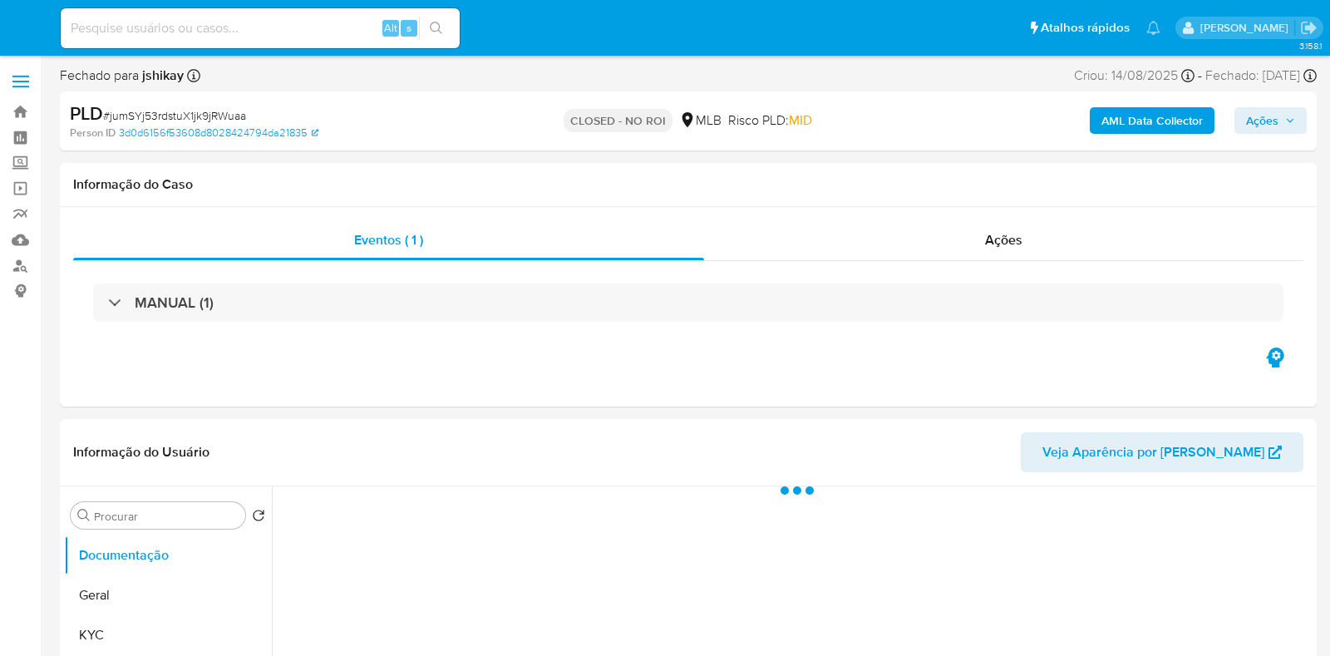
select select "10"
